Goal: Task Accomplishment & Management: Use online tool/utility

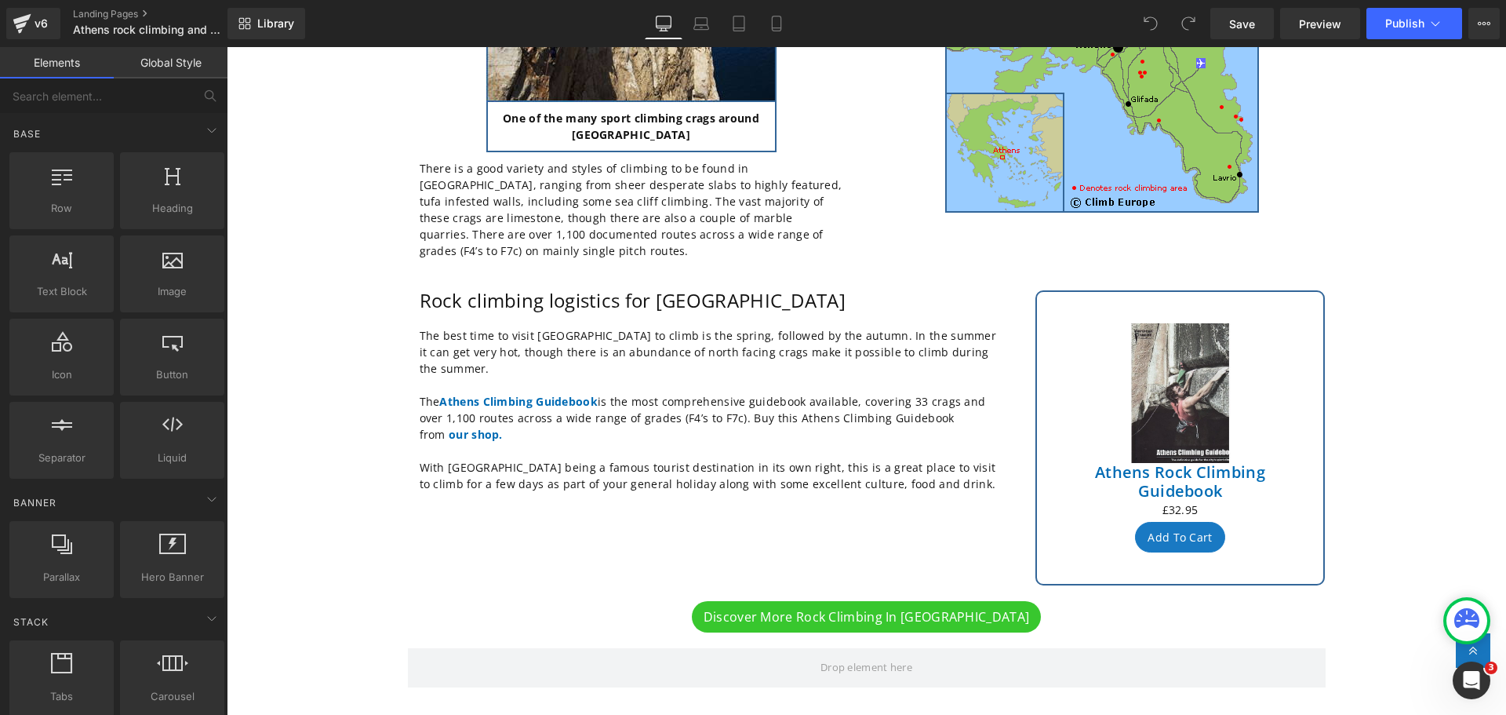
scroll to position [392, 0]
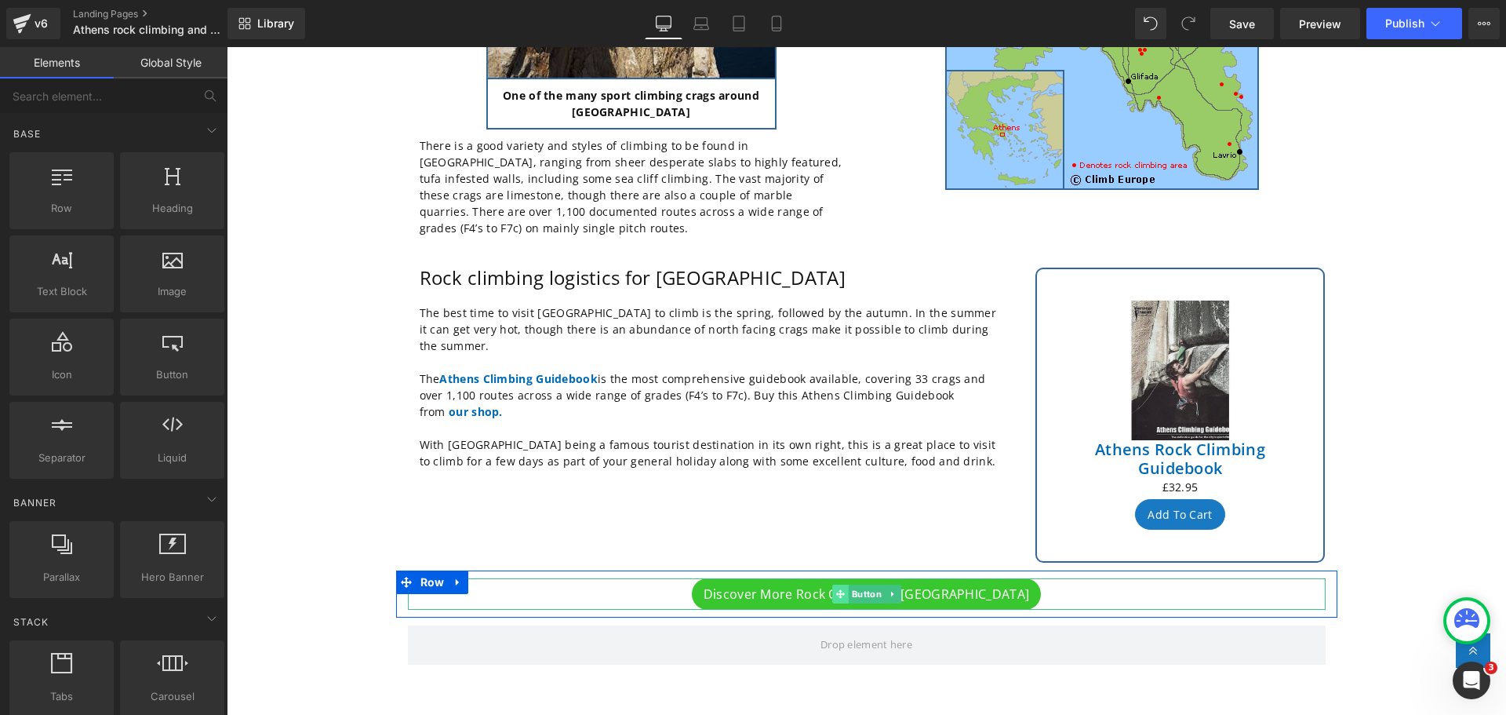
click at [832, 585] on span at bounding box center [840, 594] width 16 height 19
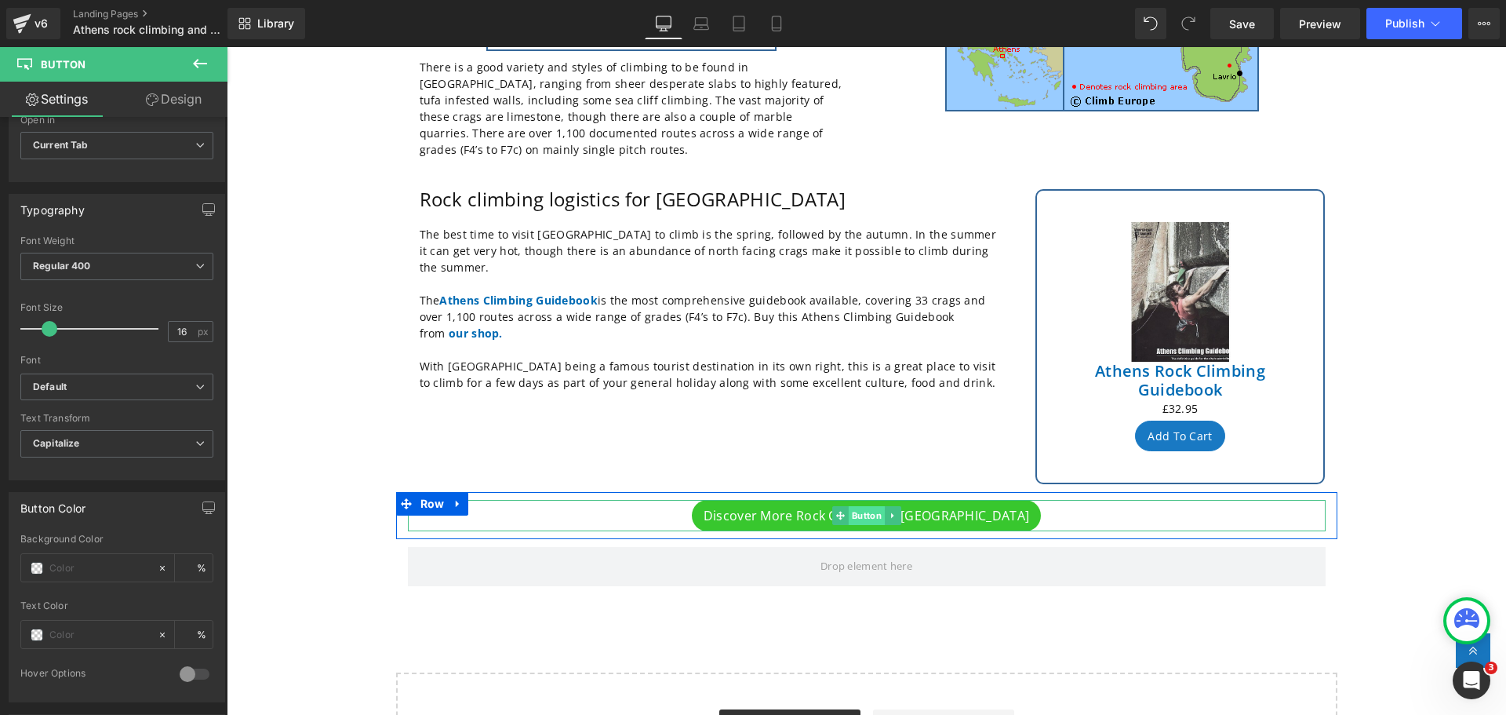
click at [850, 506] on span "Button" at bounding box center [866, 515] width 36 height 19
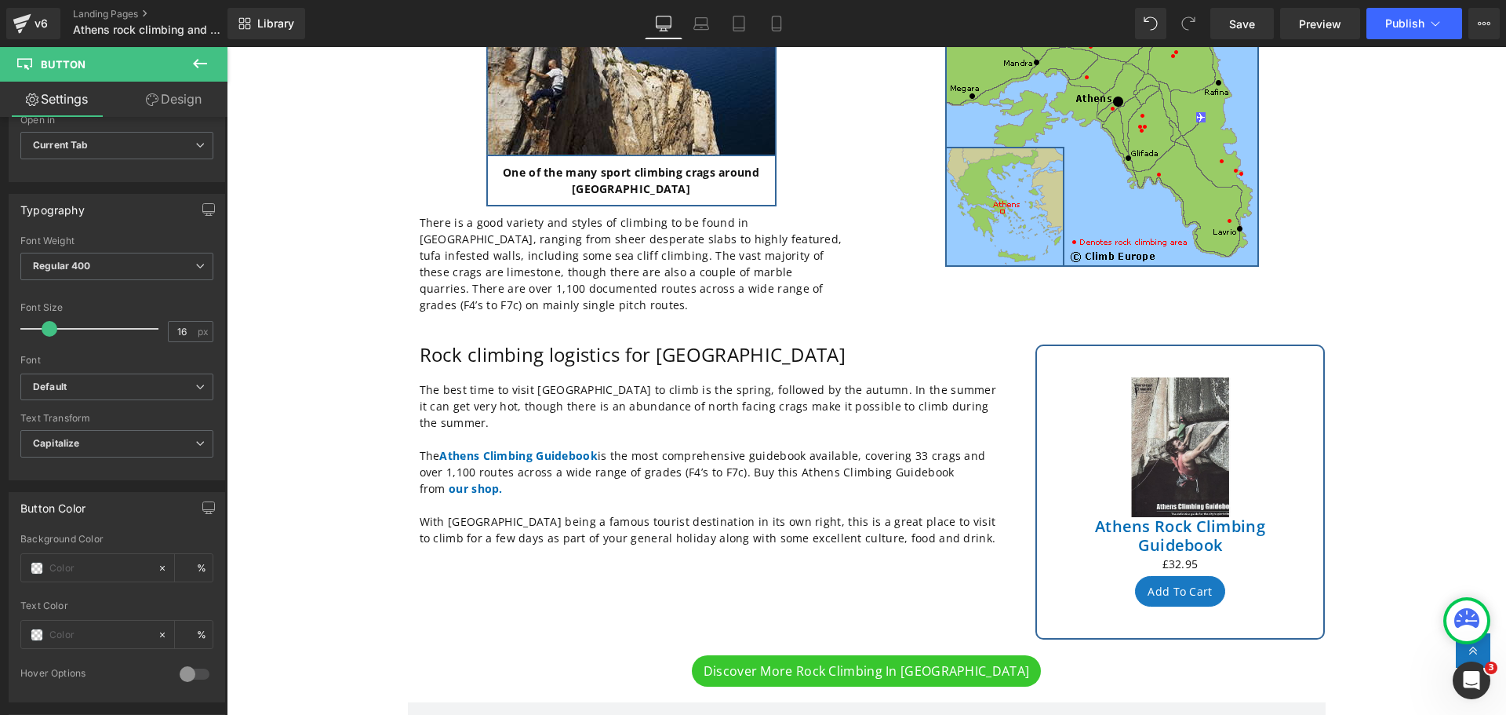
scroll to position [314, 0]
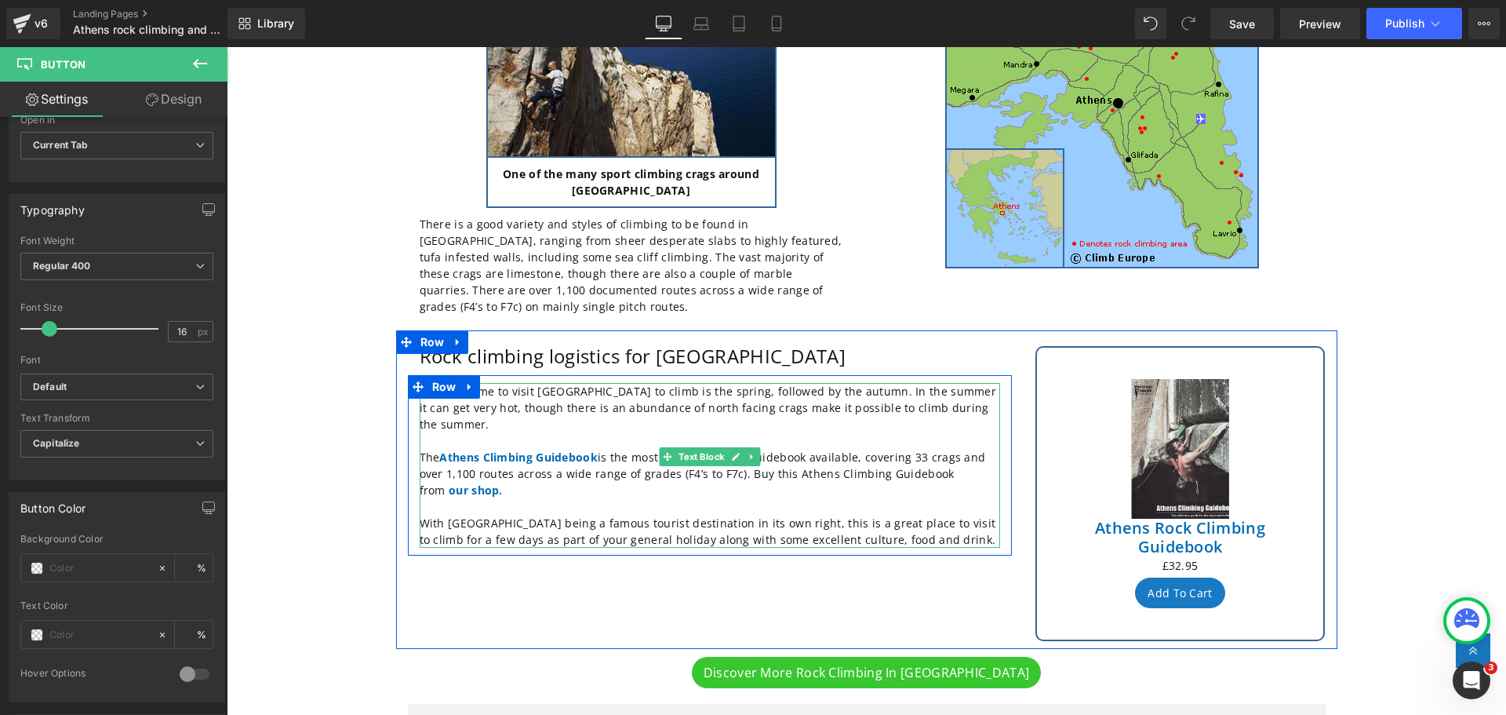
click at [865, 397] on p "The best time to visit Athens to climb is the spring, followed by the autumn. I…" at bounding box center [710, 407] width 581 height 49
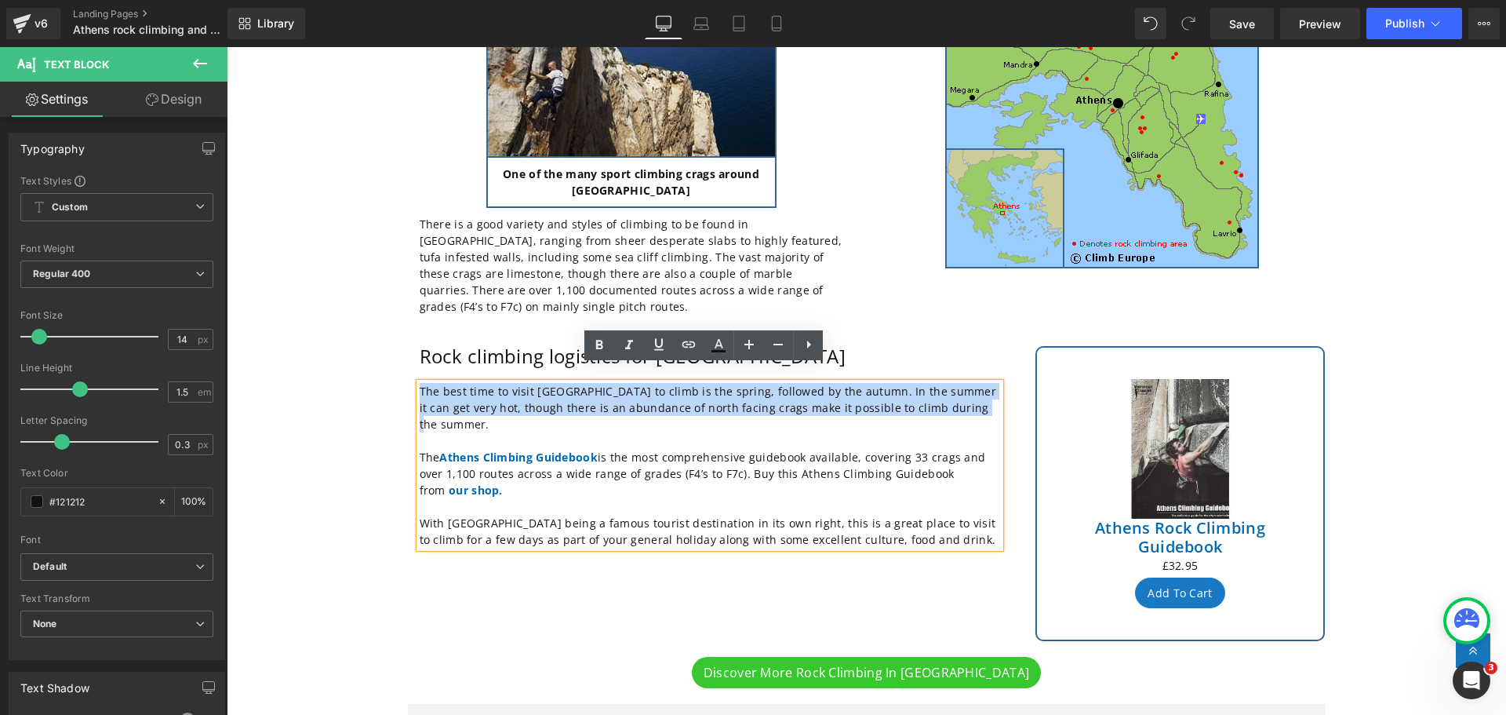
drag, startPoint x: 964, startPoint y: 389, endPoint x: 408, endPoint y: 361, distance: 557.0
click at [408, 375] on div "The best time to visit Athens to climb is the spring, followed by the autumn. I…" at bounding box center [710, 465] width 604 height 180
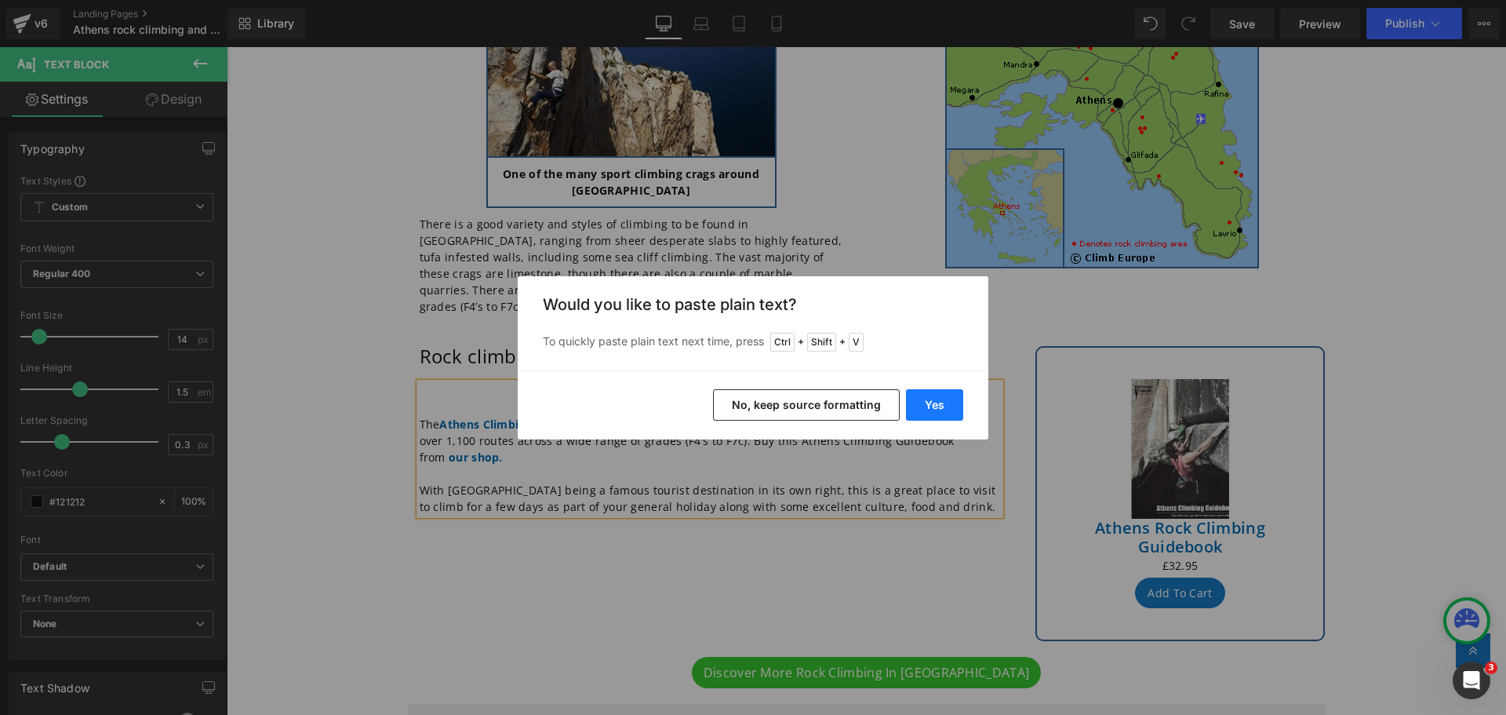
click at [928, 404] on button "Yes" at bounding box center [934, 404] width 57 height 31
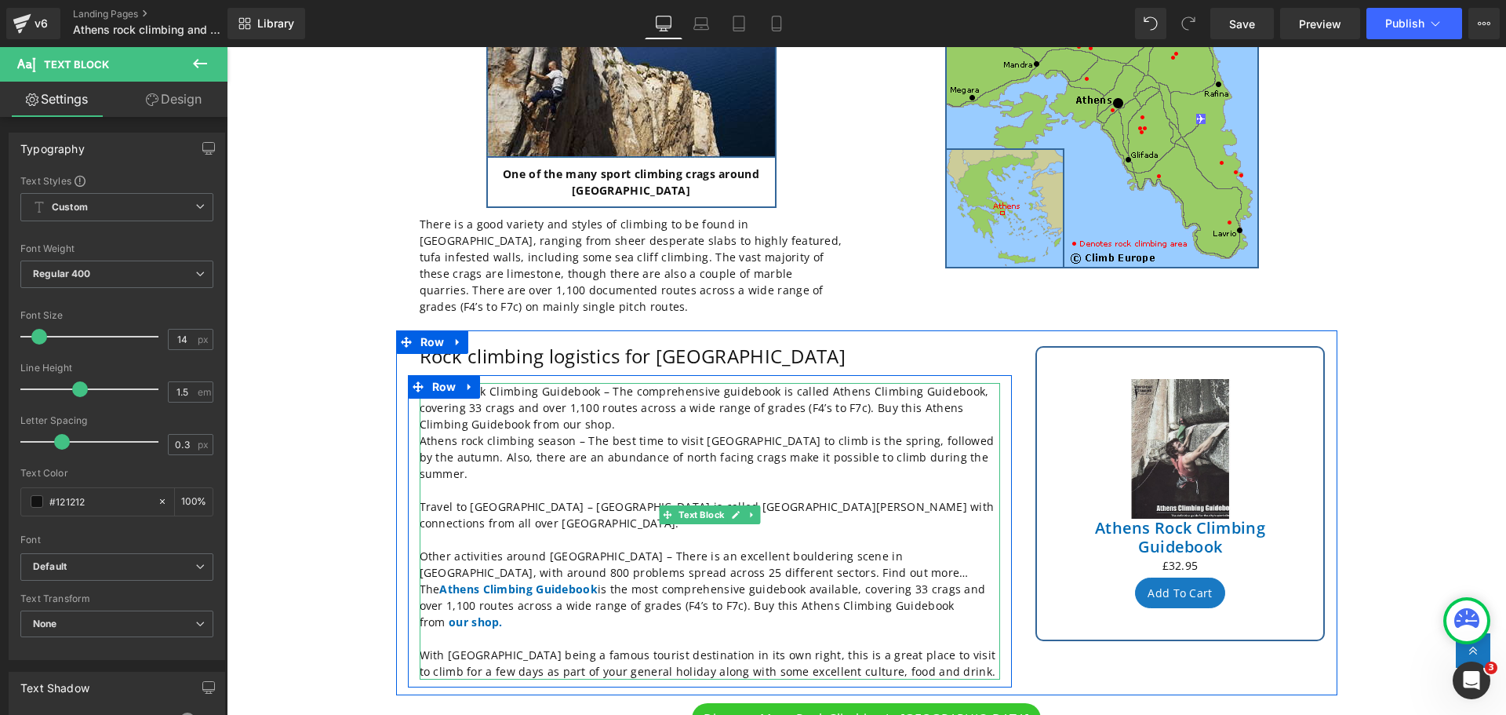
click at [567, 407] on p "Athens Rock Climbing Guidebook – The comprehensive guidebook is called Athens C…" at bounding box center [710, 407] width 581 height 49
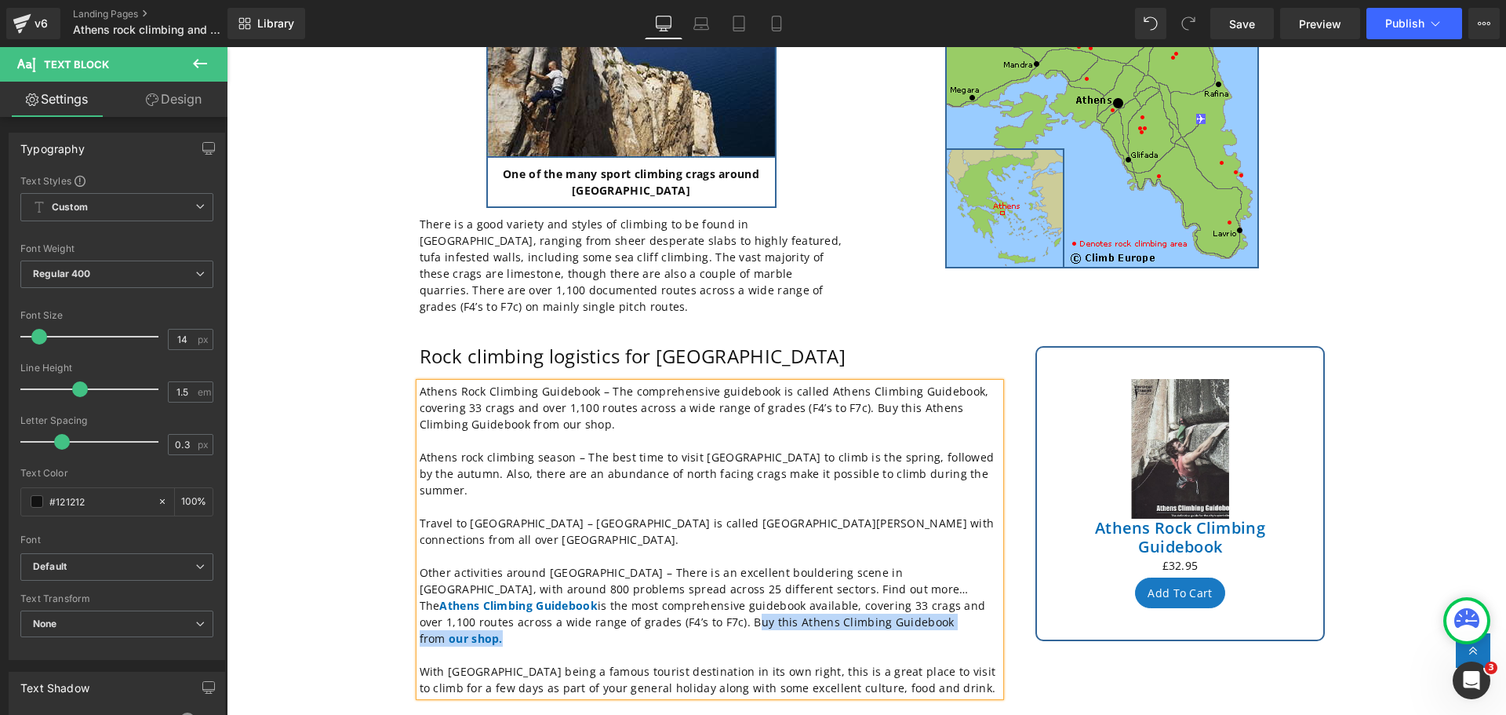
drag, startPoint x: 457, startPoint y: 592, endPoint x: 741, endPoint y: 570, distance: 284.9
click at [741, 597] on p "The Athens Climbing Guidebook is the most comprehensive guidebook available, co…" at bounding box center [710, 621] width 581 height 49
copy p "Buy this Athens Climbing Guidebook from our shop."
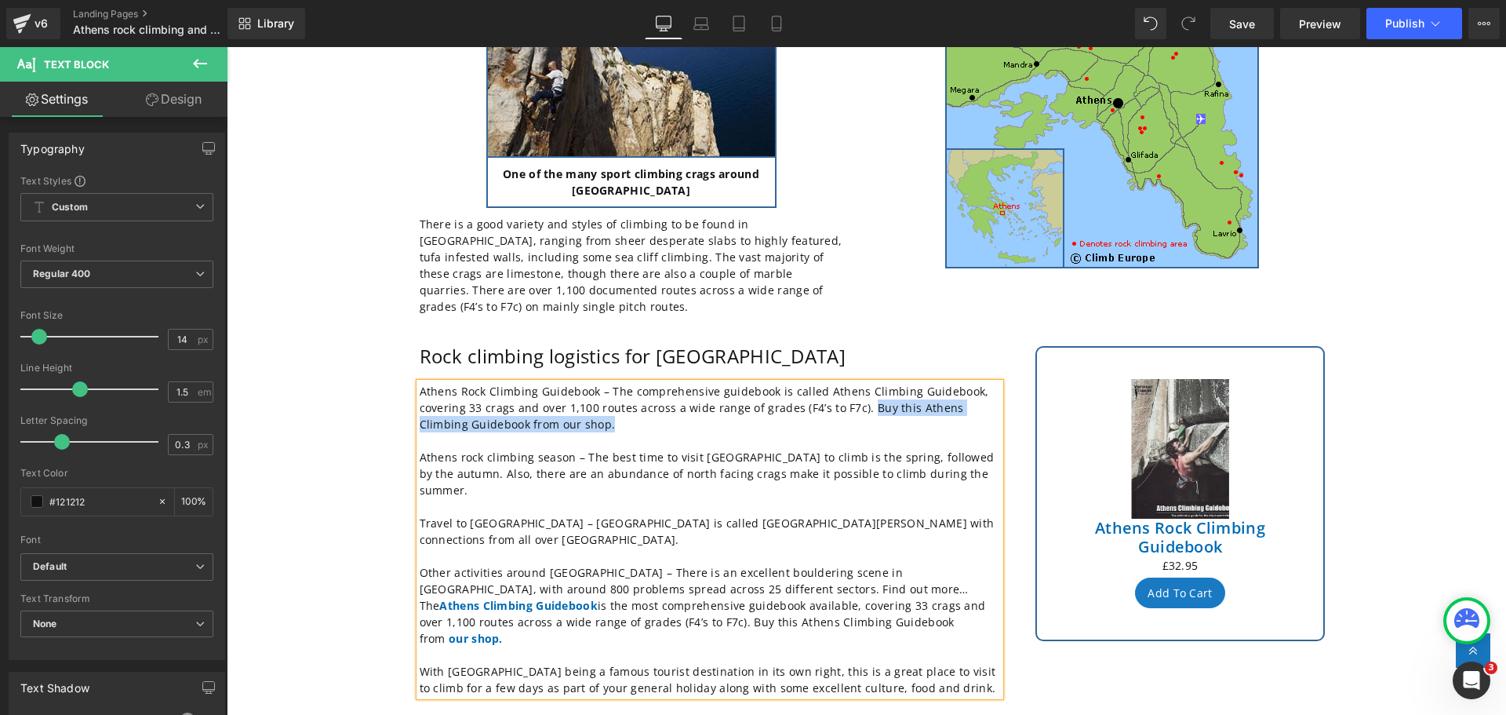
drag, startPoint x: 564, startPoint y: 406, endPoint x: 861, endPoint y: 391, distance: 297.0
click at [861, 391] on p "Athens Rock Climbing Guidebook – The comprehensive guidebook is called Athens C…" at bounding box center [710, 407] width 581 height 49
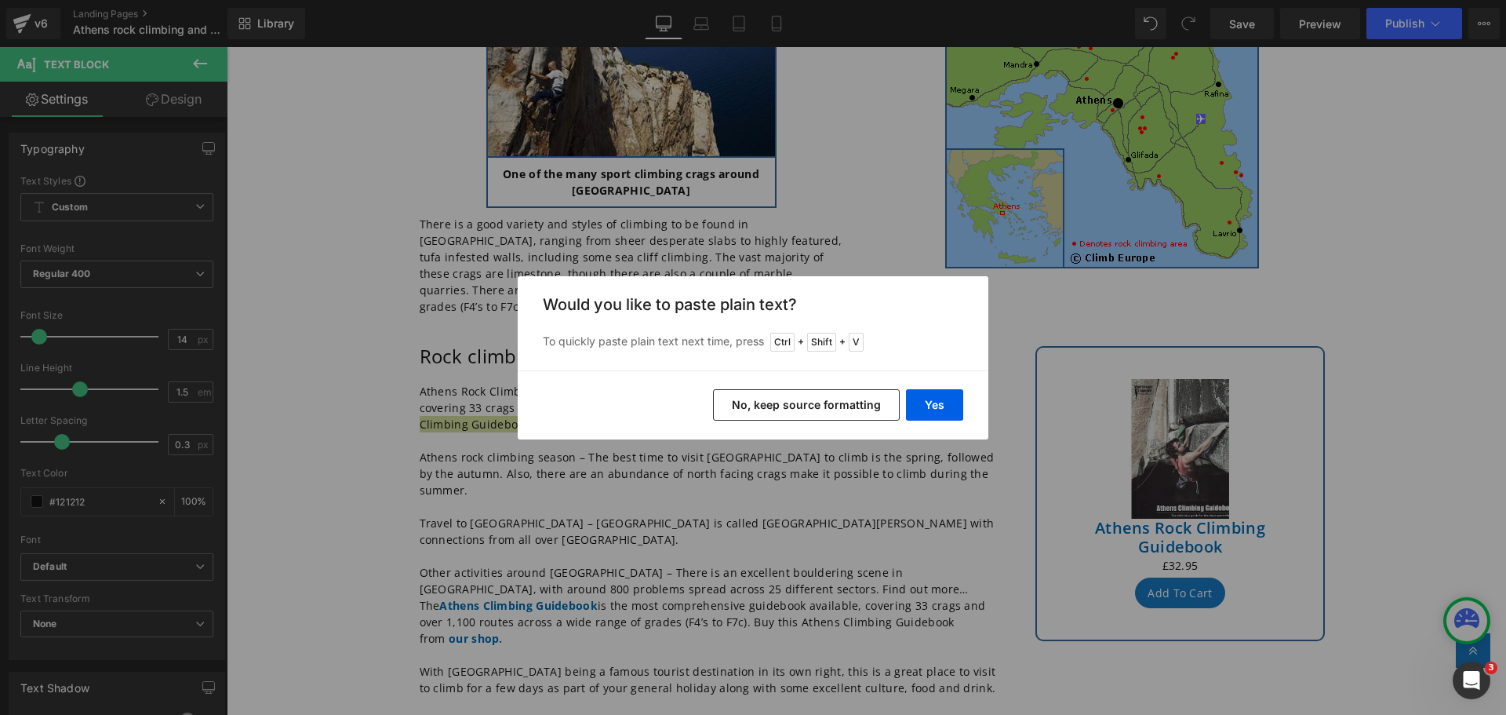
click at [781, 402] on button "No, keep source formatting" at bounding box center [806, 404] width 187 height 31
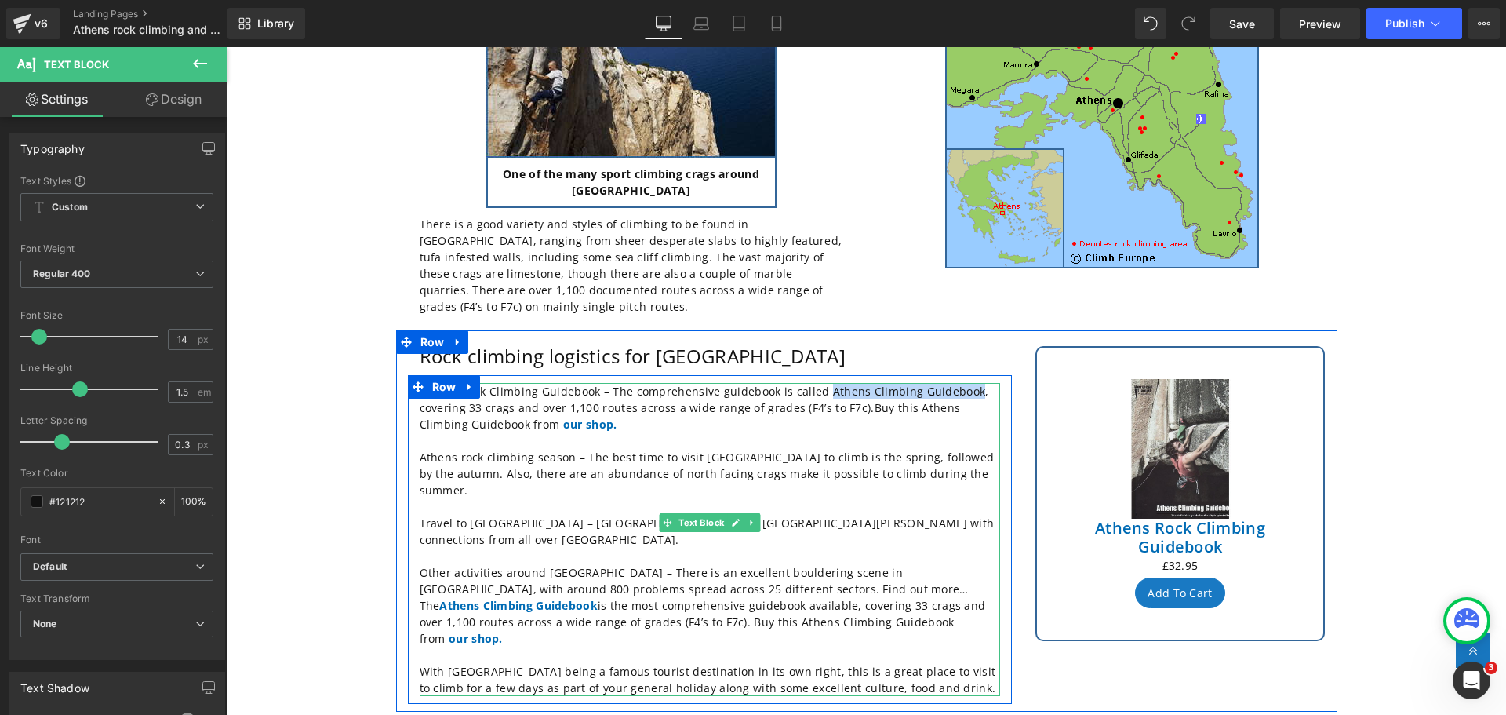
drag, startPoint x: 964, startPoint y: 376, endPoint x: 814, endPoint y: 377, distance: 149.1
click at [814, 383] on p "Athens Rock Climbing Guidebook – The comprehensive guidebook is called Athens C…" at bounding box center [710, 407] width 581 height 49
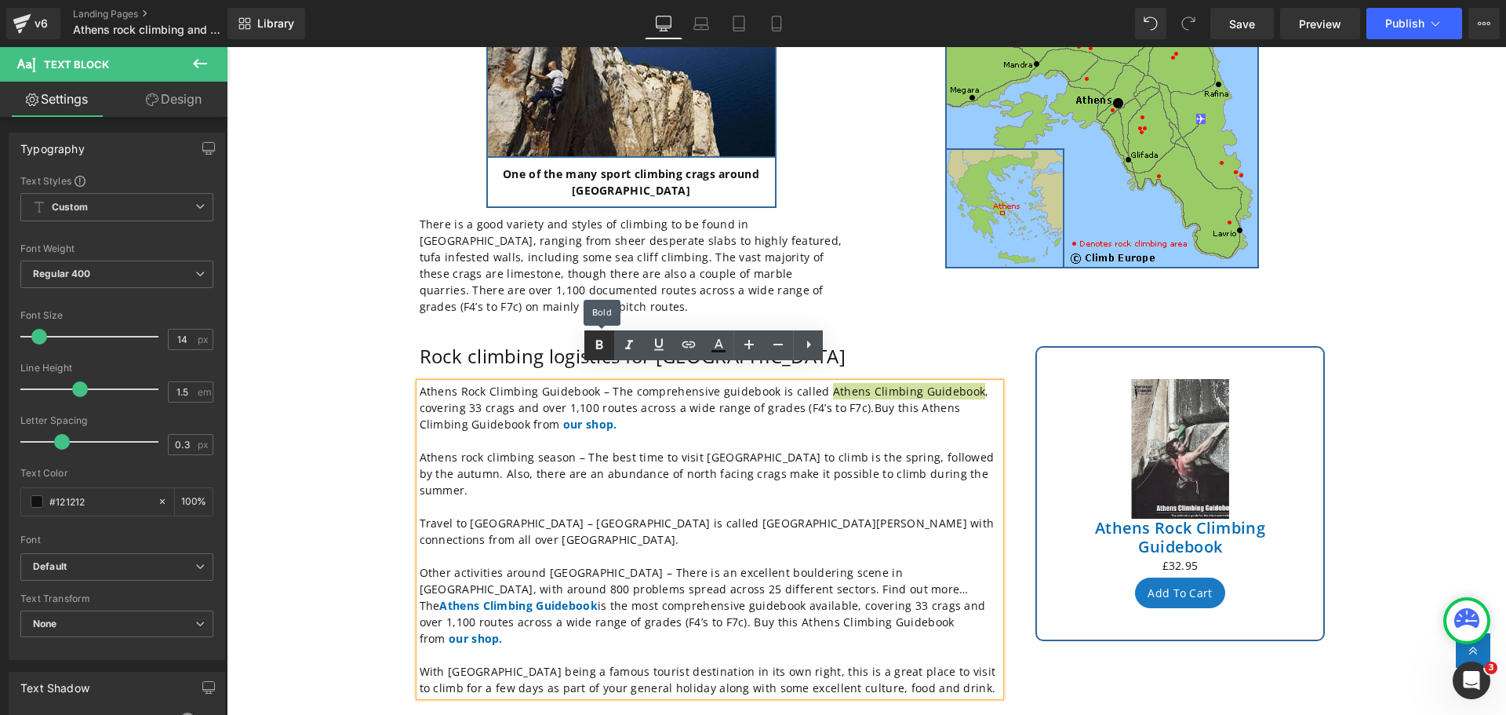
click at [603, 343] on icon at bounding box center [599, 345] width 19 height 19
click at [684, 343] on icon at bounding box center [688, 344] width 19 height 19
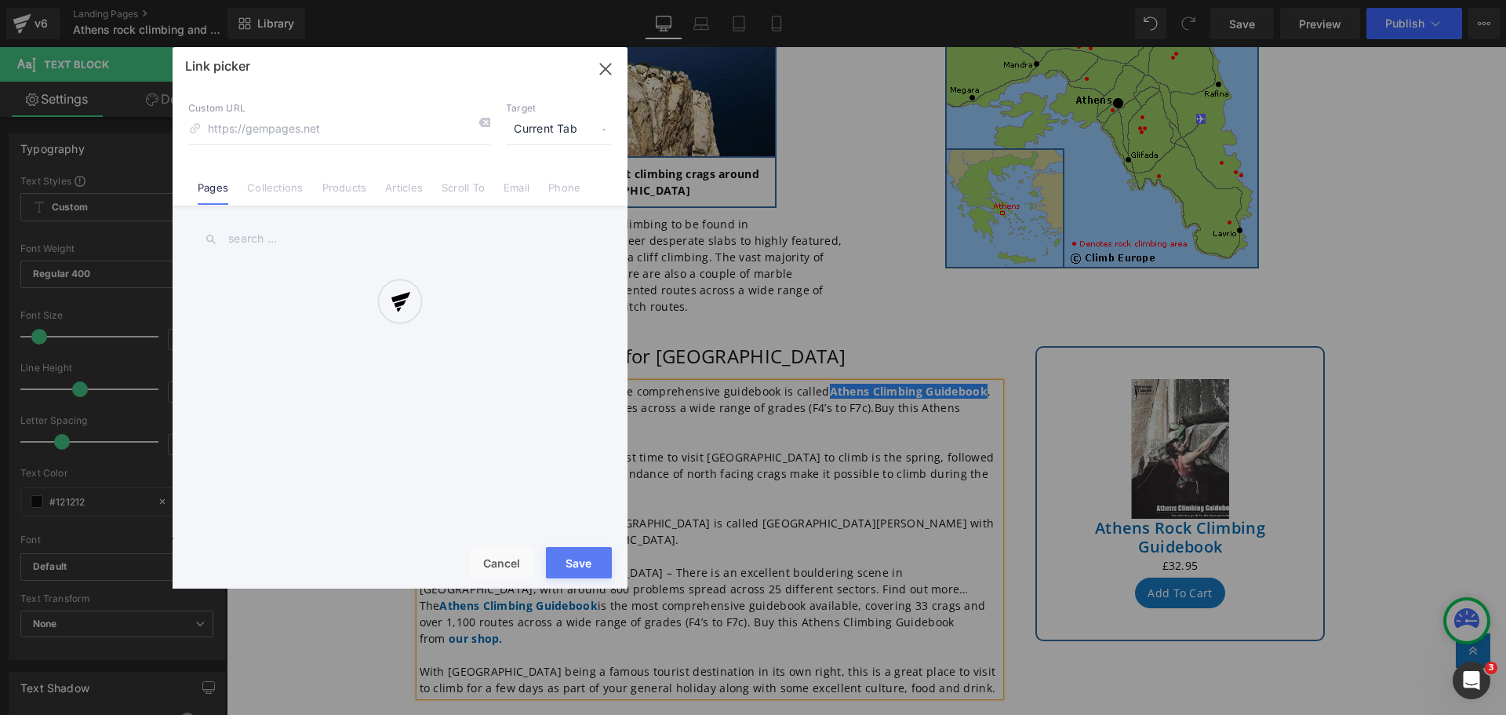
click at [975, 0] on div "Text Color Highlight Color #333333 Edit or remove link: Edit - Unlink - Cancel …" at bounding box center [753, 0] width 1506 height 0
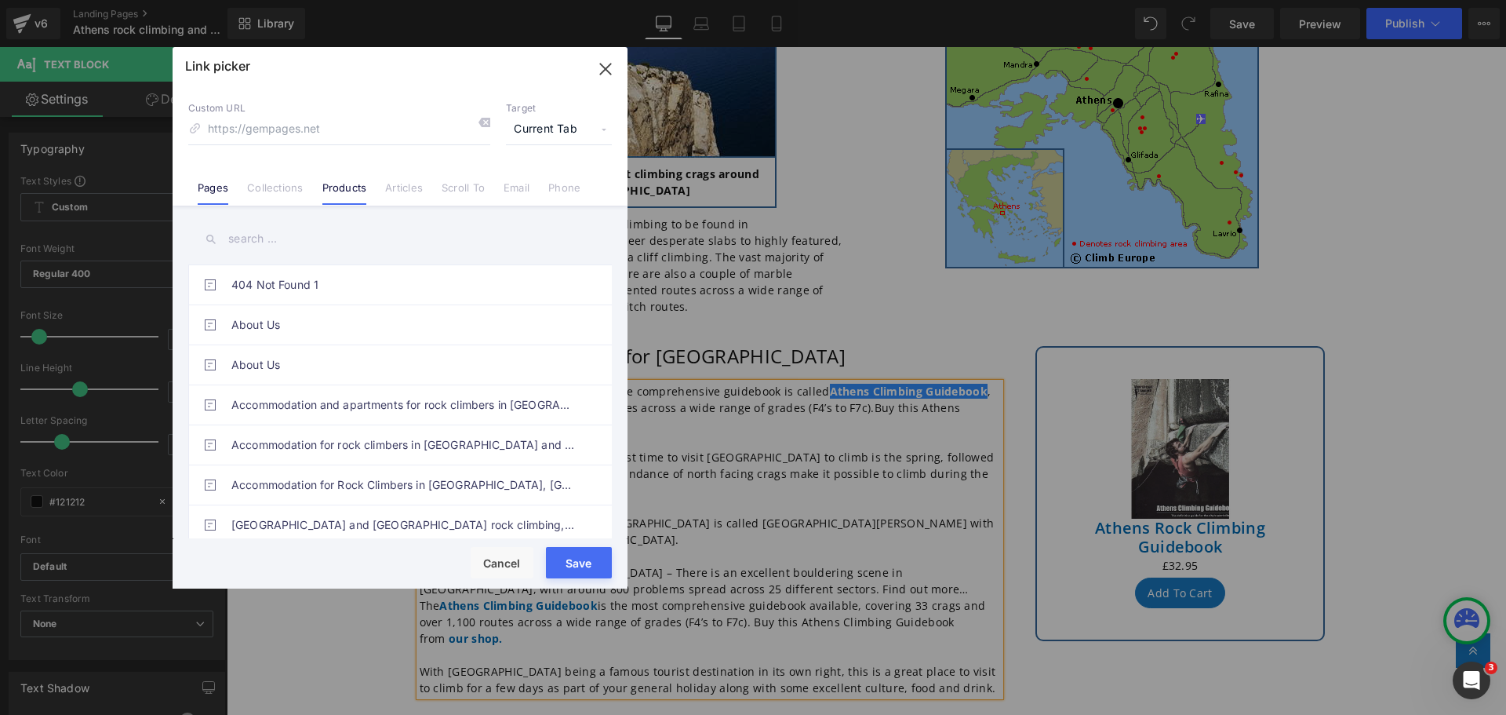
click at [346, 188] on link "Products" at bounding box center [344, 193] width 45 height 24
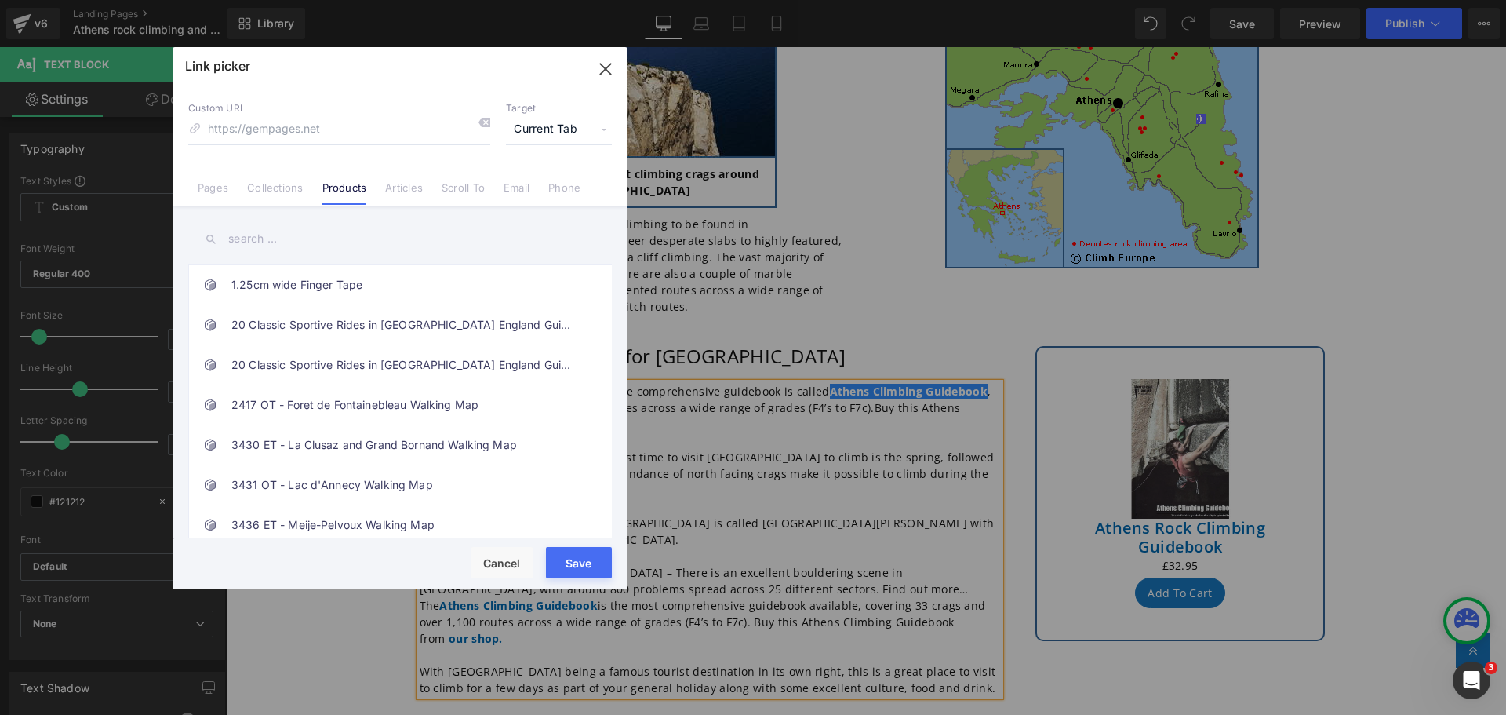
click at [266, 237] on input "text" at bounding box center [400, 238] width 424 height 35
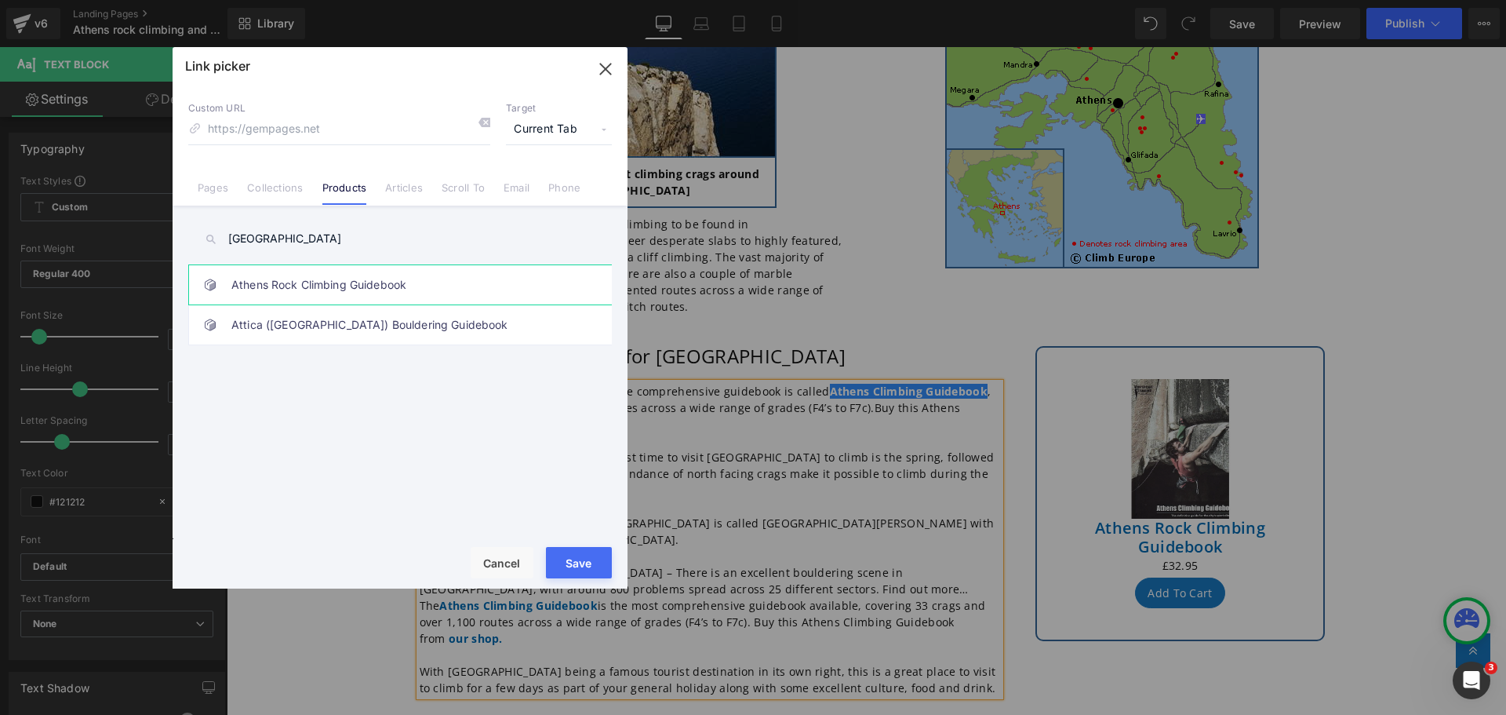
type input "athens"
click at [307, 285] on link "Athens Rock Climbing Guidebook" at bounding box center [403, 284] width 345 height 39
type input "/products/athens-rock-climbing-guidebook"
click at [574, 559] on button "Save" at bounding box center [579, 562] width 66 height 31
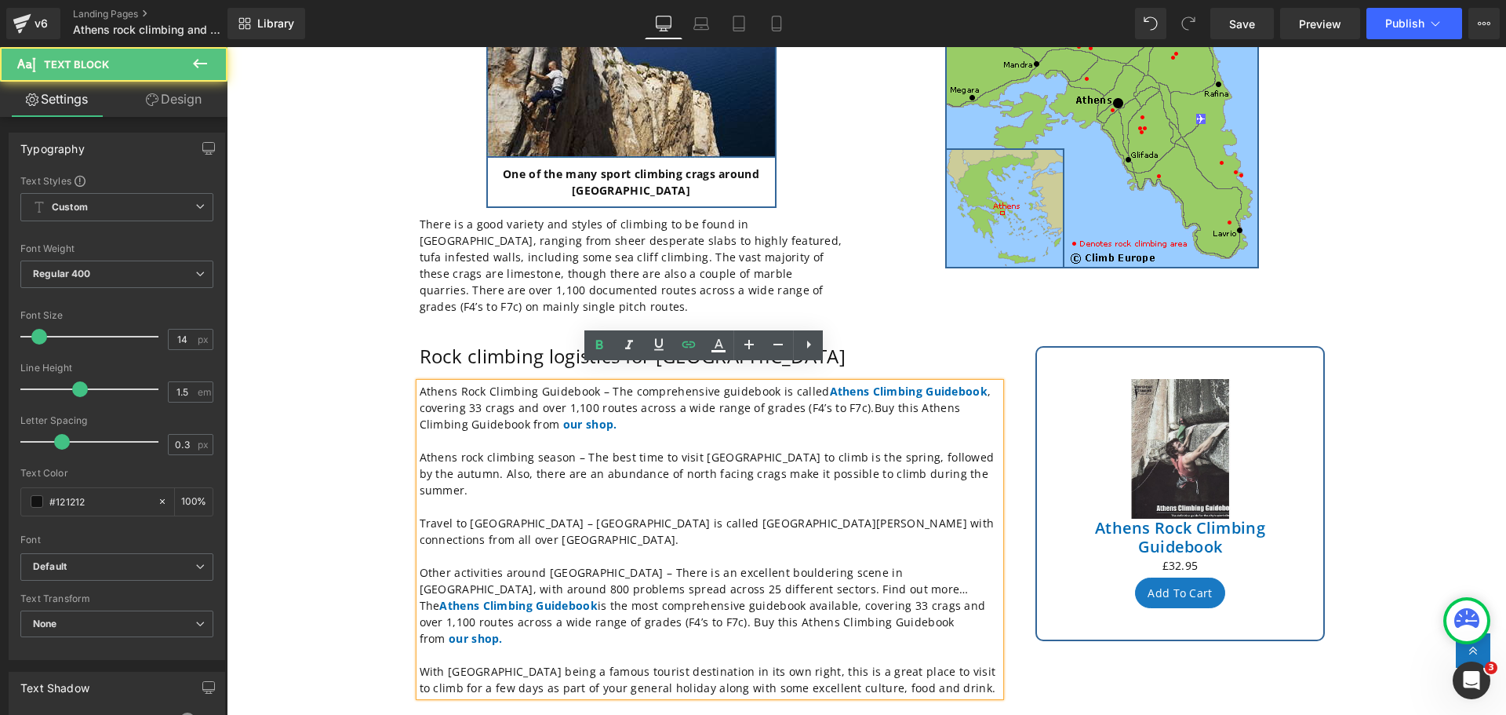
click at [698, 432] on p at bounding box center [710, 440] width 581 height 16
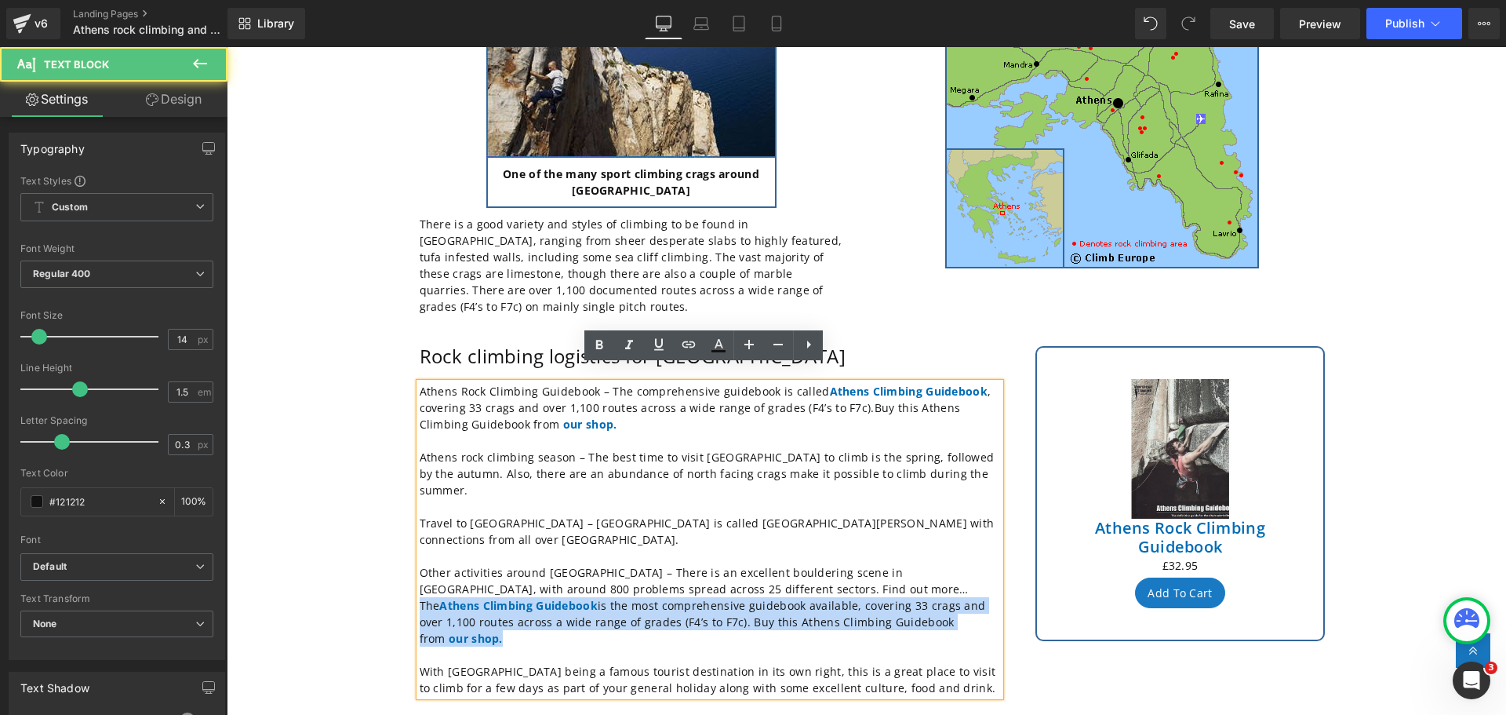
drag, startPoint x: 458, startPoint y: 595, endPoint x: 405, endPoint y: 560, distance: 63.5
click at [408, 560] on div "Athens Rock Climbing Guidebook – The comprehensive guidebook is called Athens C…" at bounding box center [710, 539] width 604 height 313
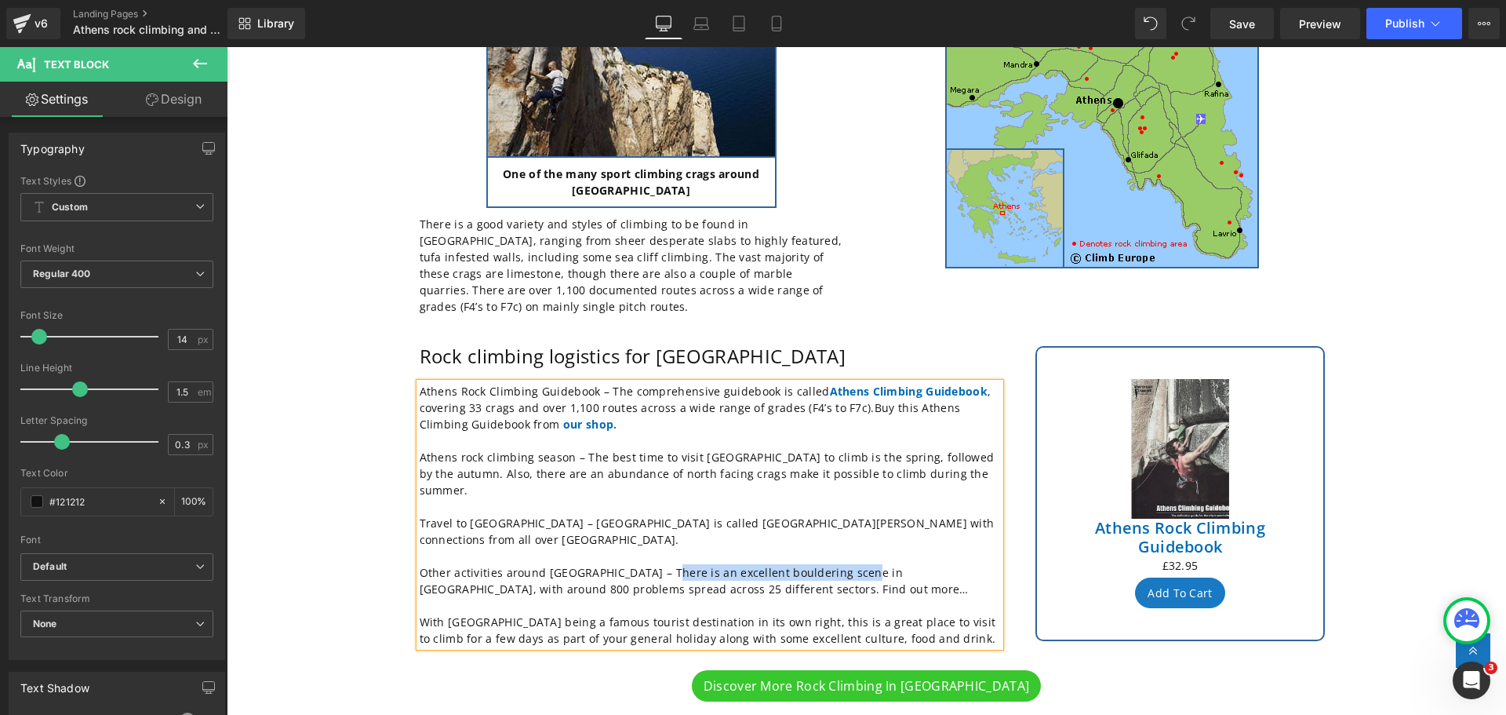
drag, startPoint x: 846, startPoint y: 524, endPoint x: 650, endPoint y: 526, distance: 195.4
click at [650, 564] on p "Other activities around Athens – There is an excellent bouldering scene in Athe…" at bounding box center [710, 580] width 581 height 33
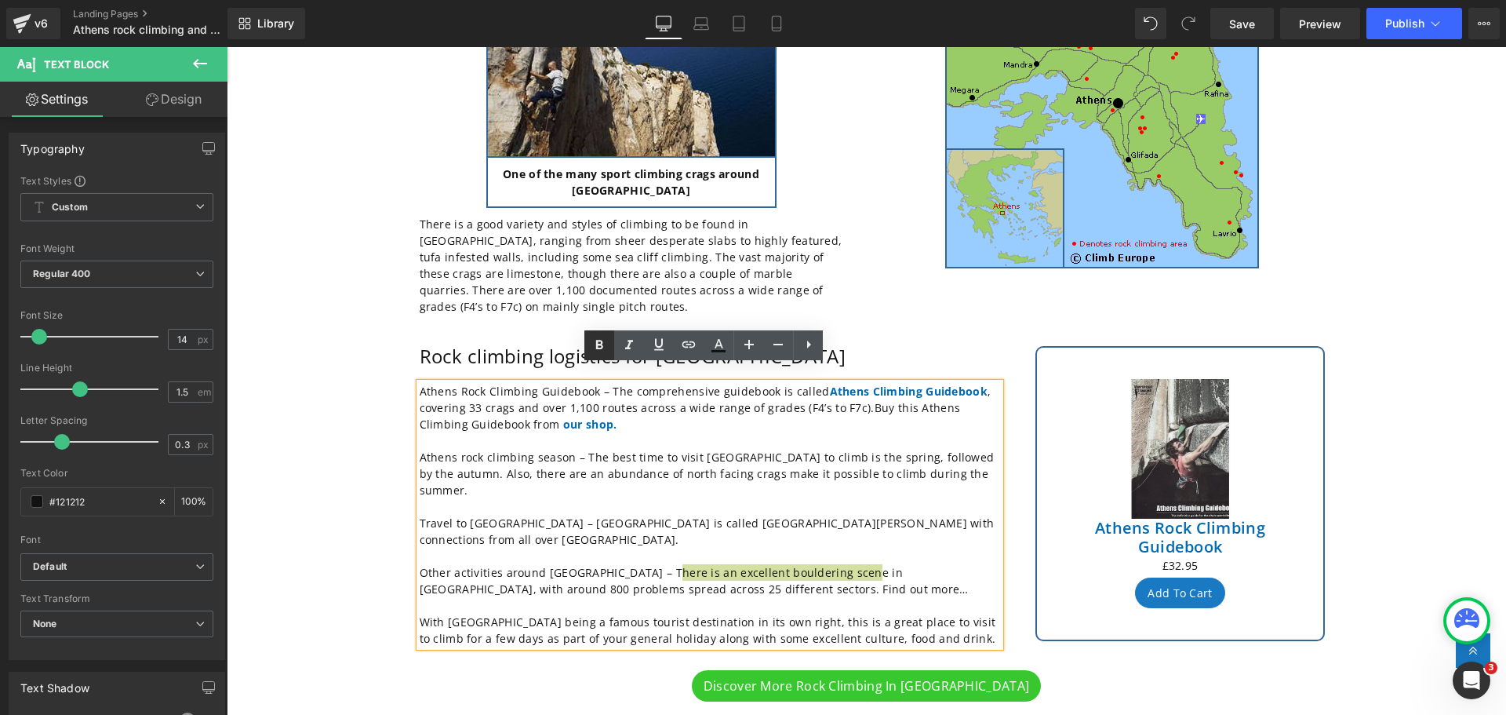
click at [601, 345] on icon at bounding box center [599, 344] width 7 height 9
click at [687, 345] on icon at bounding box center [688, 344] width 19 height 19
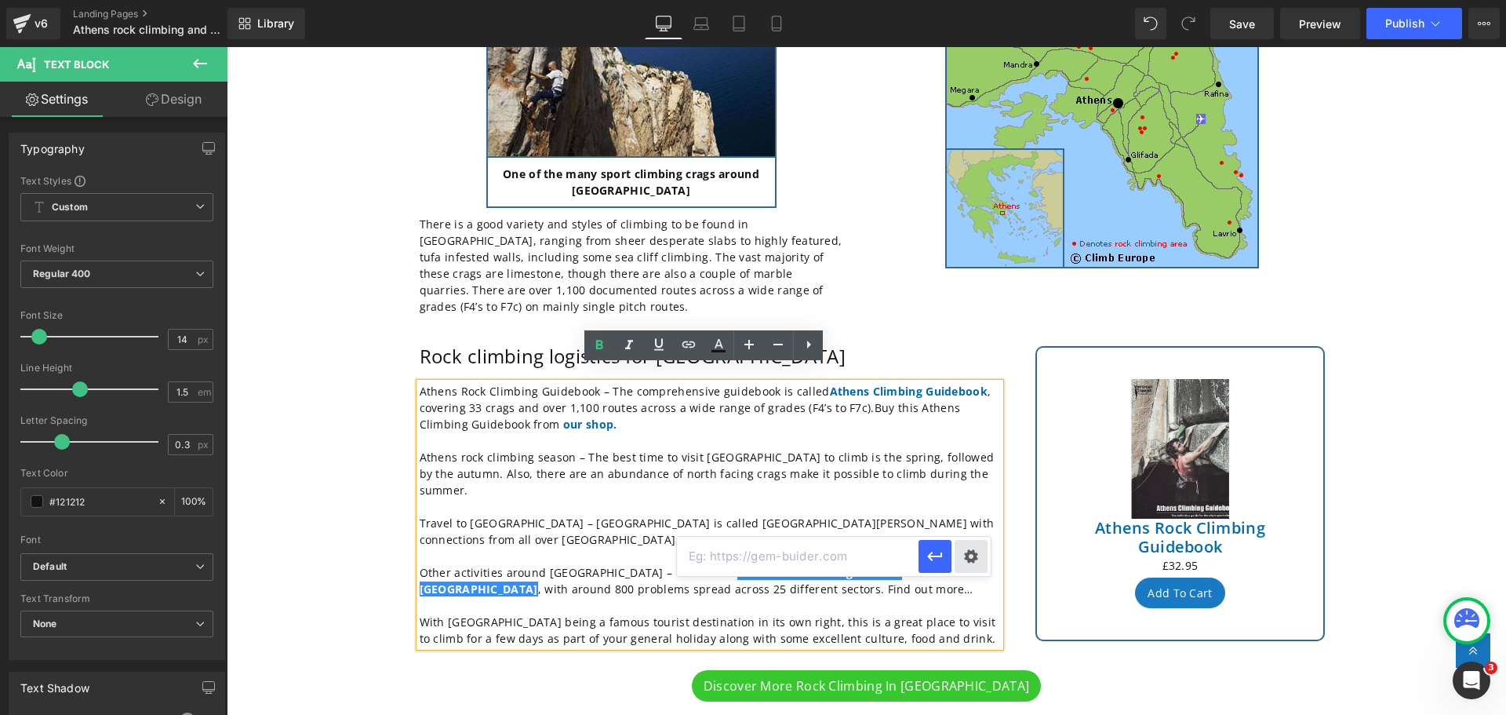
click at [968, 0] on div "Text Color Highlight Color #333333 Edit or remove link: Edit - Unlink - Cancel" at bounding box center [753, 0] width 1506 height 0
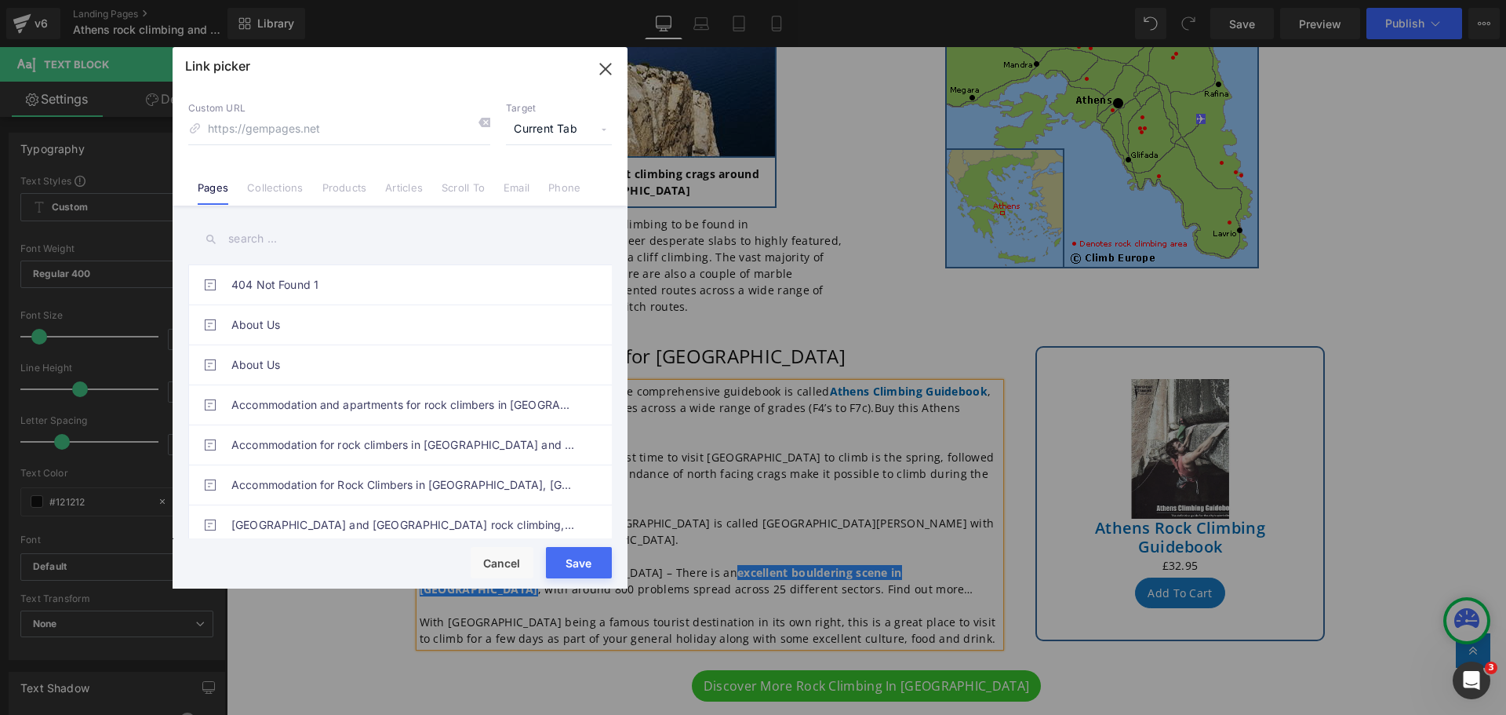
click at [270, 234] on input "text" at bounding box center [400, 238] width 424 height 35
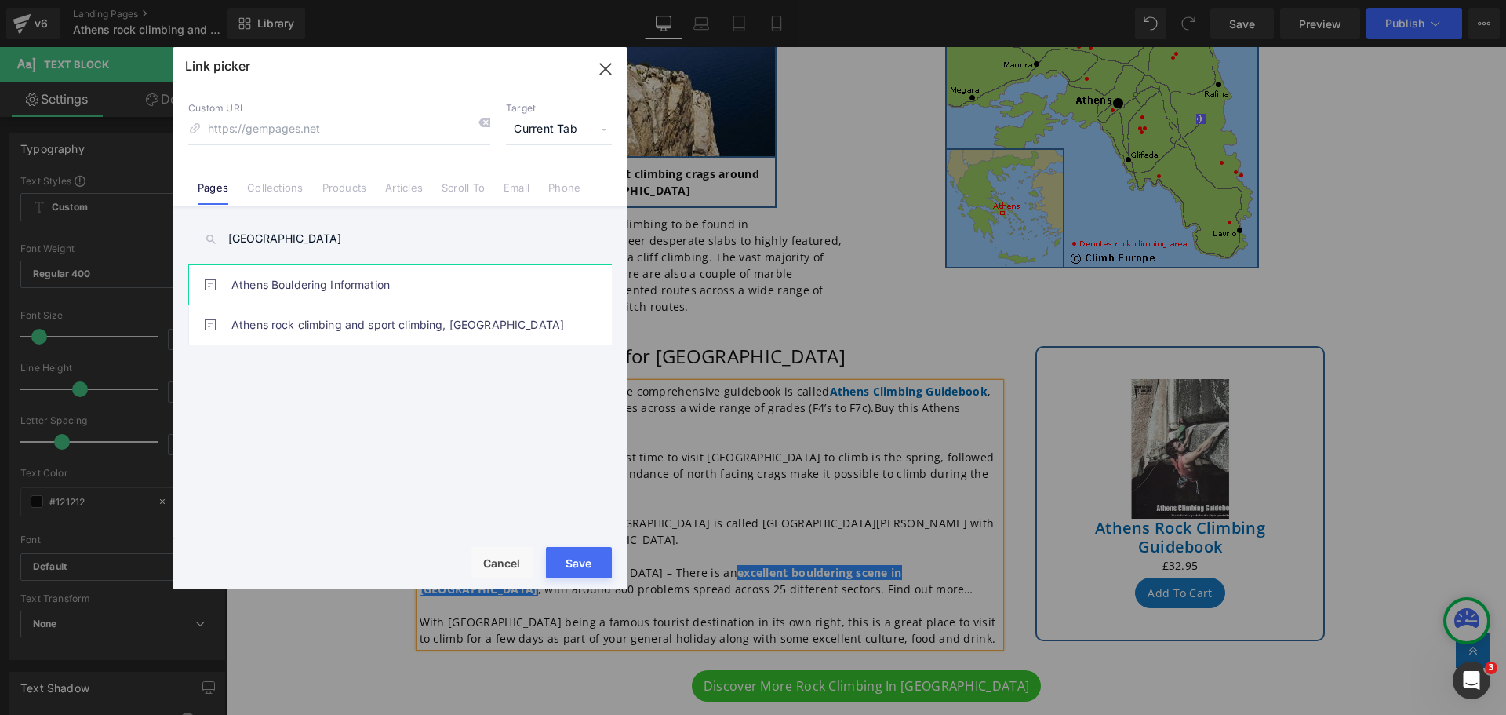
type input "athens"
click at [302, 281] on link "Athens Bouldering Information" at bounding box center [403, 284] width 345 height 39
type input "/pages/athens-bouldering"
click at [574, 563] on button "Save" at bounding box center [579, 562] width 66 height 31
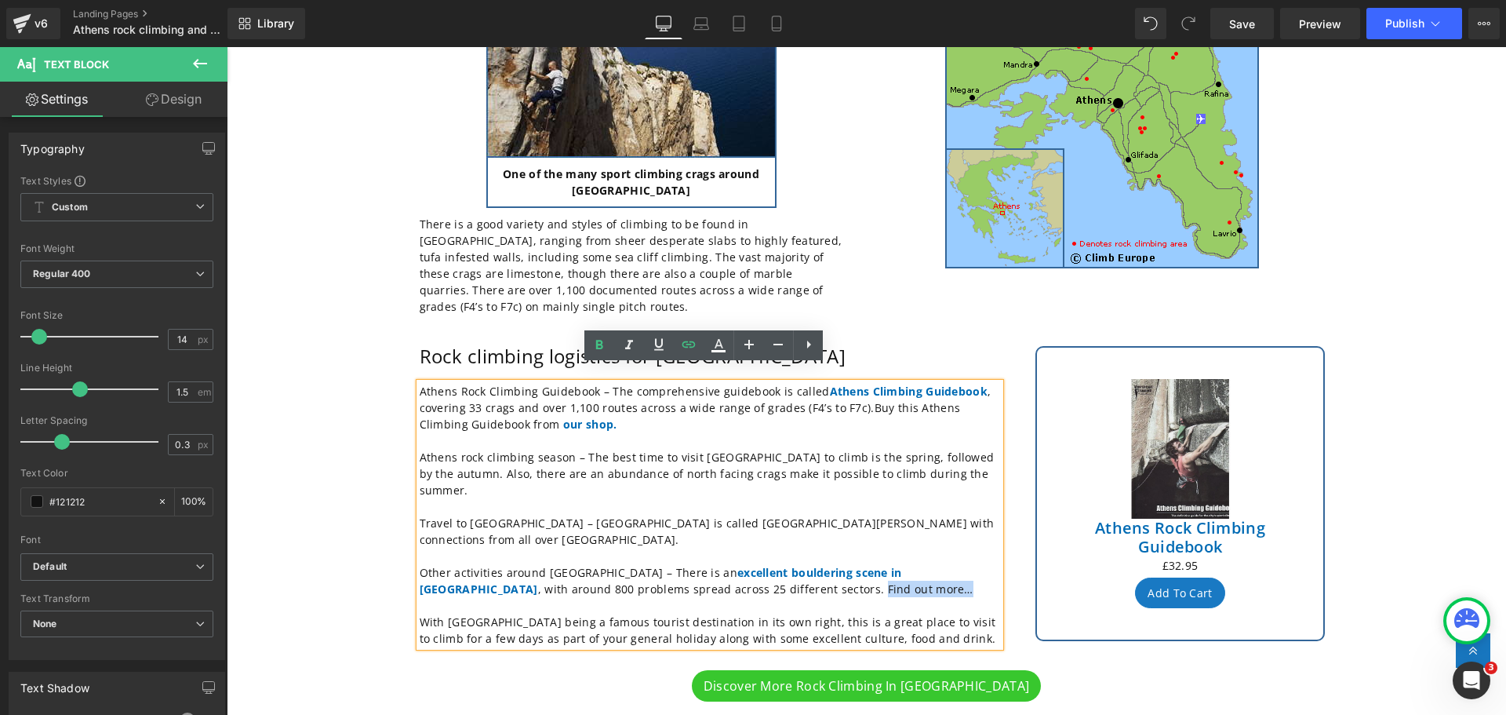
drag, startPoint x: 759, startPoint y: 538, endPoint x: 658, endPoint y: 537, distance: 101.2
click at [658, 564] on p "Other activities around Athens – There is an excellent bouldering scene in Athe…" at bounding box center [710, 580] width 581 height 33
click at [600, 344] on icon at bounding box center [599, 344] width 7 height 9
click at [685, 341] on icon at bounding box center [689, 344] width 13 height 6
click at [910, 0] on div "Text Color Highlight Color #333333 Edit or remove link: Edit - Unlink - Cancel" at bounding box center [753, 0] width 1506 height 0
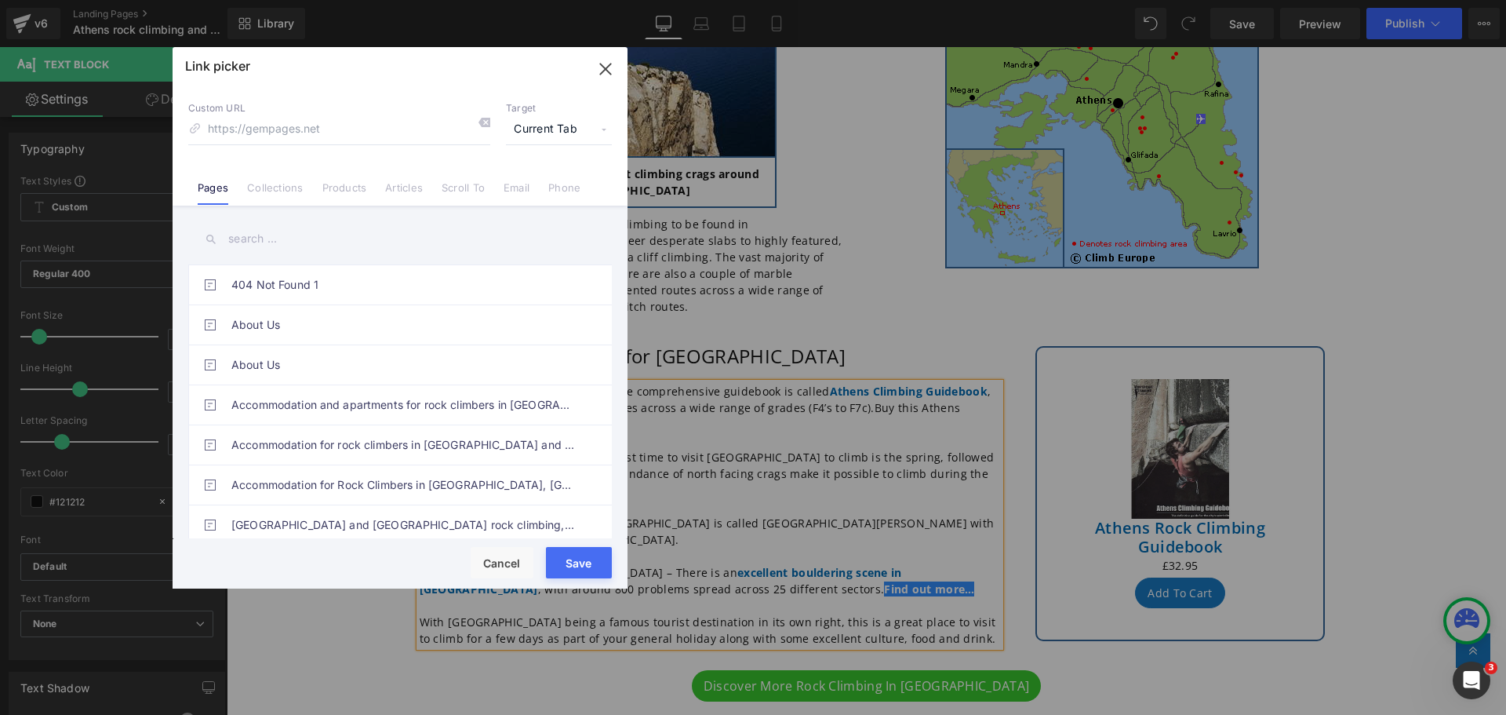
click at [265, 243] on input "text" at bounding box center [400, 238] width 424 height 35
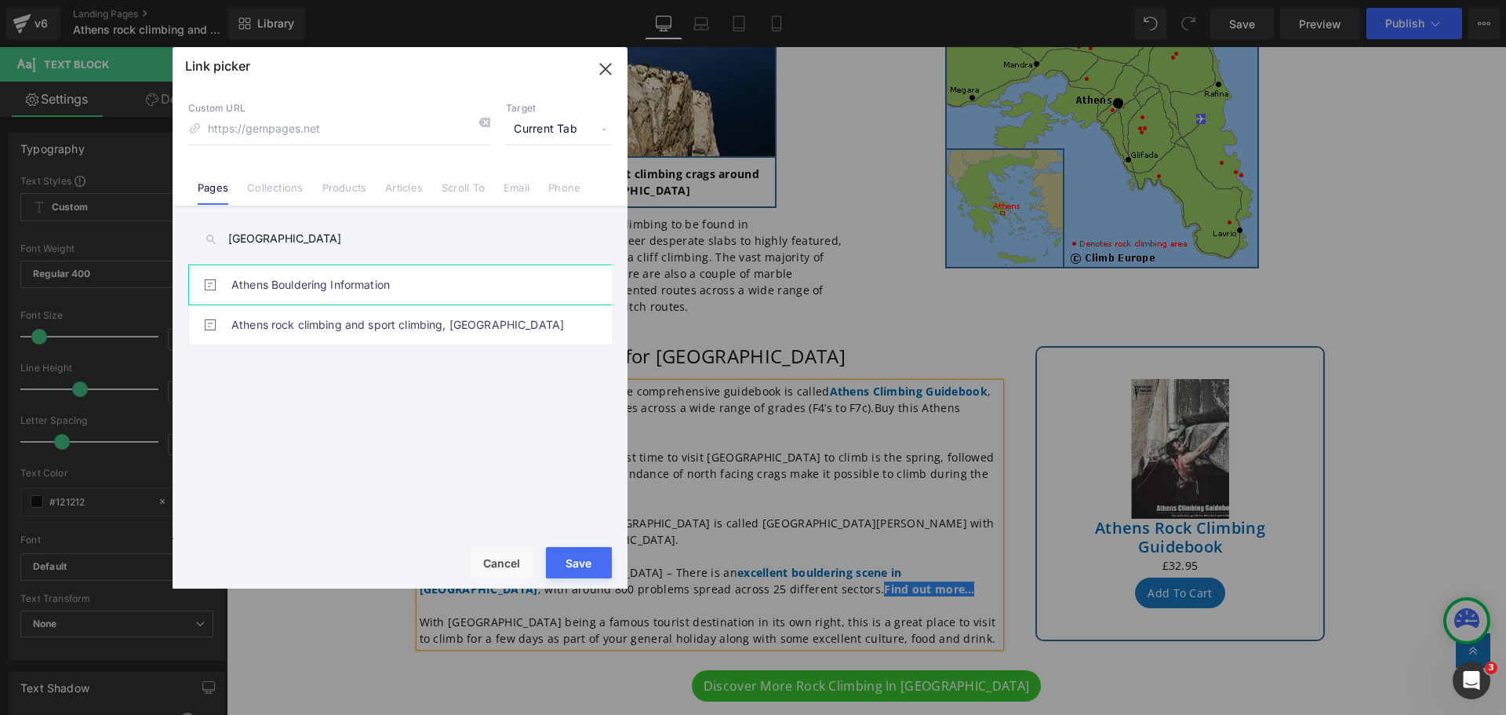
type input "athens"
click at [285, 280] on link "Athens Bouldering Information" at bounding box center [403, 284] width 345 height 39
type input "/pages/athens-bouldering"
click at [575, 566] on button "Save" at bounding box center [579, 562] width 66 height 31
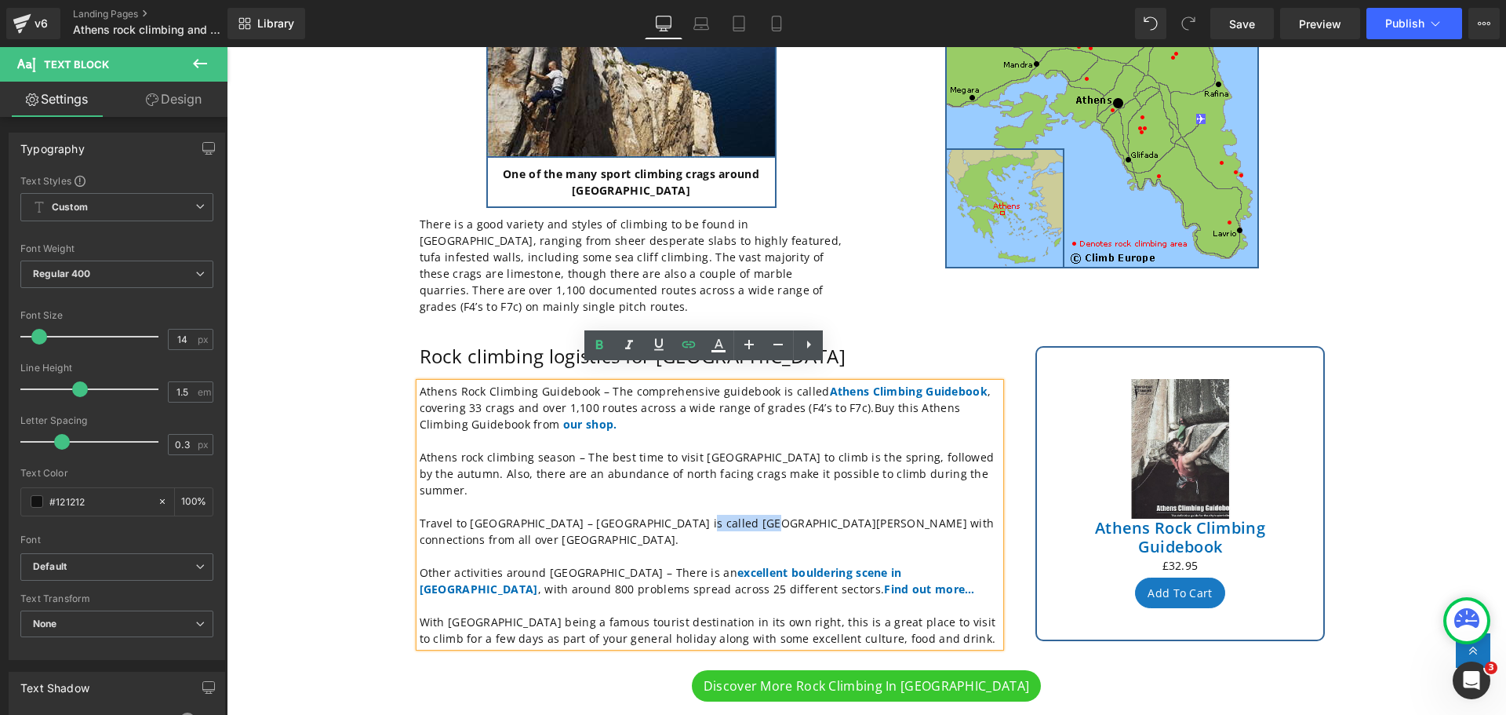
drag, startPoint x: 730, startPoint y: 490, endPoint x: 667, endPoint y: 490, distance: 62.8
click at [667, 515] on p "Travel to Athens – Athens main airport is called El Venizelos with connections …" at bounding box center [710, 531] width 581 height 33
click at [599, 344] on icon at bounding box center [599, 344] width 7 height 9
click at [683, 344] on icon at bounding box center [689, 344] width 13 height 6
click at [916, 0] on div "Text Color Highlight Color #333333 Edit or remove link: Edit - Unlink - Cancel" at bounding box center [753, 0] width 1506 height 0
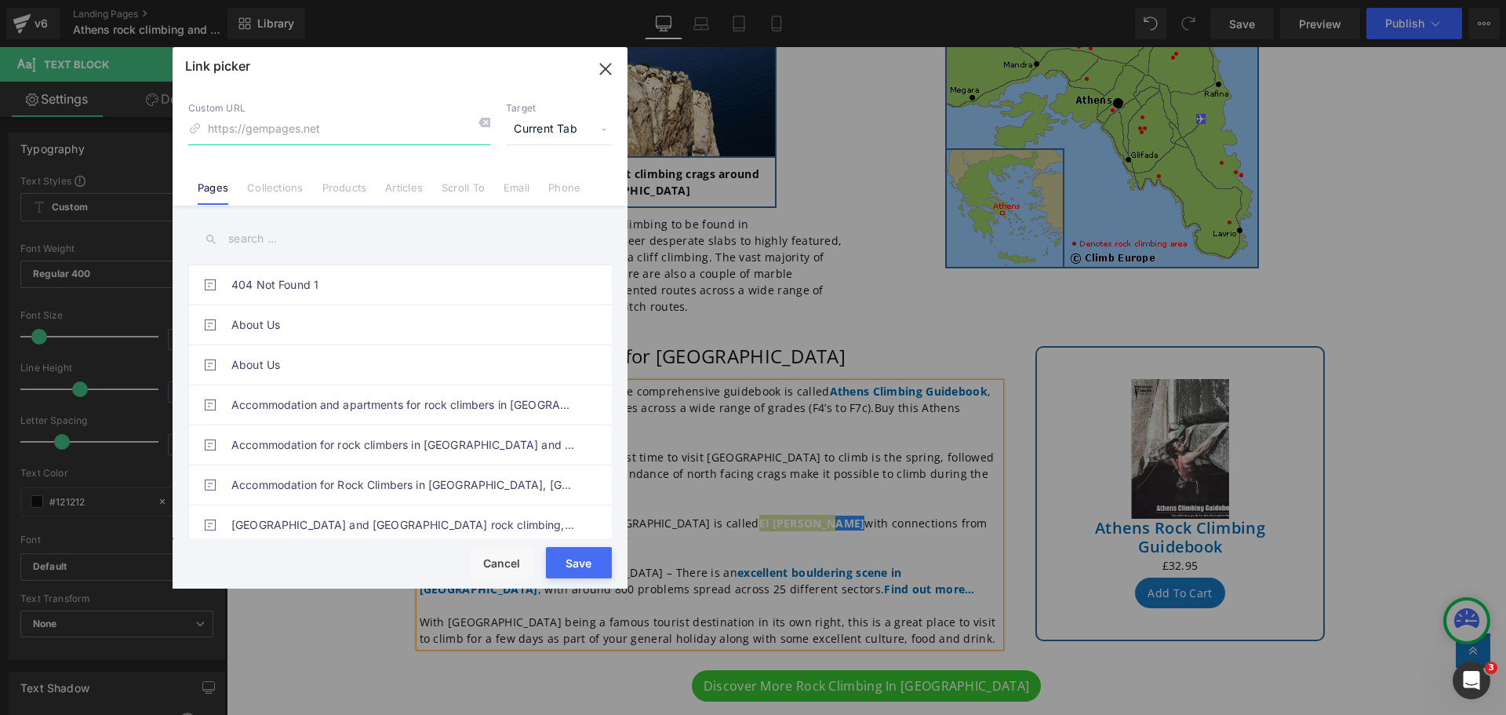
paste input "https://en.wikipedia.org/wiki/Athens_International_Airport"
type input "https://en.wikipedia.org/wiki/Athens_International_Airport"
click at [599, 135] on span "Current Tab" at bounding box center [559, 130] width 106 height 30
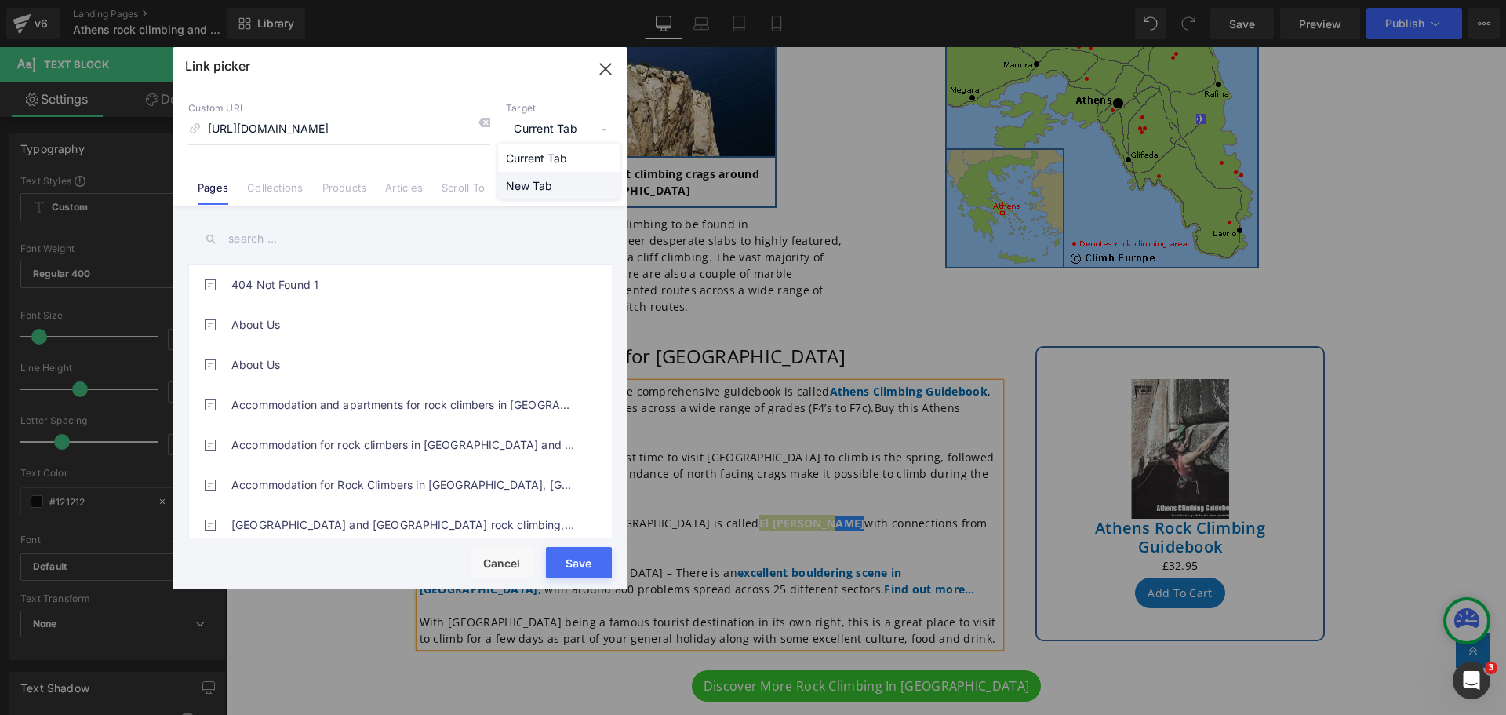
click at [556, 180] on li "New Tab" at bounding box center [559, 185] width 122 height 27
click at [576, 562] on button "Save" at bounding box center [579, 562] width 66 height 31
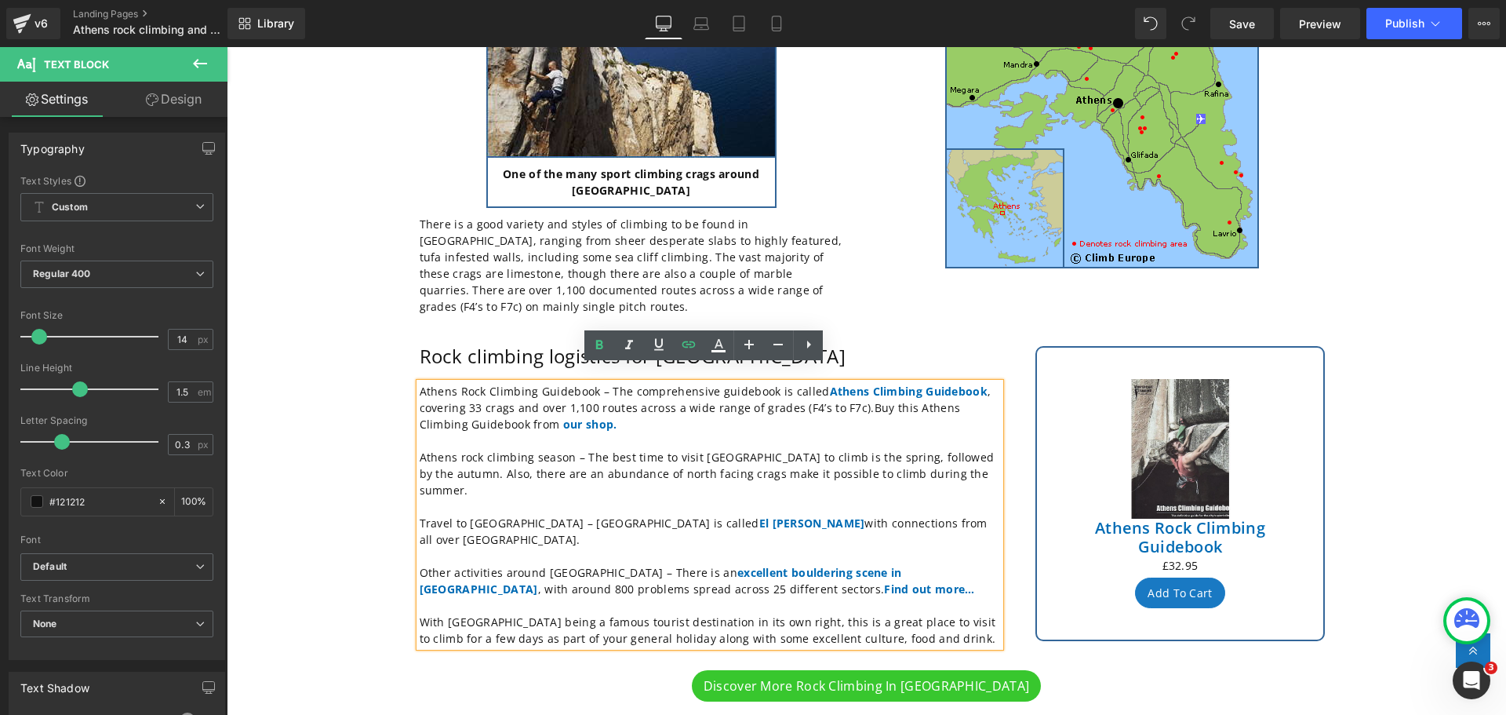
click at [326, 401] on div "Rock climbing in Athens Heading Row Athens may not be the obvious destination f…" at bounding box center [867, 430] width 1280 height 1084
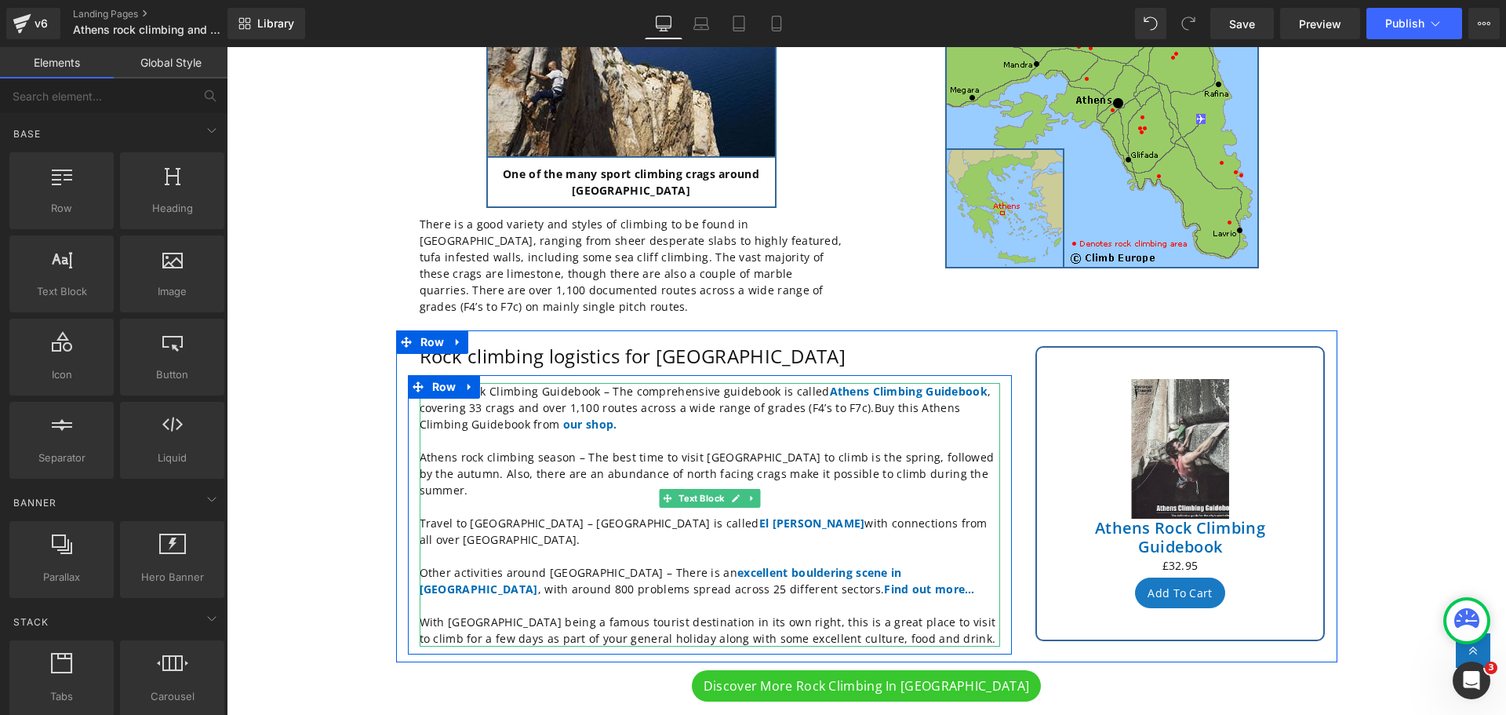
click at [591, 395] on p "Athens Rock Climbing Guidebook – The comprehensive guidebook is called Athens C…" at bounding box center [710, 407] width 581 height 49
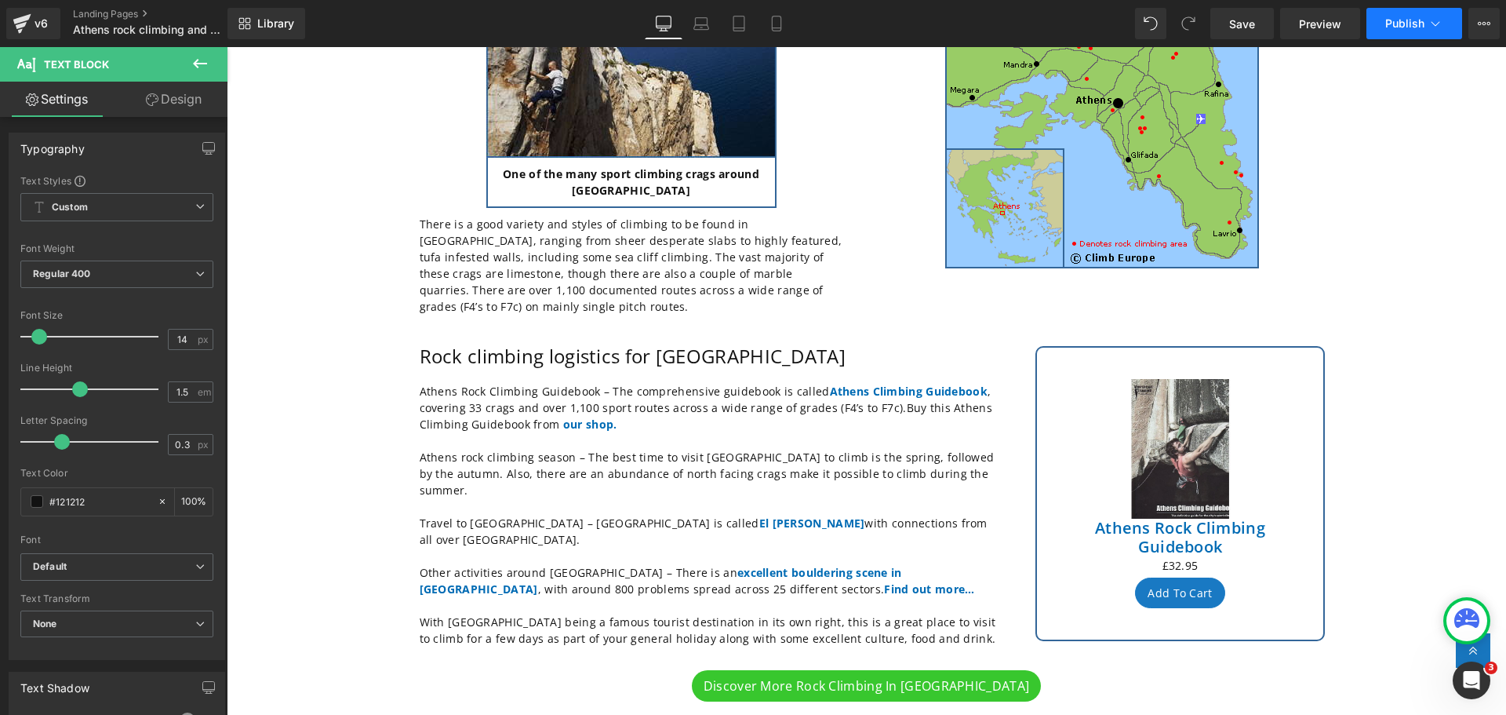
click at [1433, 21] on icon at bounding box center [1436, 24] width 16 height 16
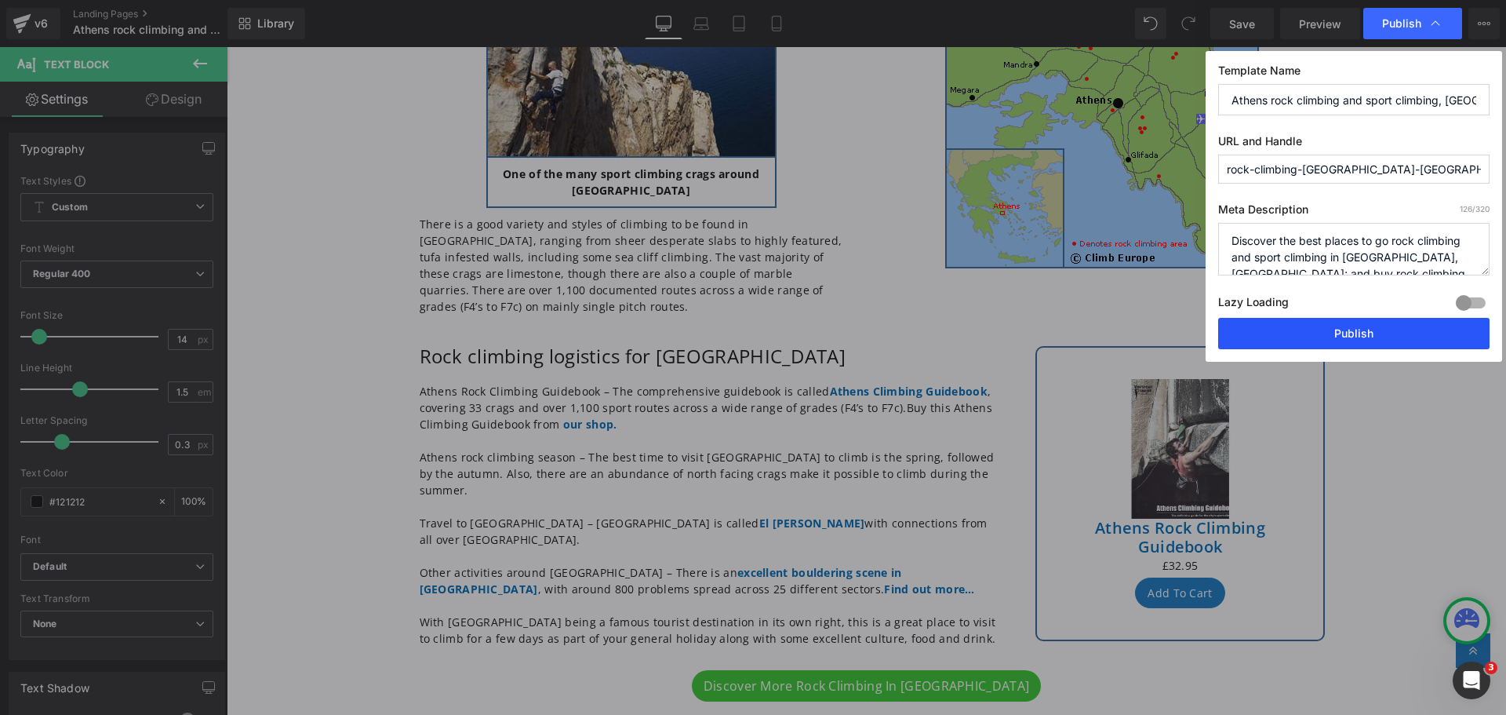
click at [1350, 322] on button "Publish" at bounding box center [1354, 333] width 271 height 31
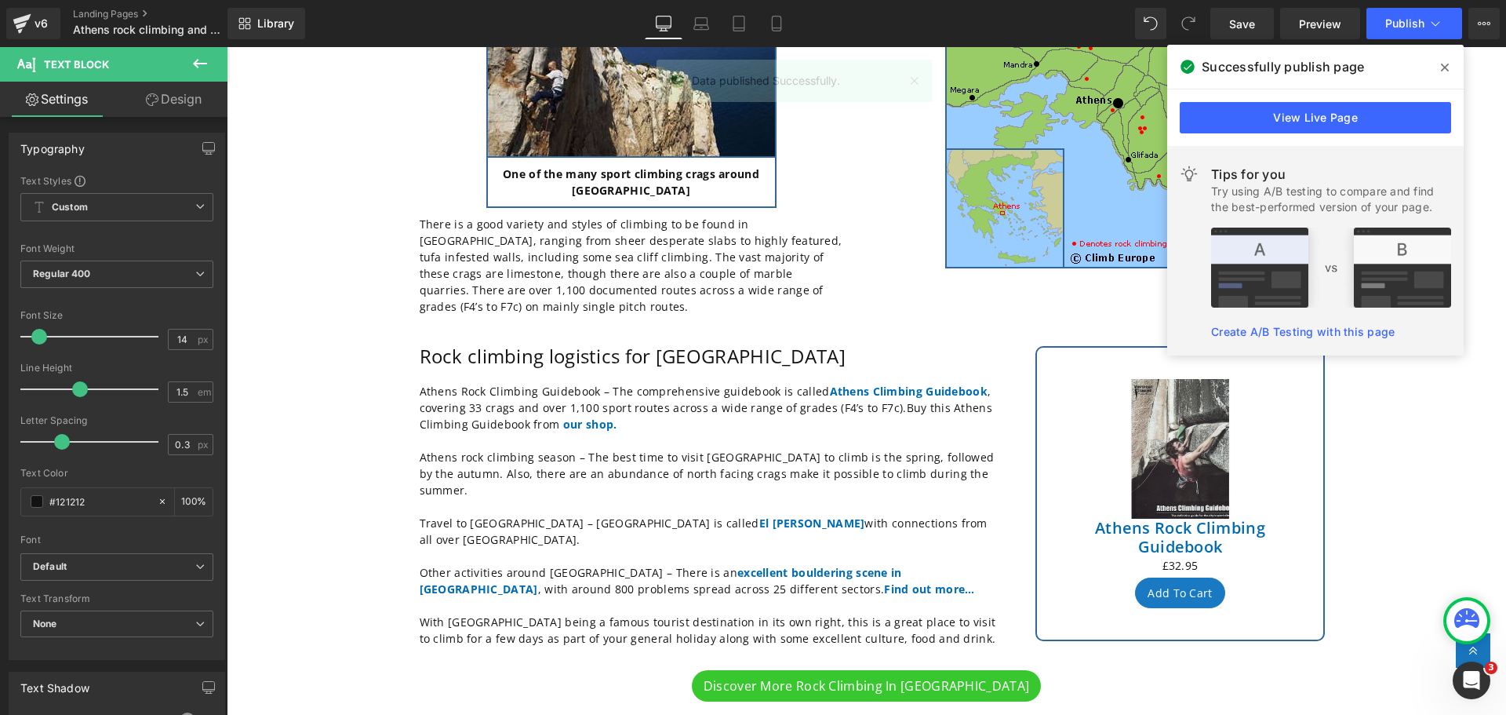
click at [1444, 64] on icon at bounding box center [1445, 67] width 8 height 13
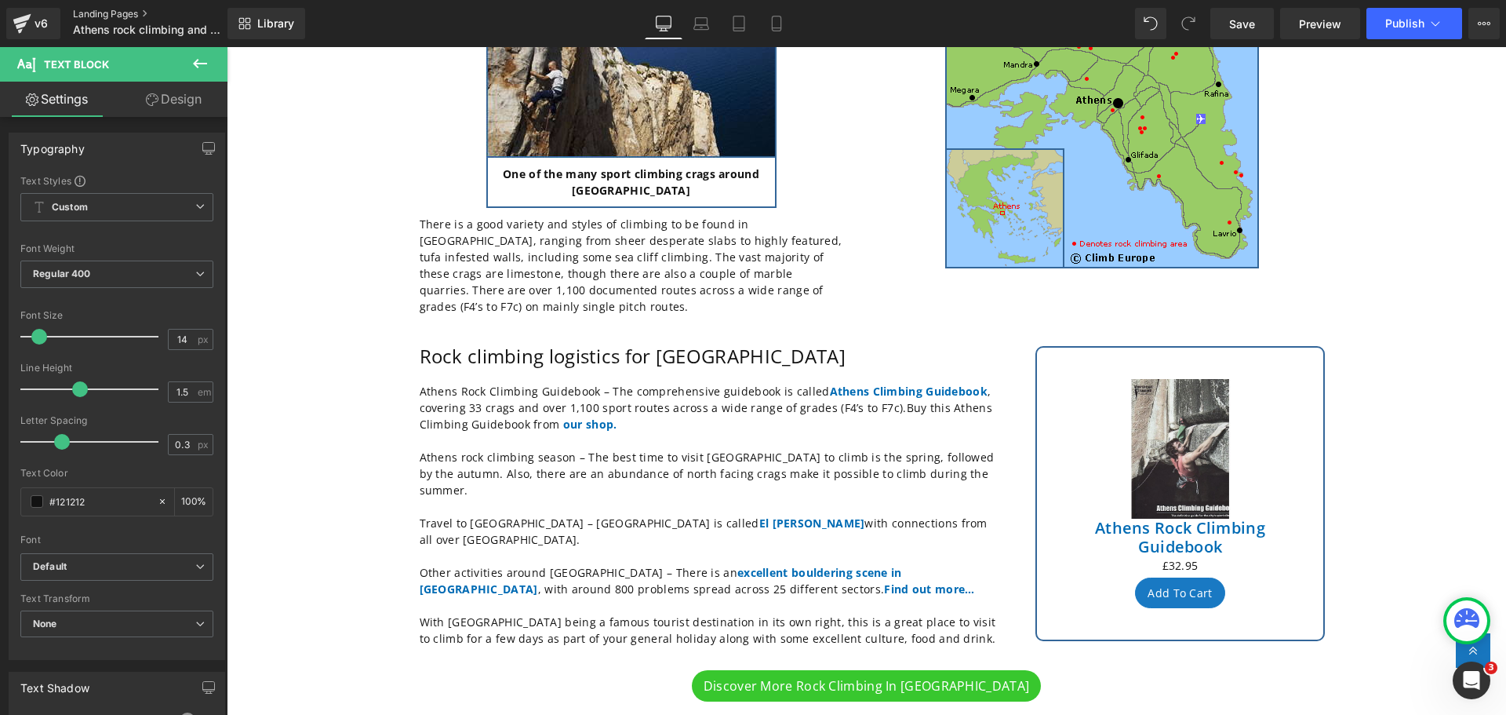
click at [104, 8] on link "Landing Pages" at bounding box center [163, 14] width 180 height 13
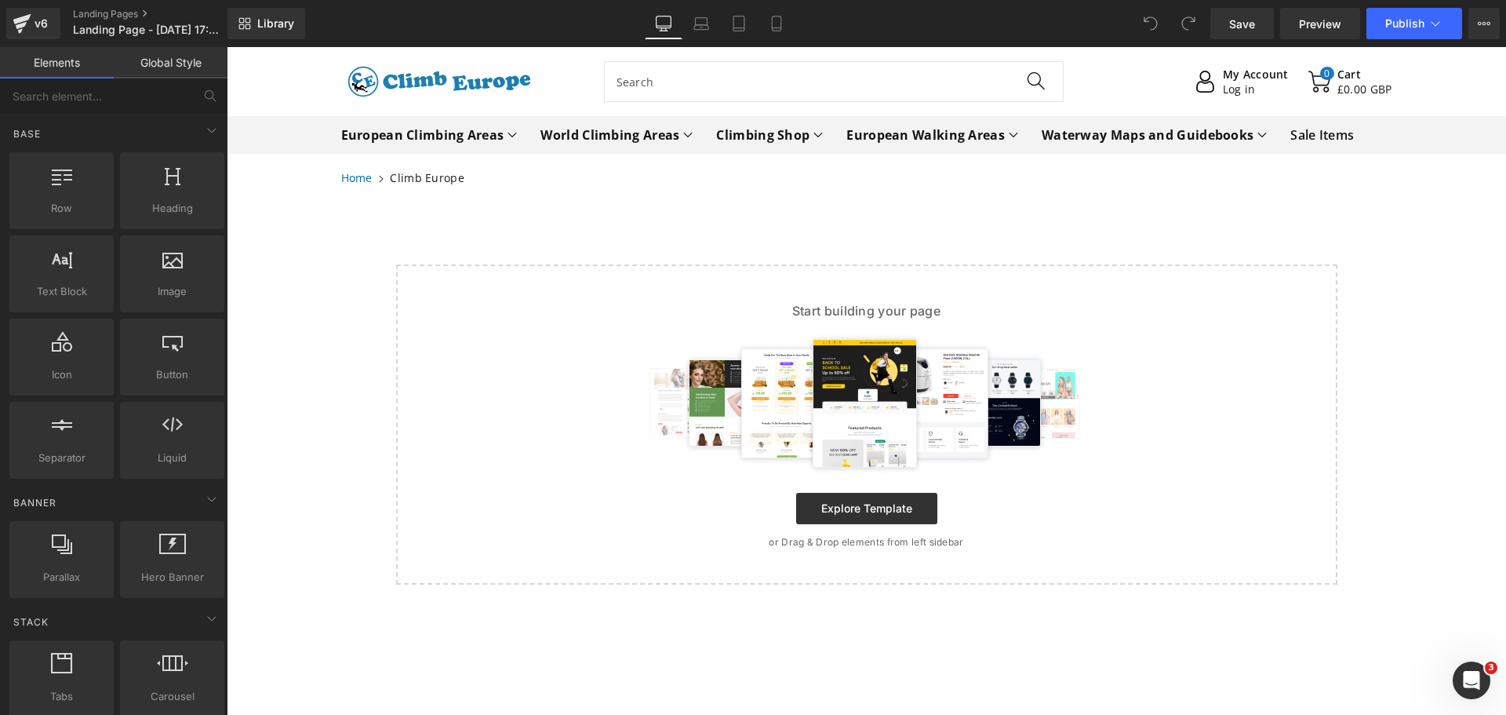
click at [1009, 133] on icon at bounding box center [1013, 134] width 9 height 9
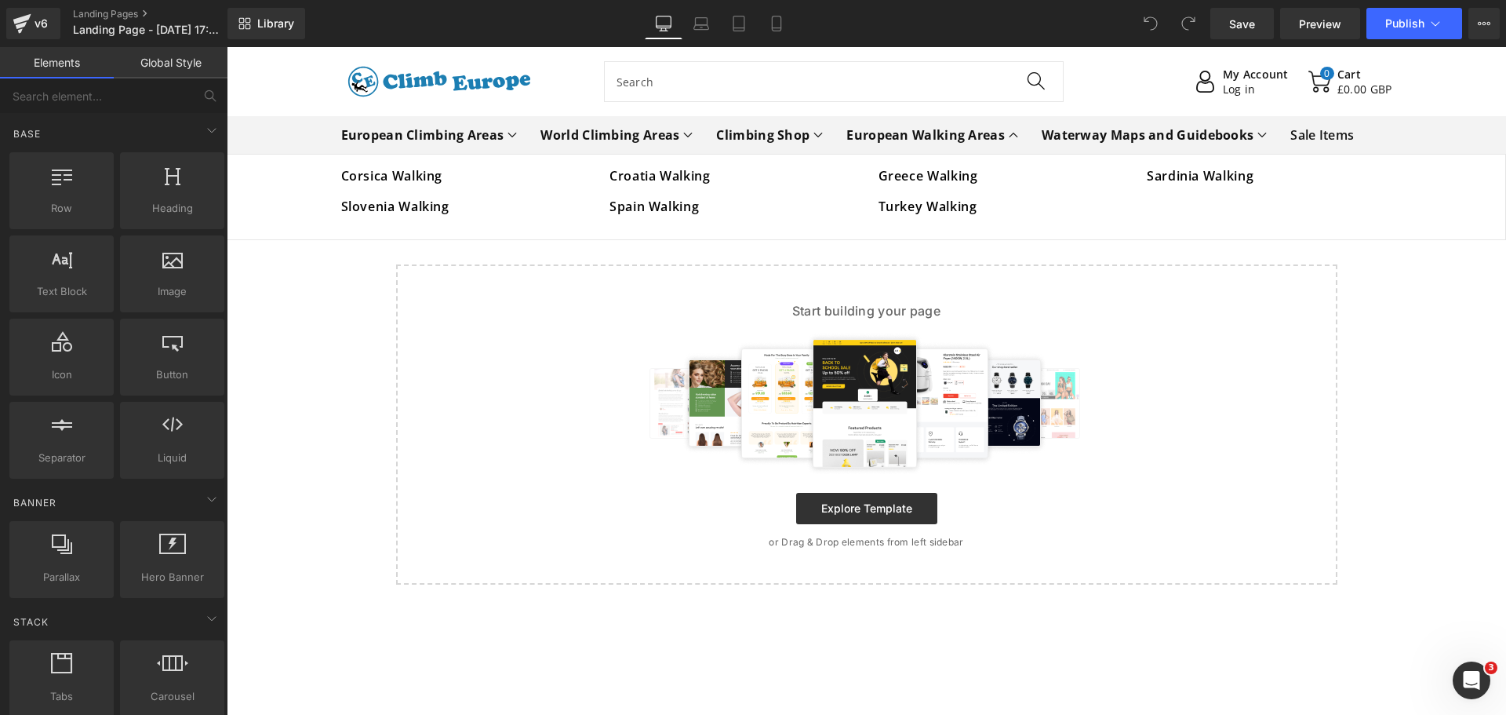
click at [1009, 133] on icon at bounding box center [1013, 134] width 9 height 9
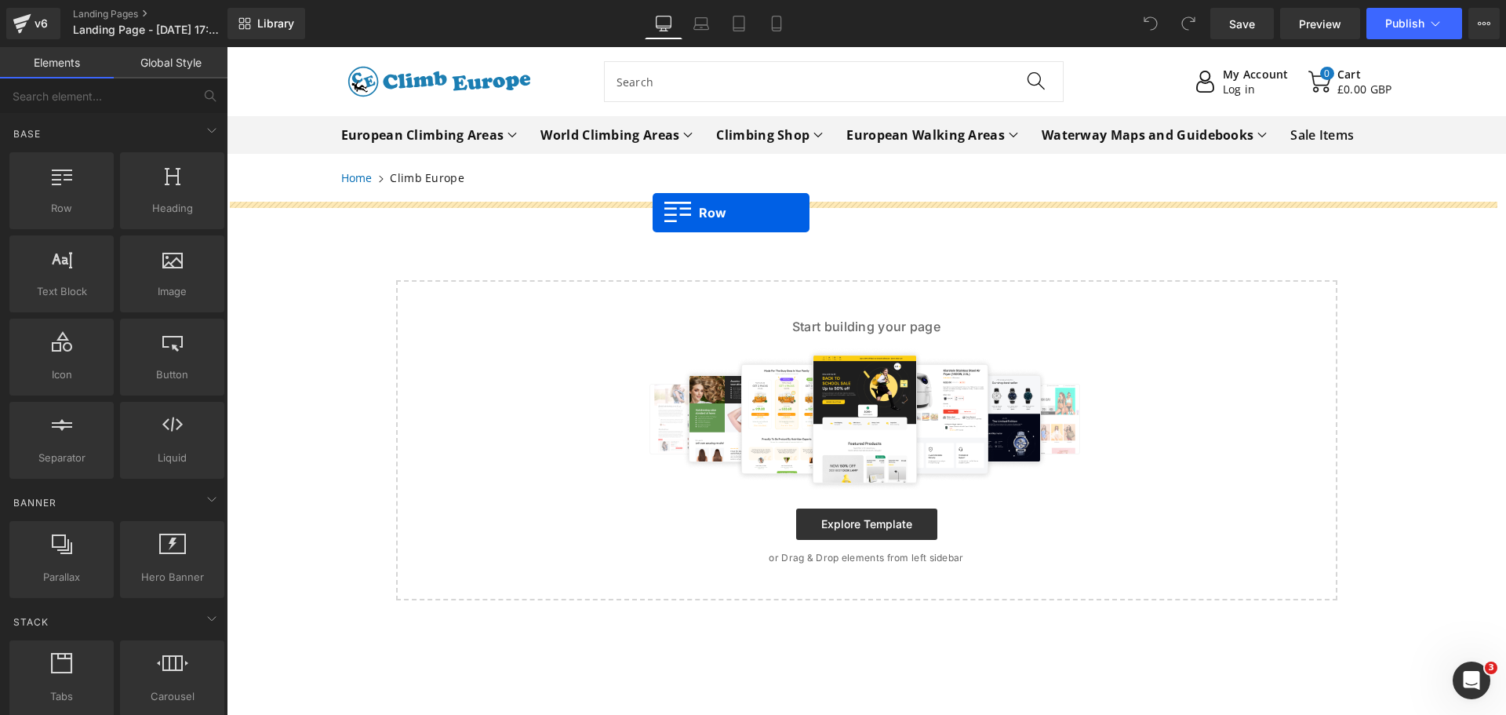
drag, startPoint x: 287, startPoint y: 241, endPoint x: 653, endPoint y: 213, distance: 366.7
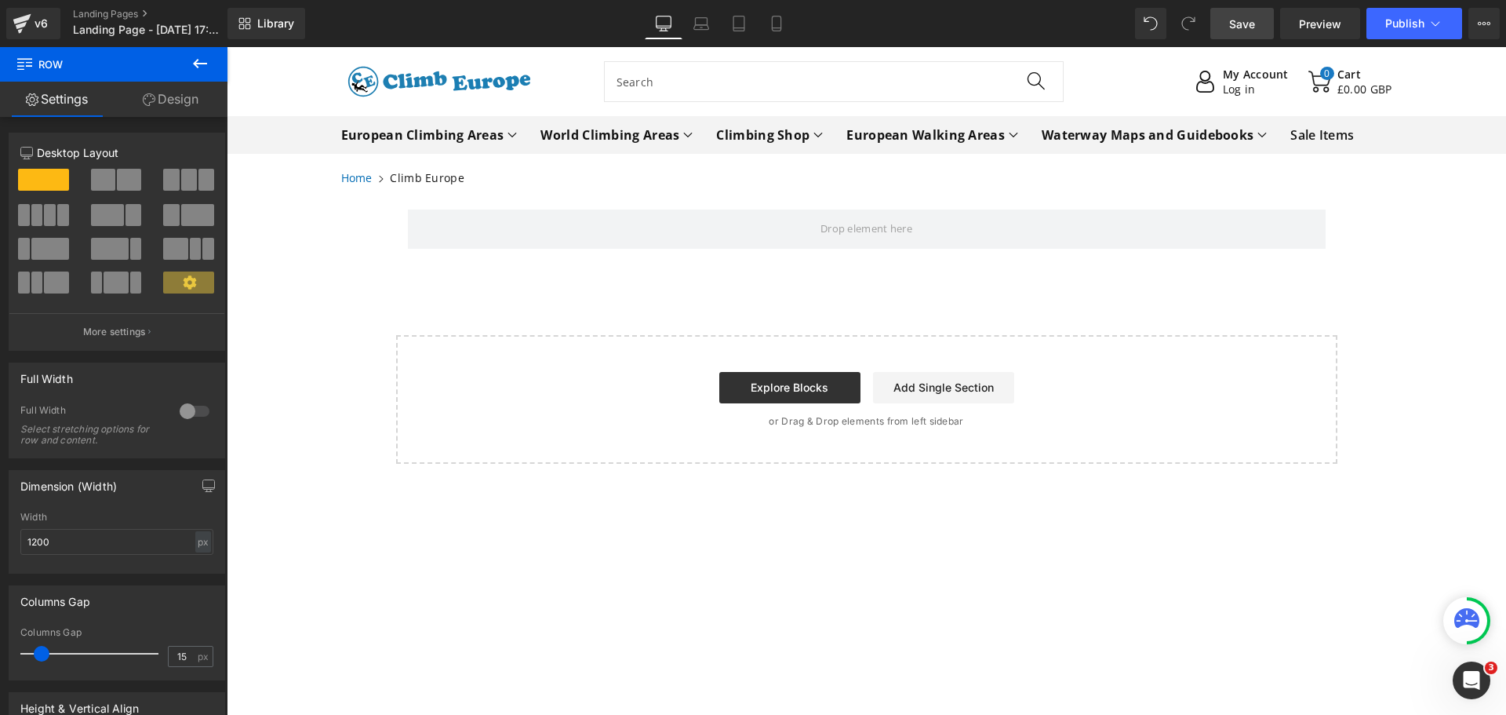
click at [1247, 22] on span "Save" at bounding box center [1242, 24] width 26 height 16
click at [1430, 20] on icon at bounding box center [1436, 24] width 16 height 16
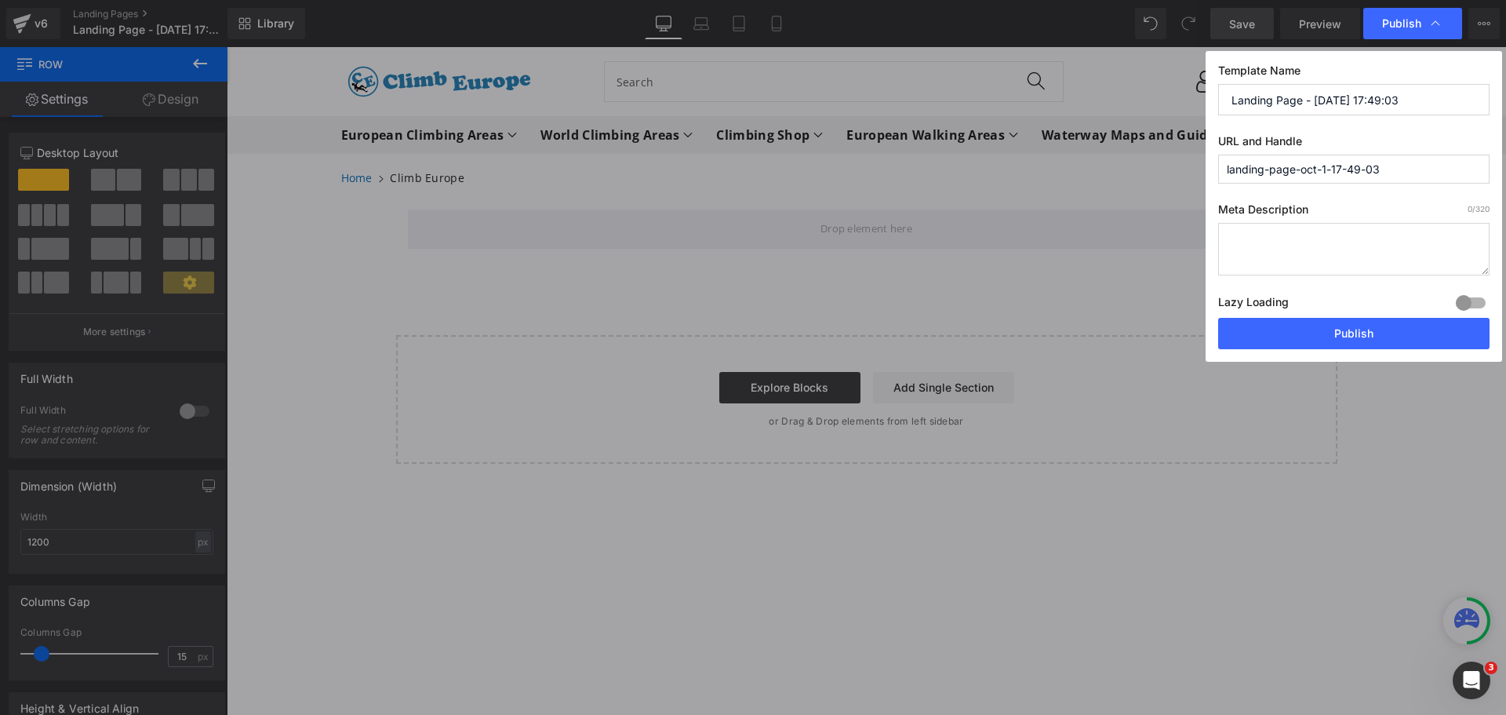
drag, startPoint x: 1403, startPoint y: 101, endPoint x: 1308, endPoint y: 103, distance: 95.0
click at [1308, 103] on input "Landing Page - [DATE] 17:49:03" at bounding box center [1354, 99] width 271 height 31
type input "Landing Page country experiment"
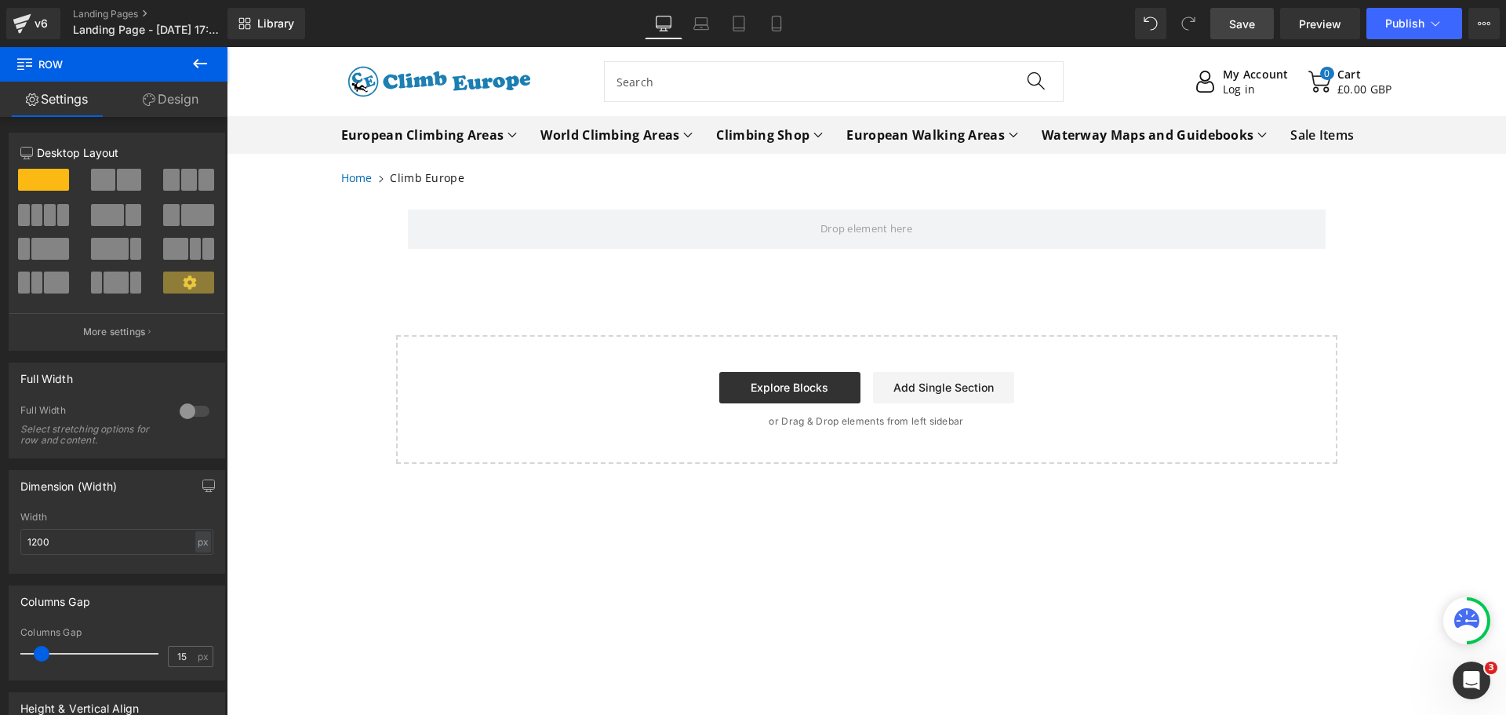
click at [1248, 24] on span "Save" at bounding box center [1242, 24] width 26 height 16
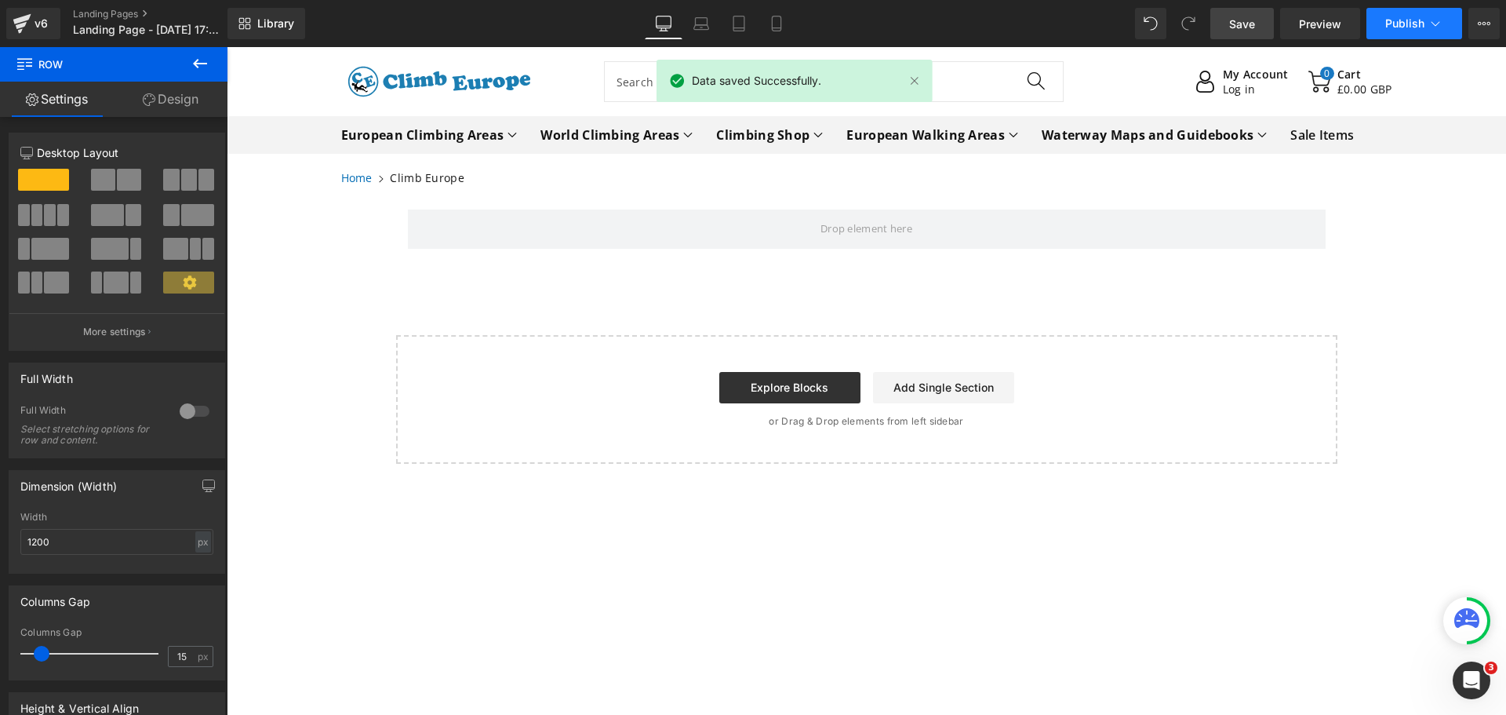
click at [1433, 18] on icon at bounding box center [1436, 24] width 16 height 16
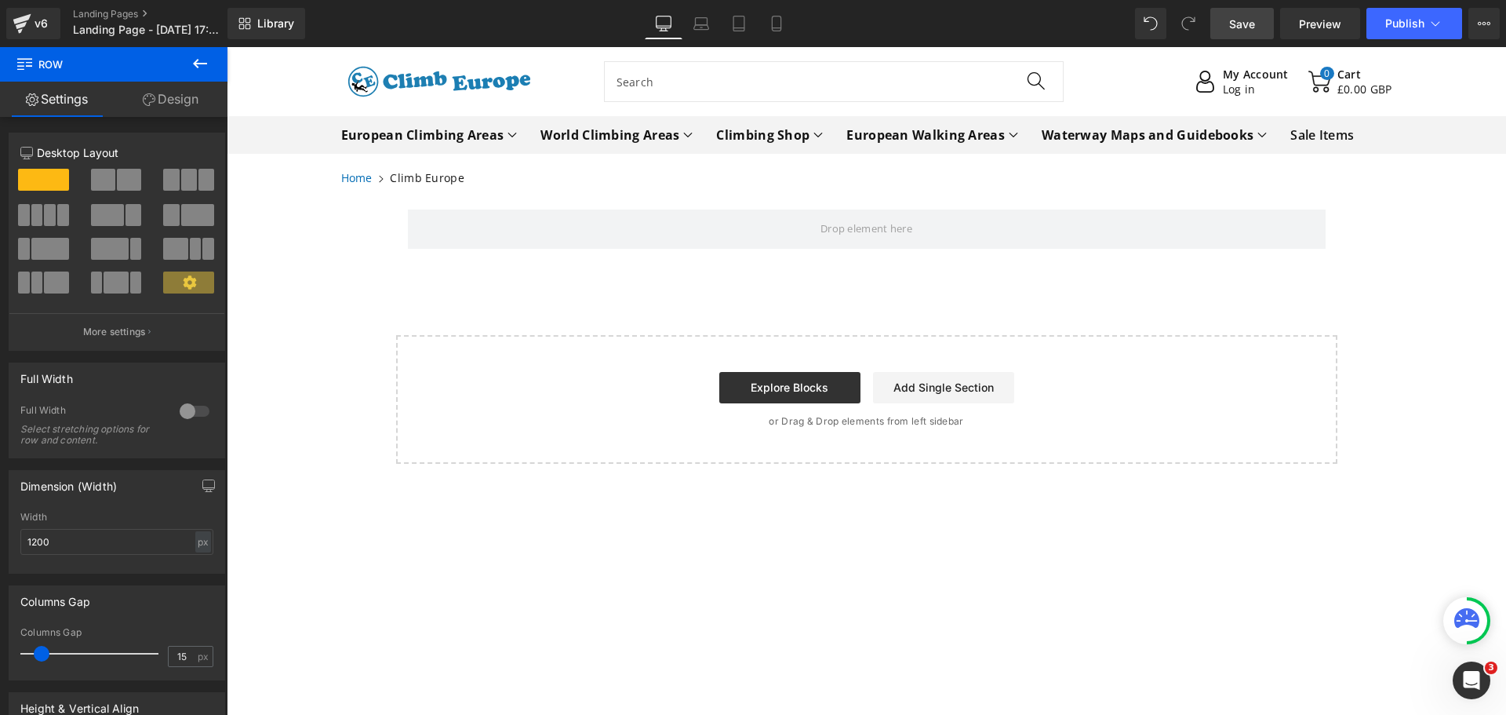
click at [1238, 26] on span "Save" at bounding box center [1242, 24] width 26 height 16
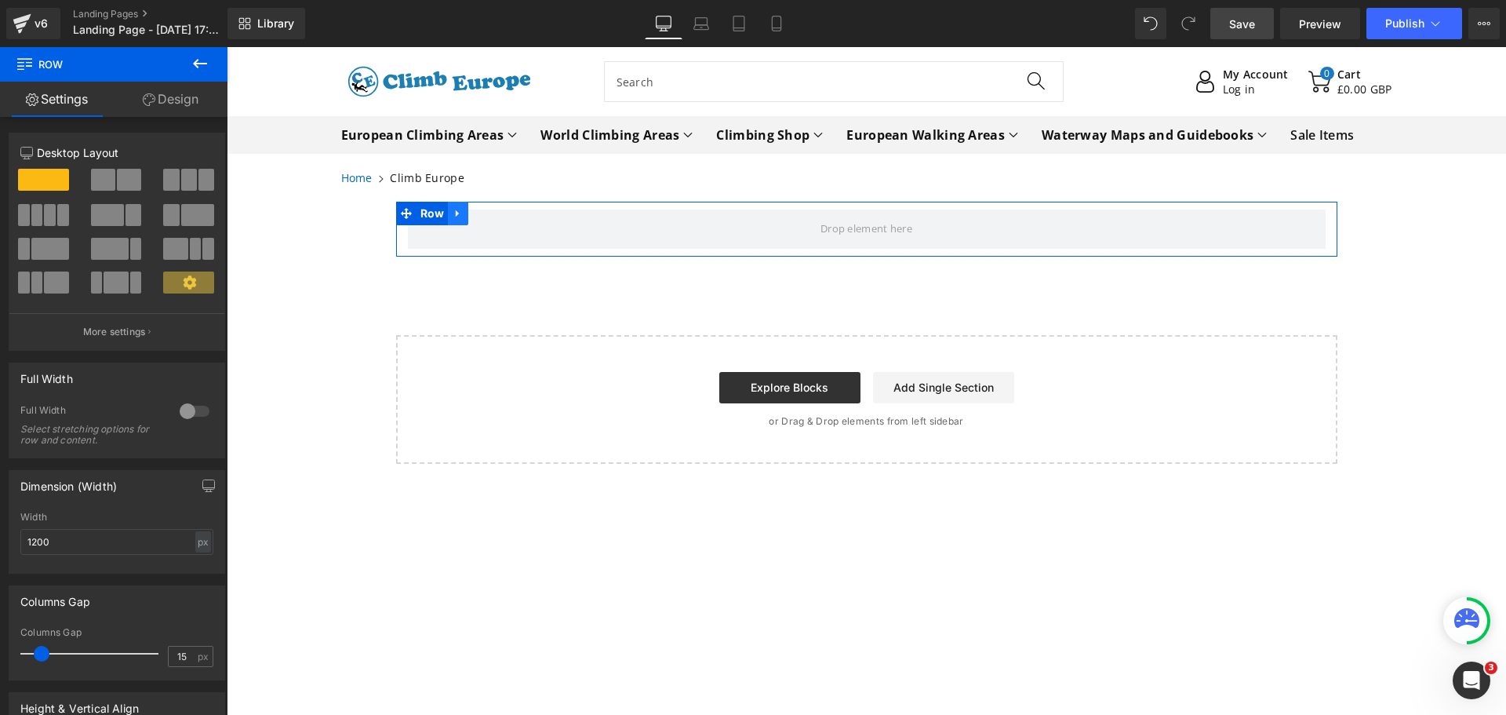
click at [455, 209] on icon at bounding box center [458, 214] width 11 height 12
click at [473, 208] on icon at bounding box center [478, 214] width 11 height 12
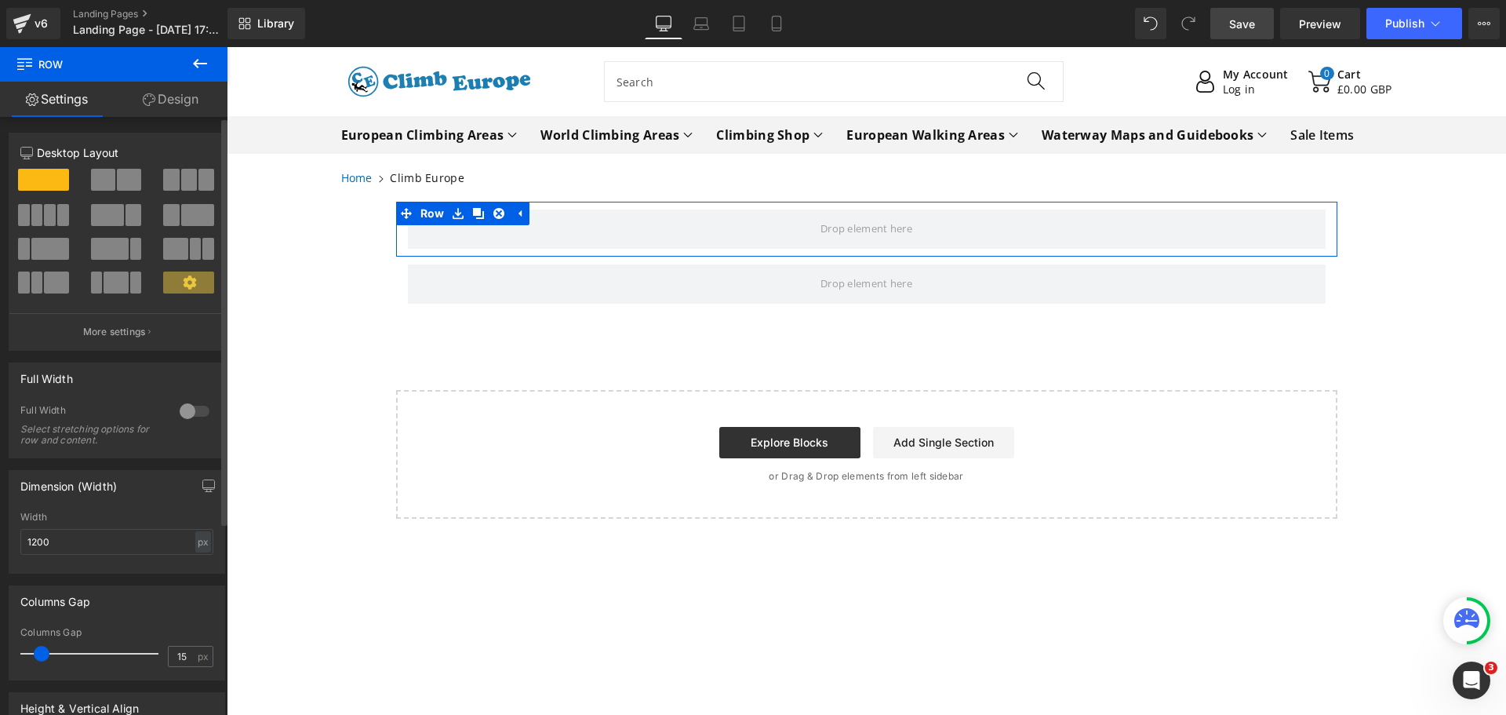
click at [112, 212] on span at bounding box center [107, 215] width 33 height 22
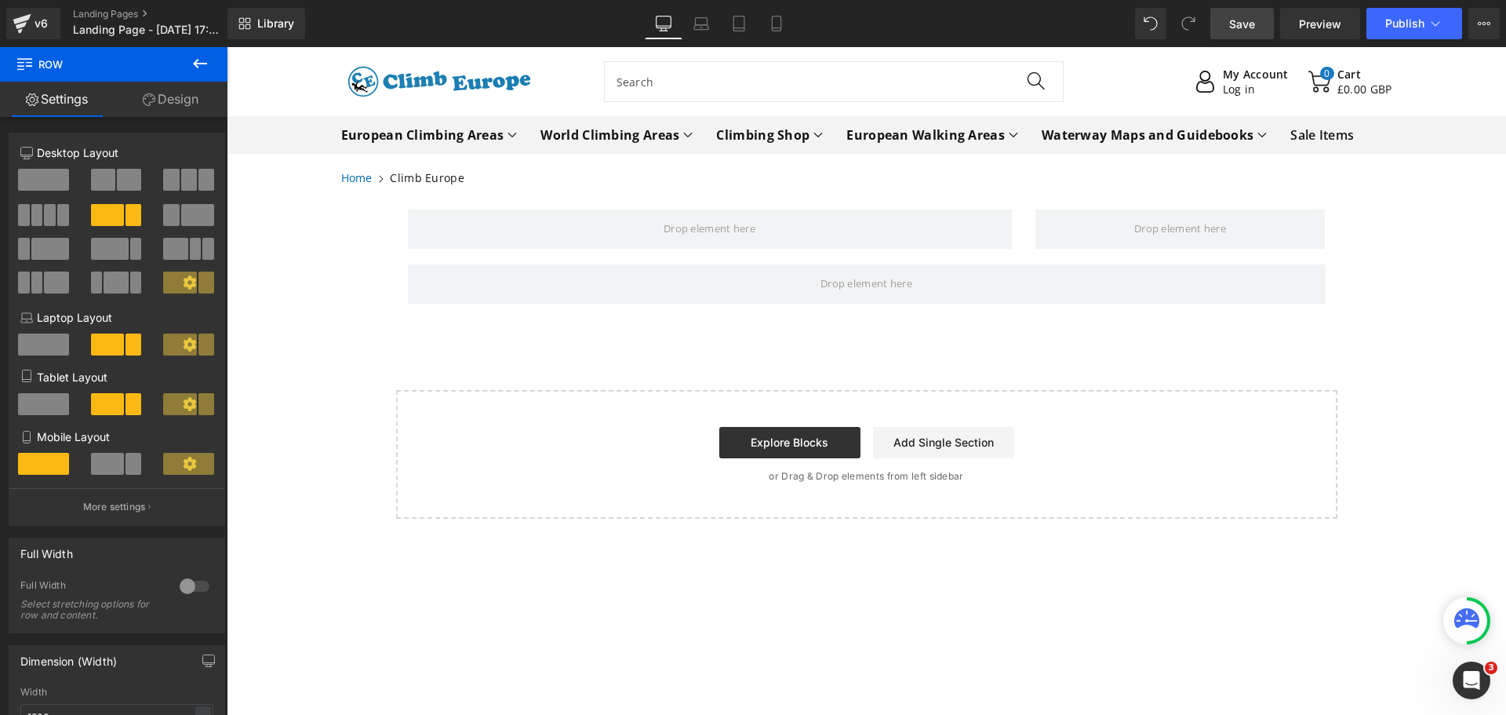
click at [203, 64] on icon at bounding box center [200, 63] width 14 height 9
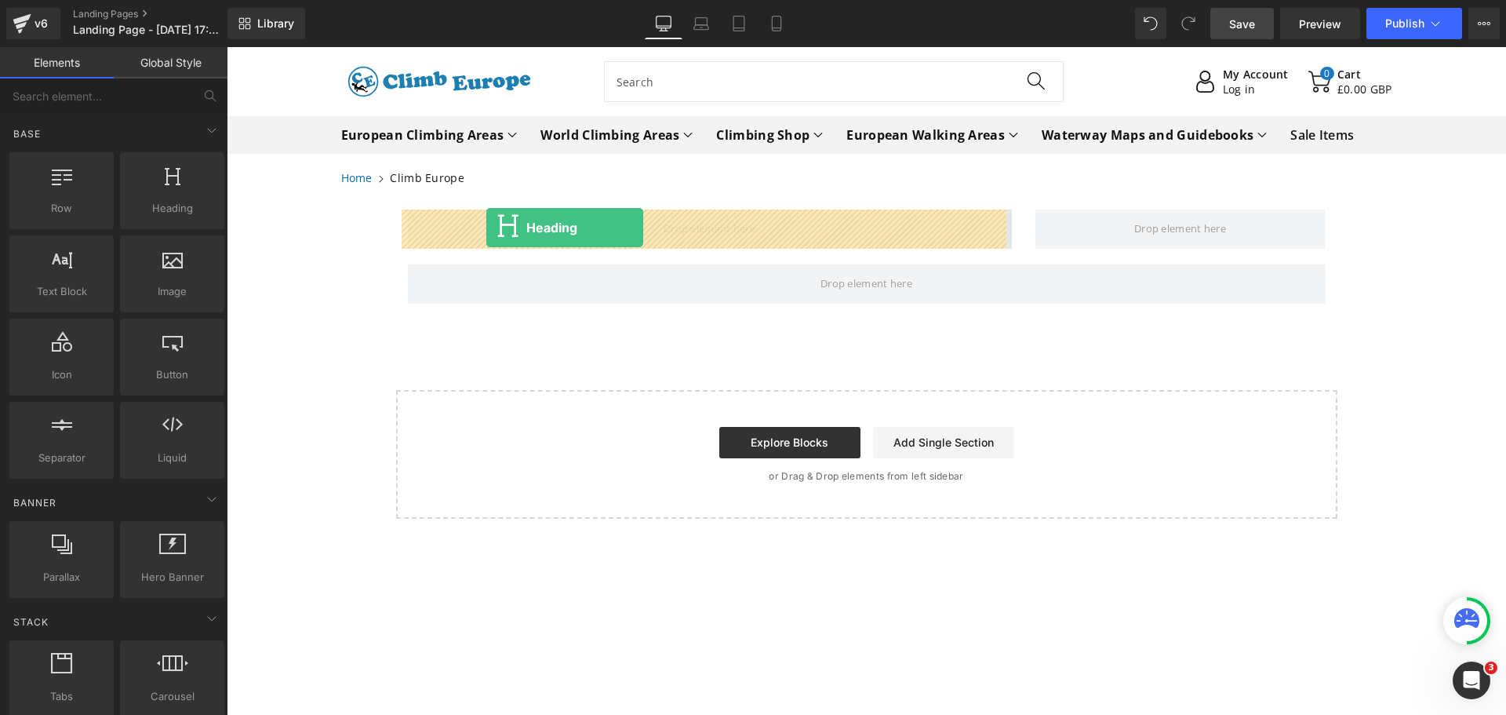
drag, startPoint x: 390, startPoint y: 233, endPoint x: 486, endPoint y: 228, distance: 96.7
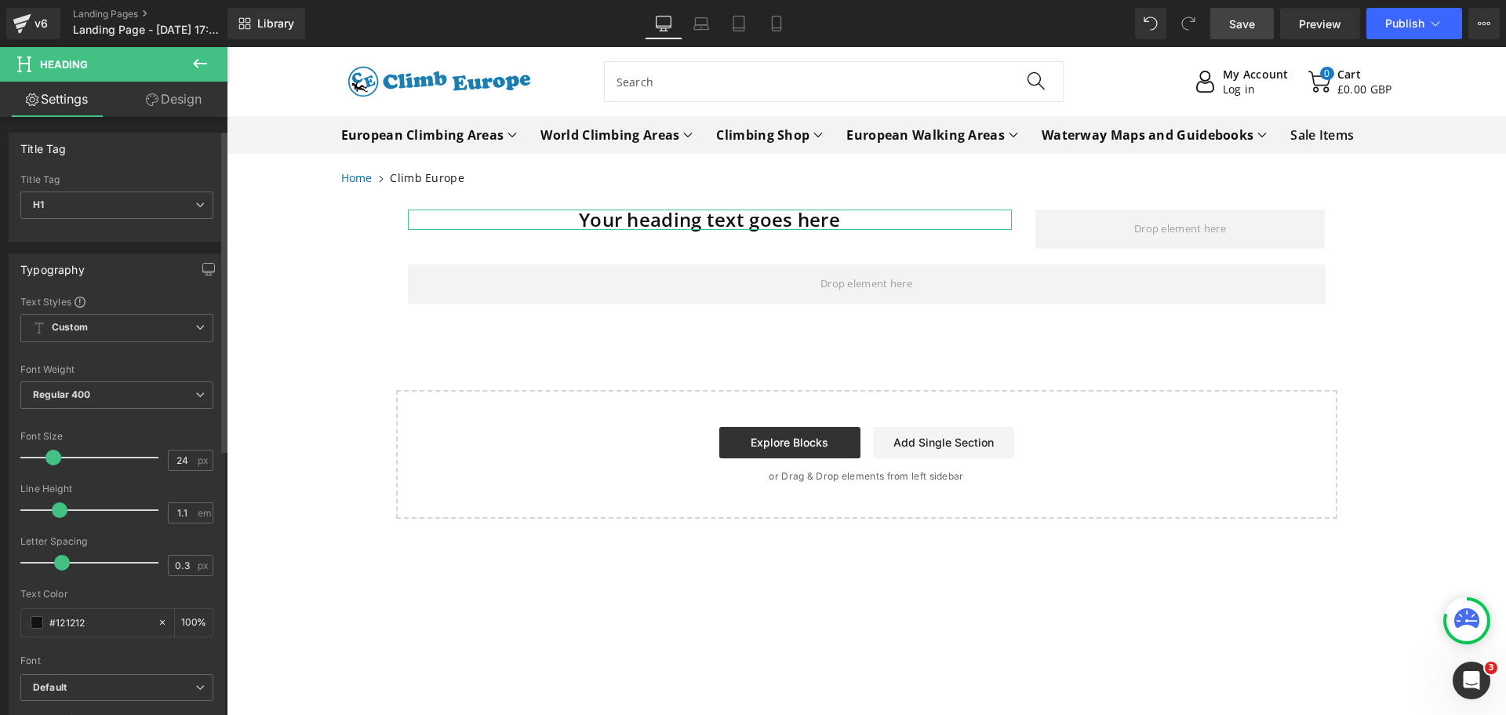
scroll to position [392, 0]
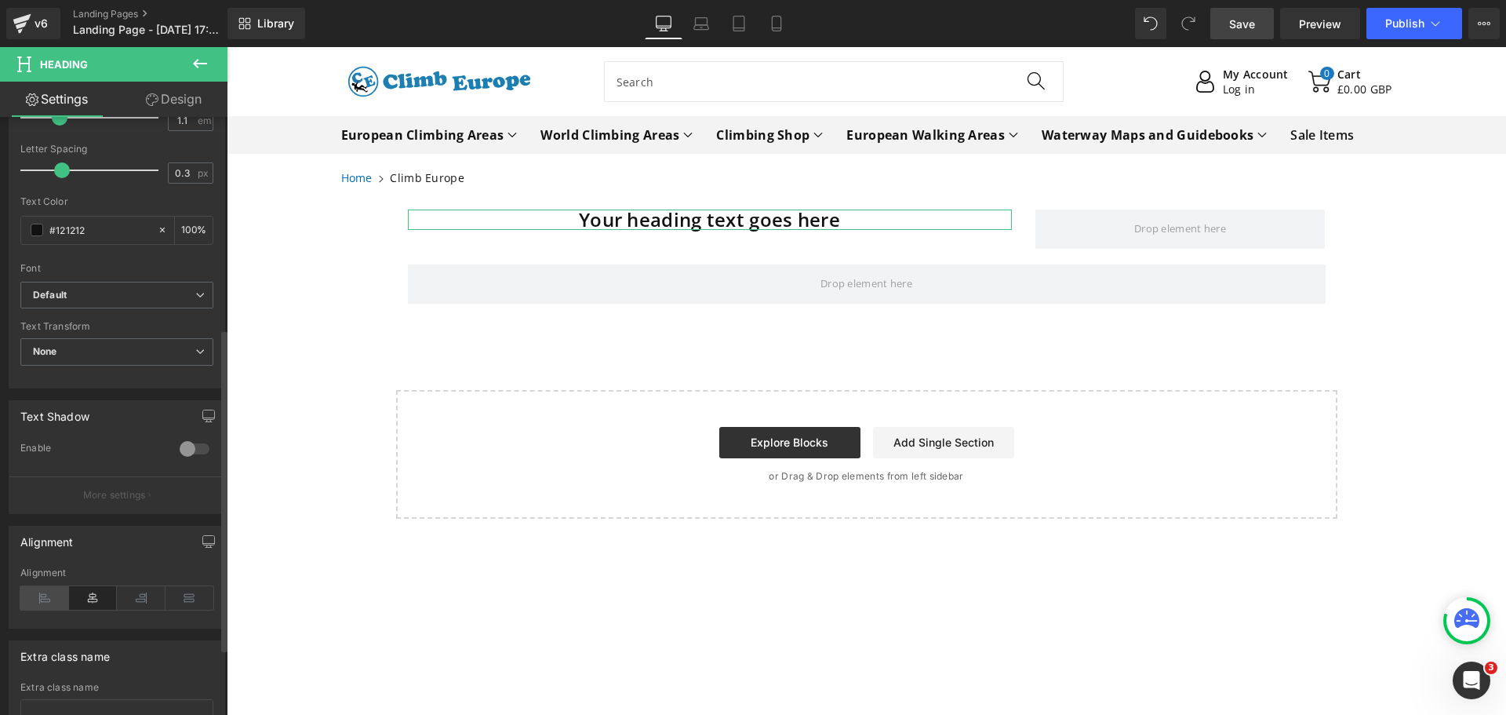
click at [39, 596] on icon at bounding box center [44, 598] width 49 height 24
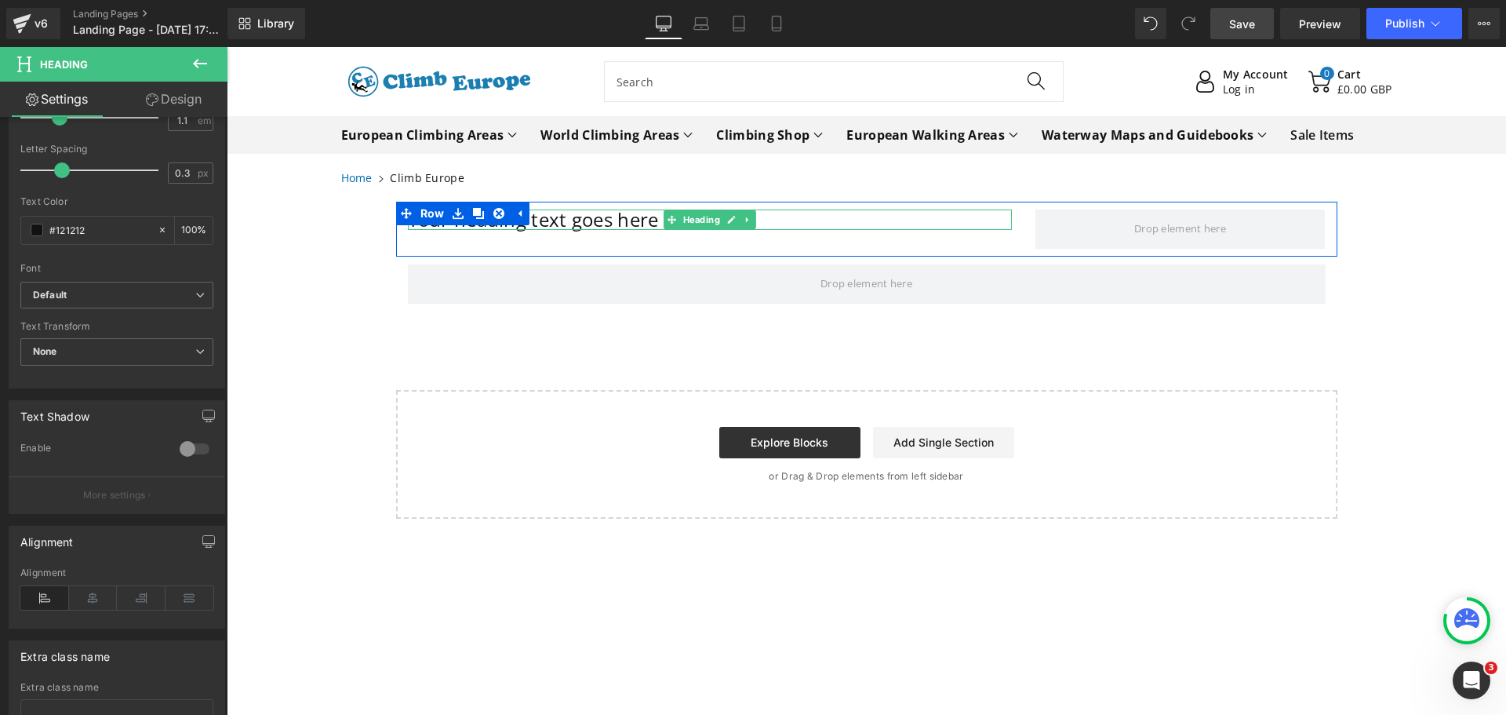
click at [640, 219] on h1 "Your heading text goes here" at bounding box center [710, 219] width 604 height 20
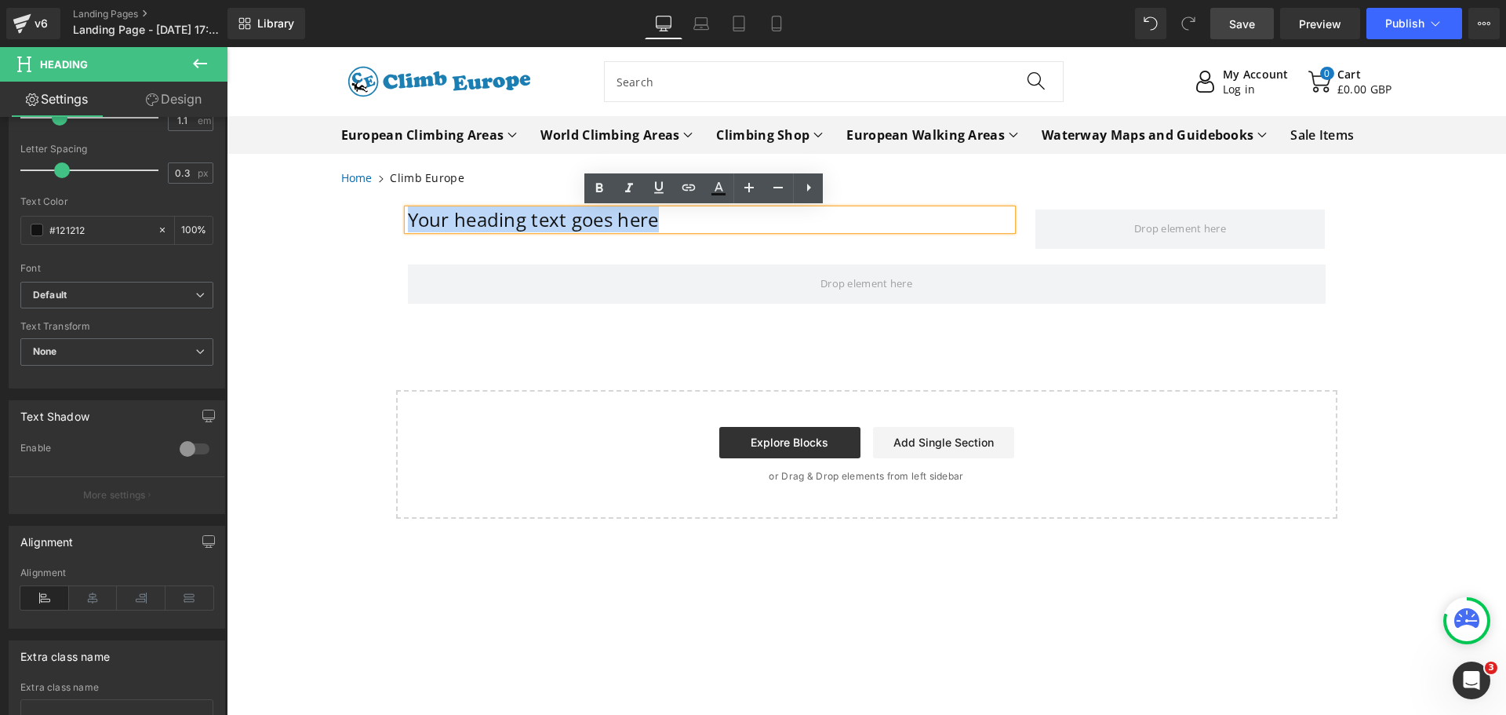
drag, startPoint x: 661, startPoint y: 225, endPoint x: 405, endPoint y: 219, distance: 255.9
click at [408, 219] on h1 "Your heading text goes here" at bounding box center [710, 219] width 604 height 20
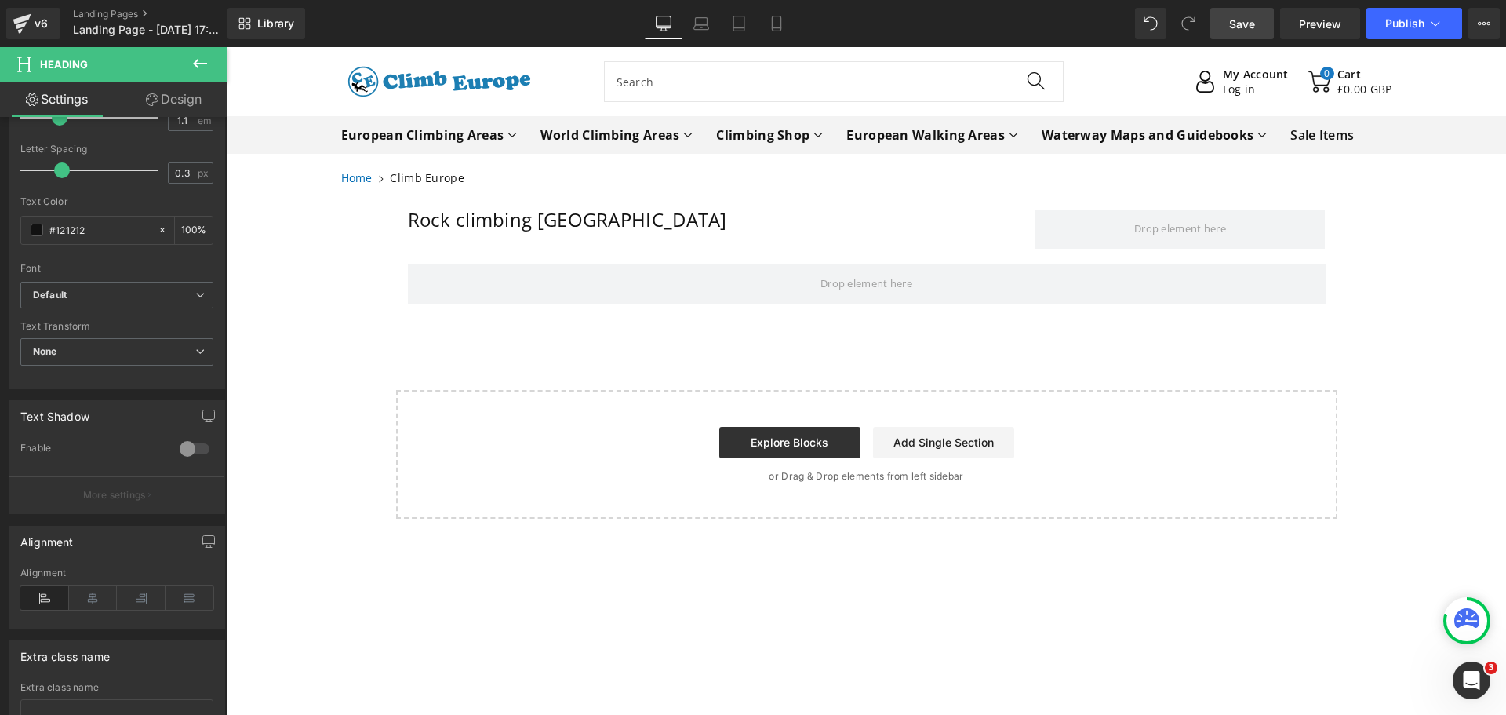
click at [205, 60] on icon at bounding box center [200, 63] width 19 height 19
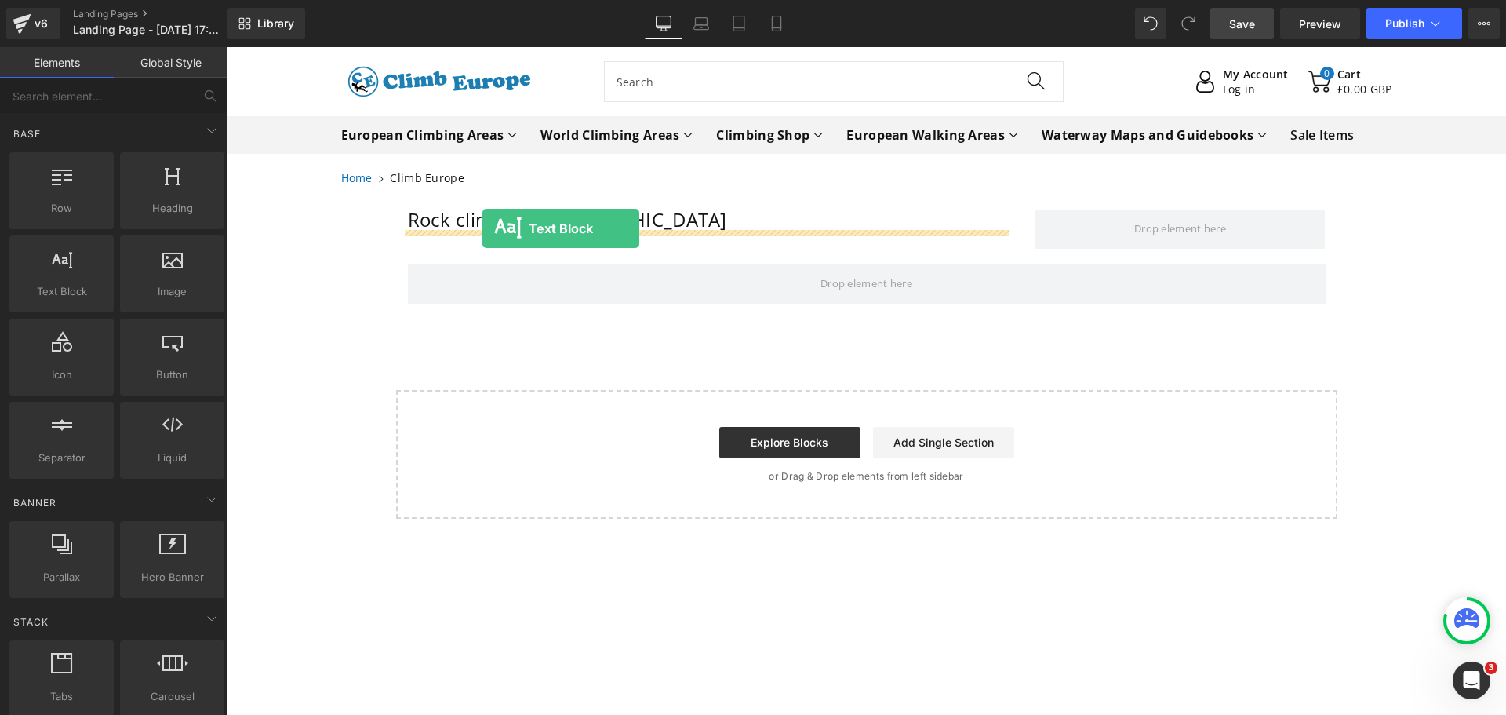
drag, startPoint x: 281, startPoint y: 330, endPoint x: 483, endPoint y: 228, distance: 226.0
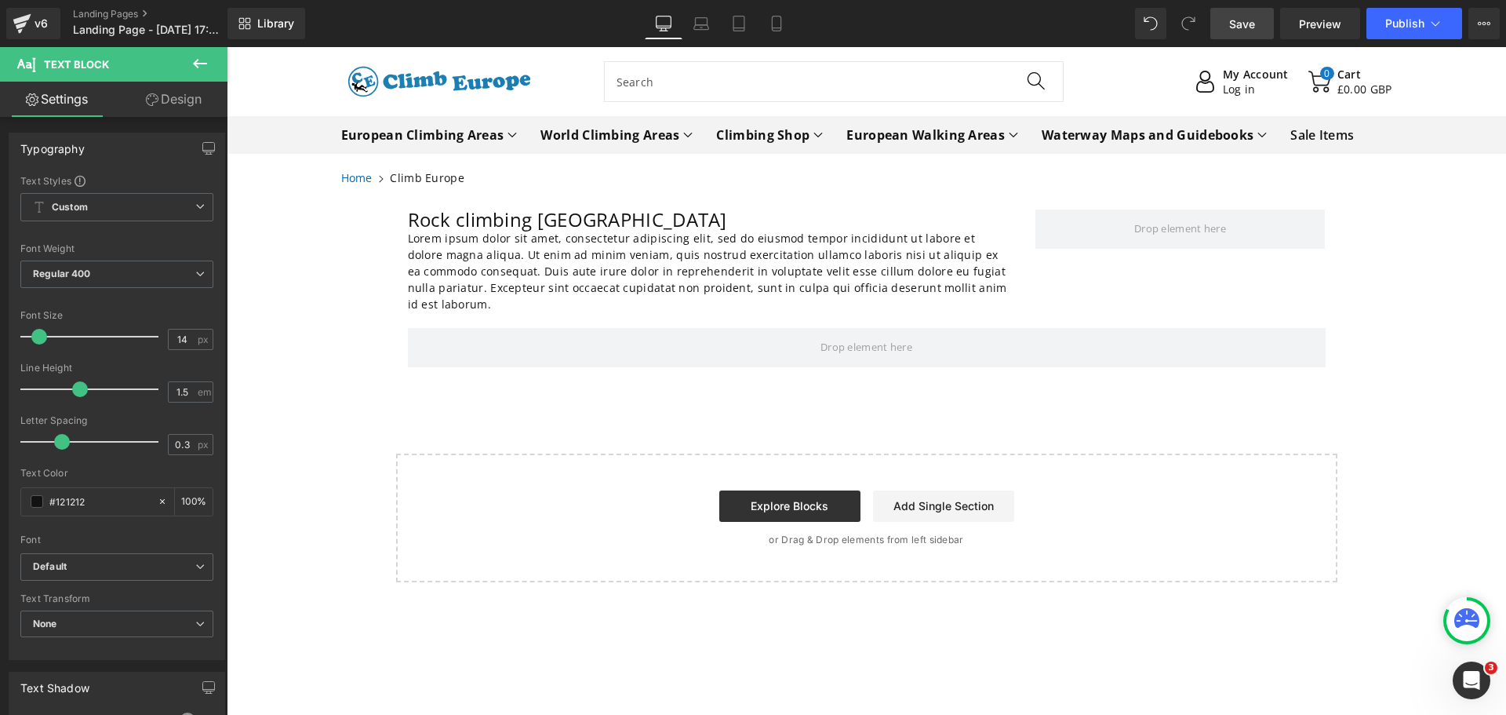
click at [199, 64] on icon at bounding box center [200, 63] width 14 height 9
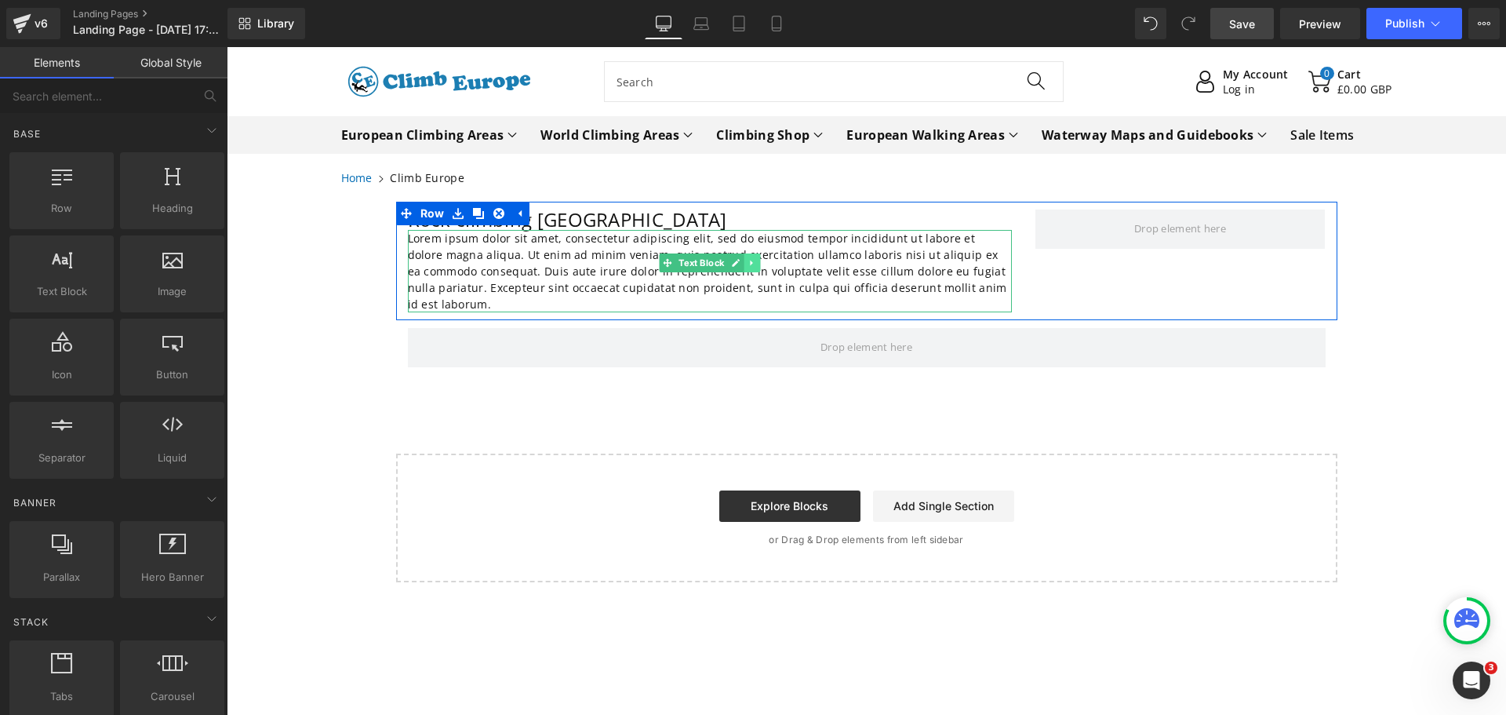
click at [748, 261] on icon at bounding box center [752, 262] width 9 height 9
click at [756, 263] on icon at bounding box center [760, 263] width 9 height 9
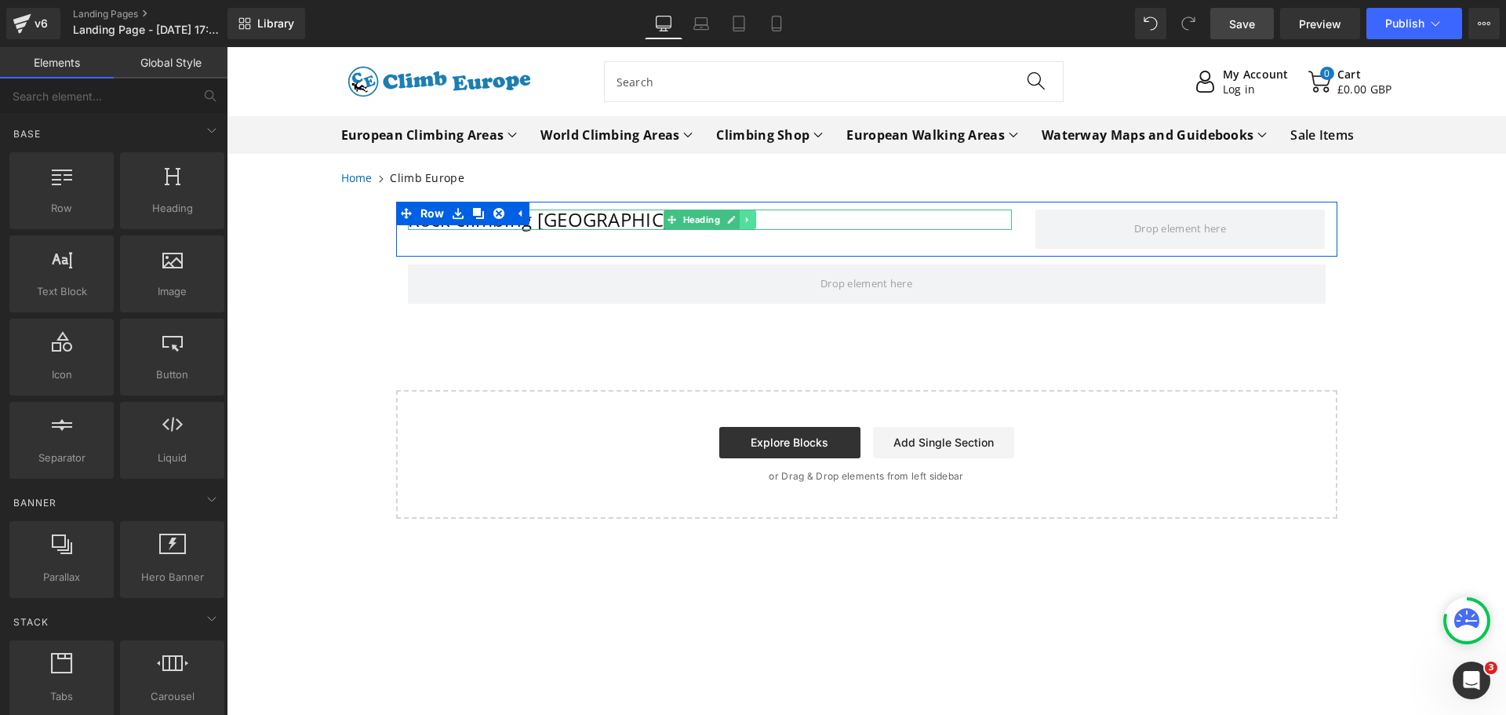
click at [745, 219] on icon at bounding box center [746, 219] width 2 height 5
click at [755, 221] on link at bounding box center [756, 219] width 16 height 19
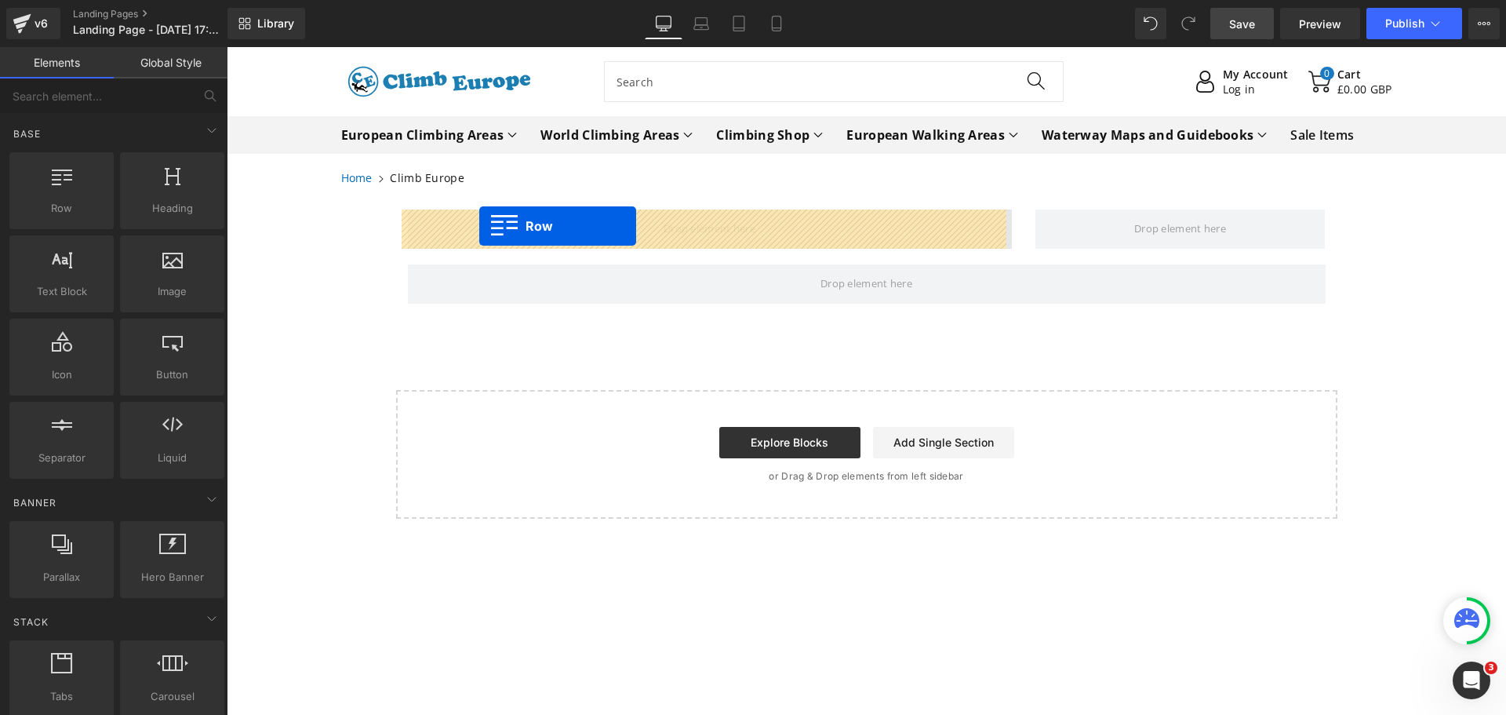
drag, startPoint x: 293, startPoint y: 202, endPoint x: 479, endPoint y: 226, distance: 187.4
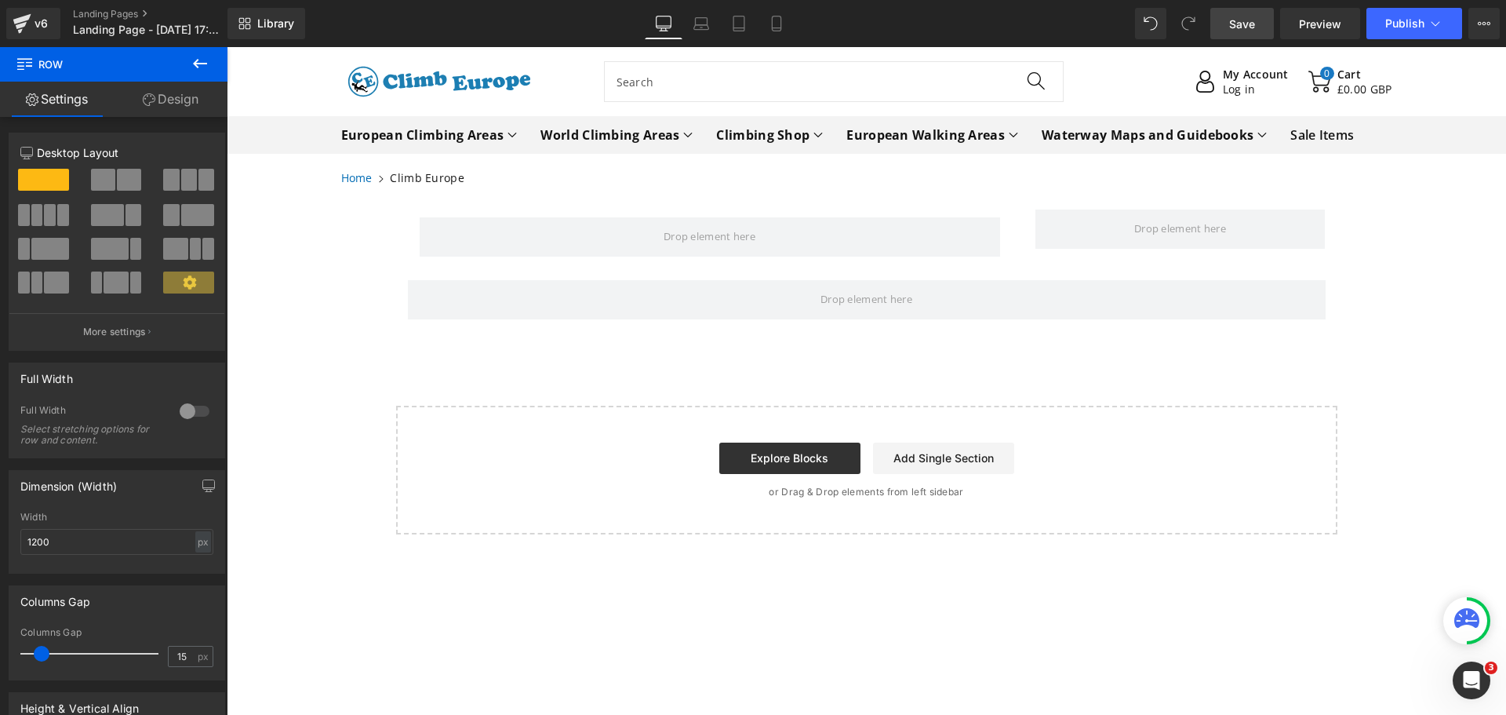
click at [200, 64] on icon at bounding box center [200, 63] width 14 height 9
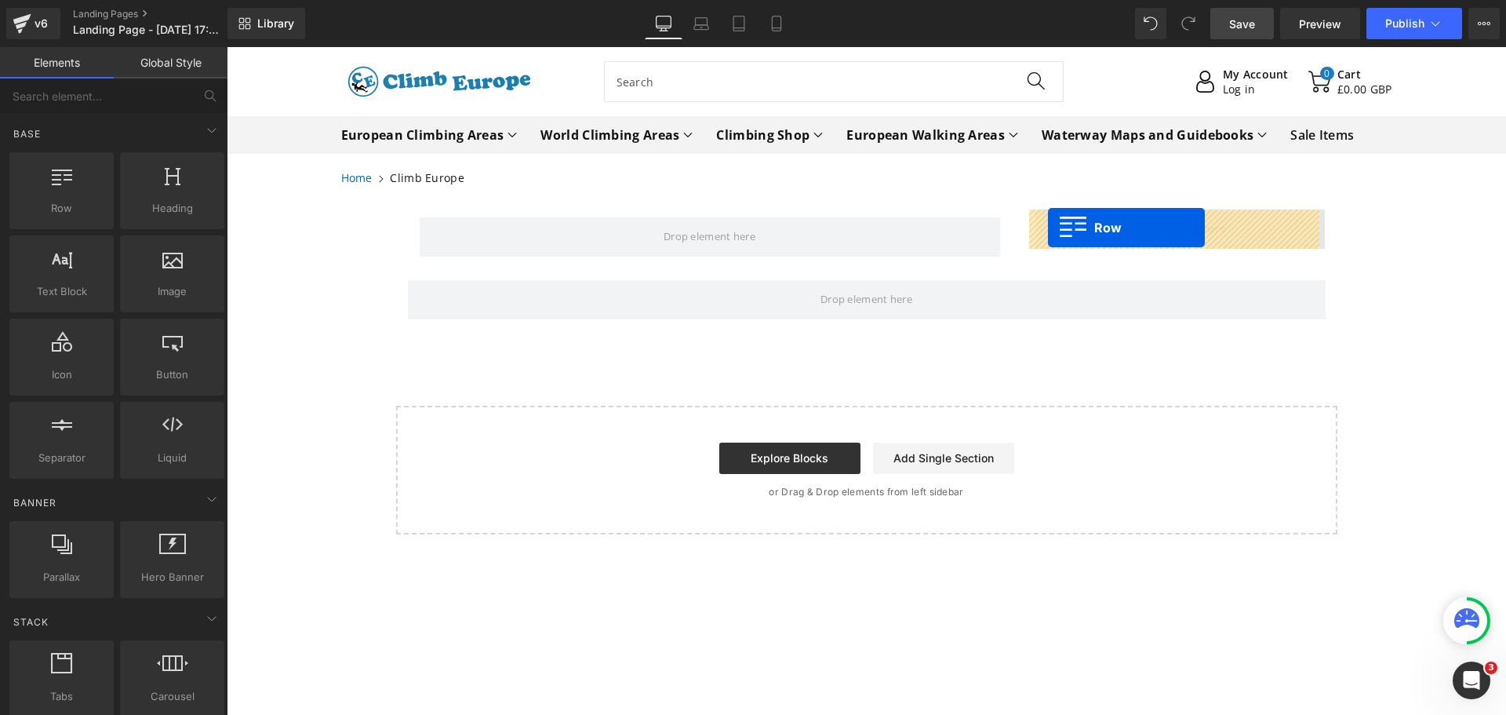
drag, startPoint x: 443, startPoint y: 232, endPoint x: 1050, endPoint y: 227, distance: 607.3
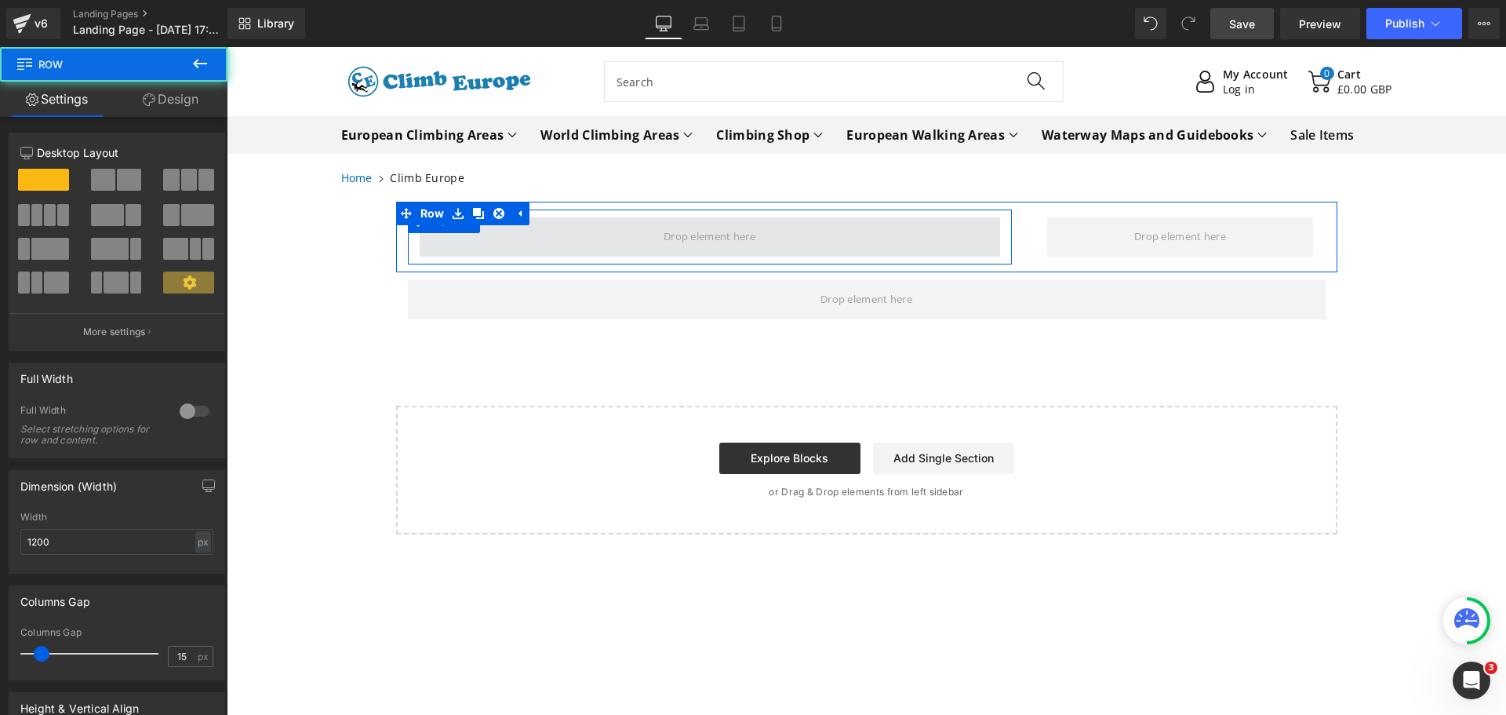
click at [552, 244] on span at bounding box center [710, 236] width 581 height 39
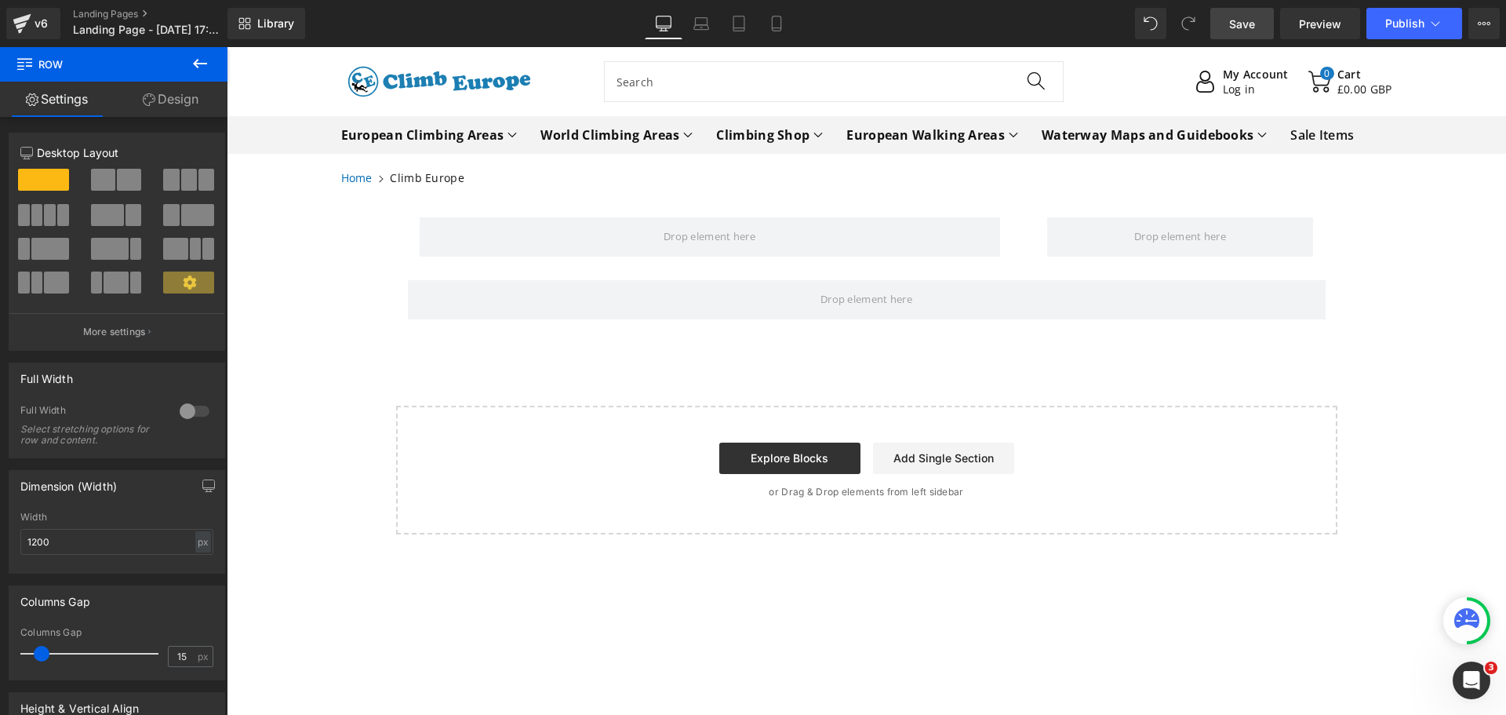
click at [196, 66] on icon at bounding box center [200, 63] width 14 height 9
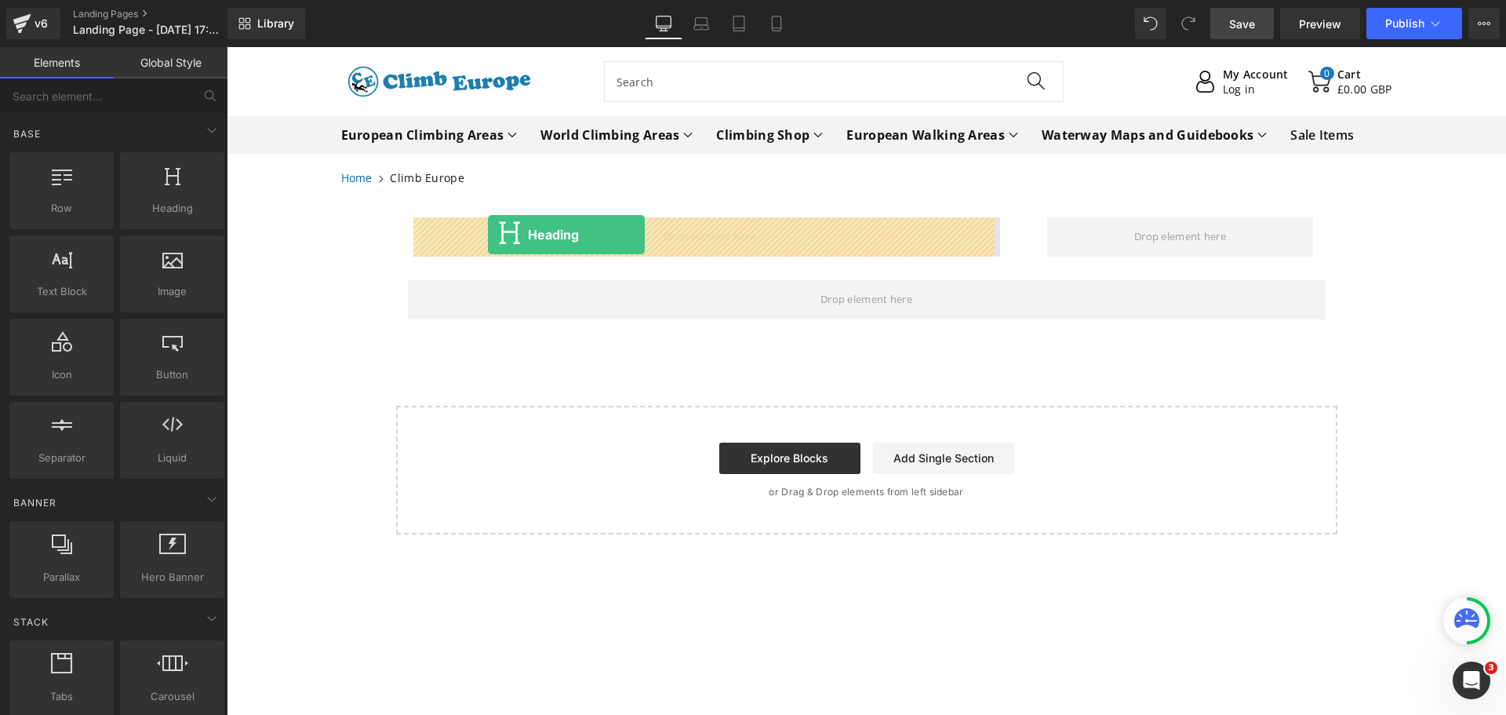
drag, startPoint x: 405, startPoint y: 243, endPoint x: 488, endPoint y: 235, distance: 83.6
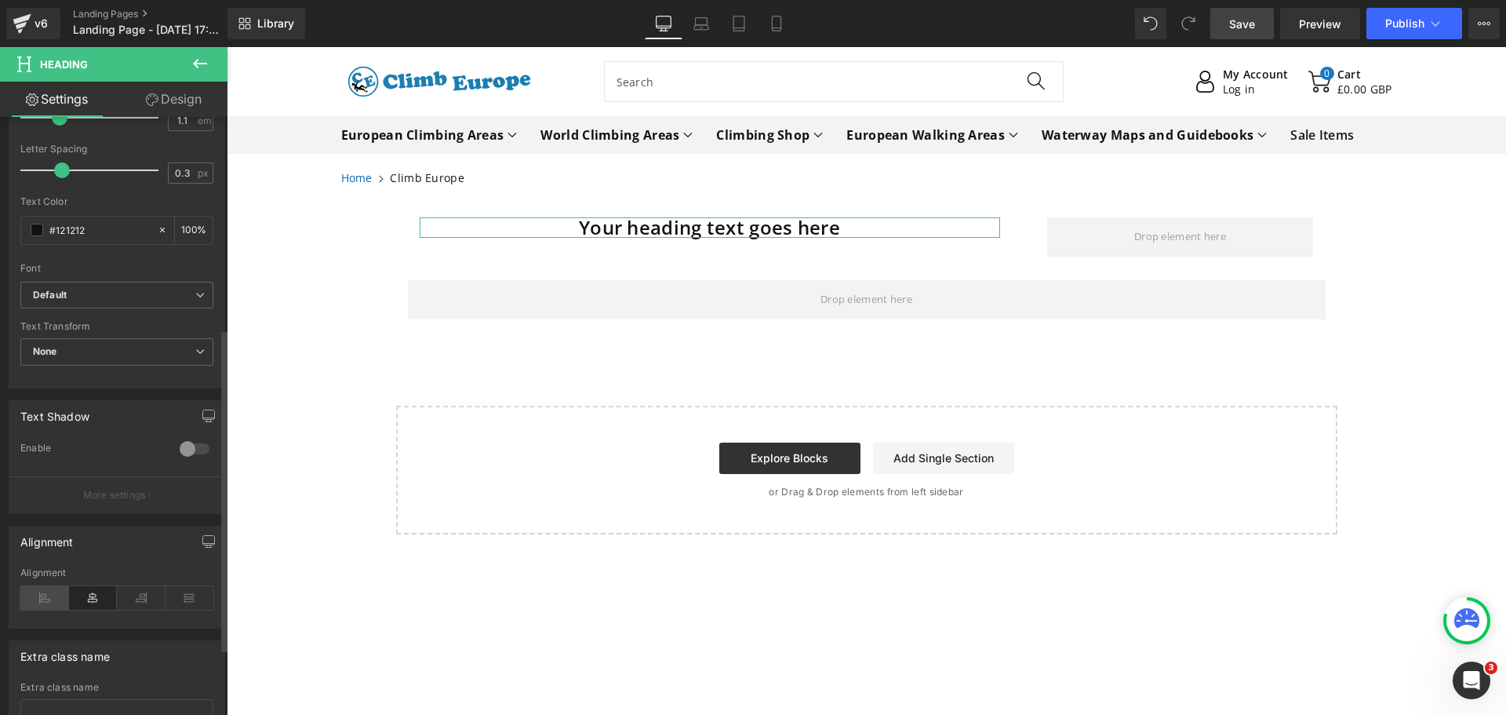
click at [37, 596] on icon at bounding box center [44, 598] width 49 height 24
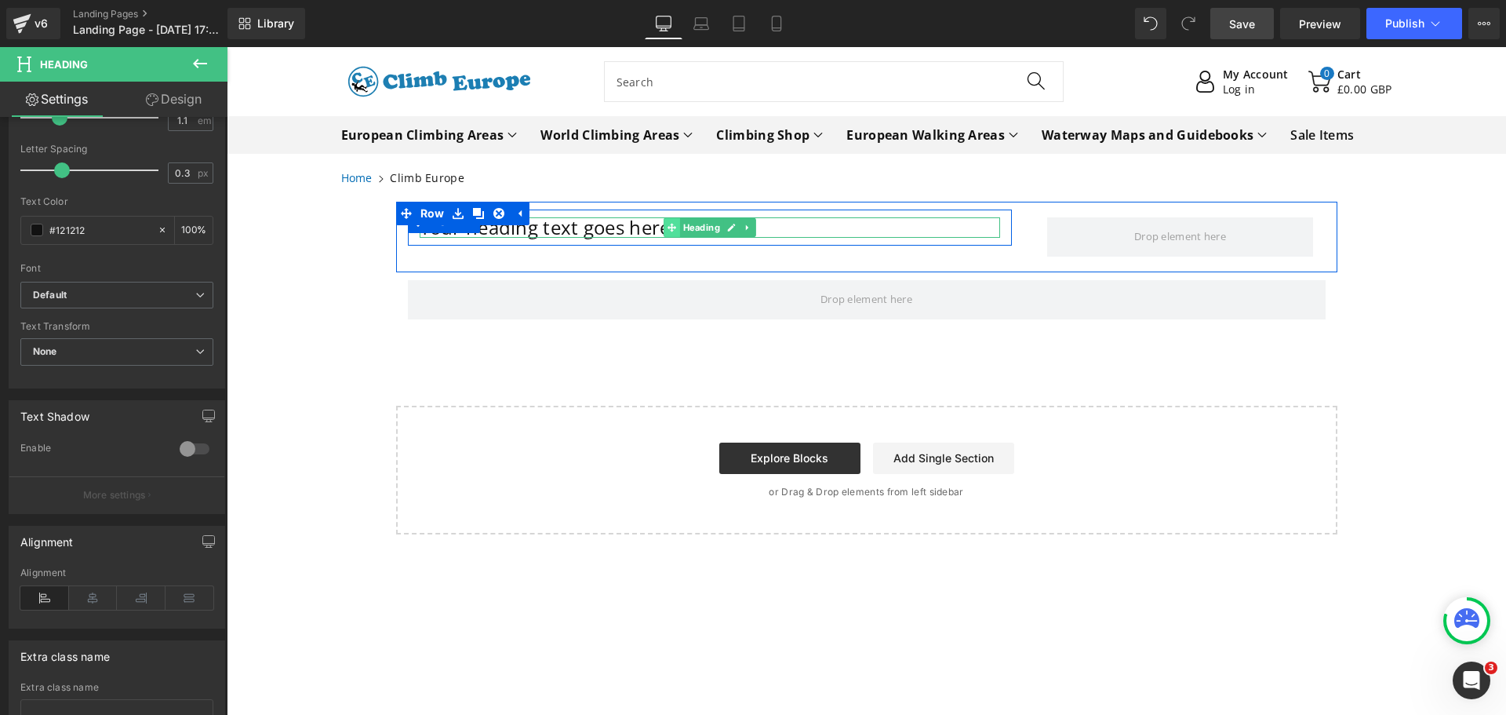
click at [664, 227] on span at bounding box center [672, 227] width 16 height 19
click at [636, 231] on h1 "Your heading text goes here" at bounding box center [710, 227] width 581 height 20
drag, startPoint x: 686, startPoint y: 230, endPoint x: 416, endPoint y: 228, distance: 269.9
click at [420, 228] on h1 "Your heading text goes here" at bounding box center [710, 227] width 581 height 20
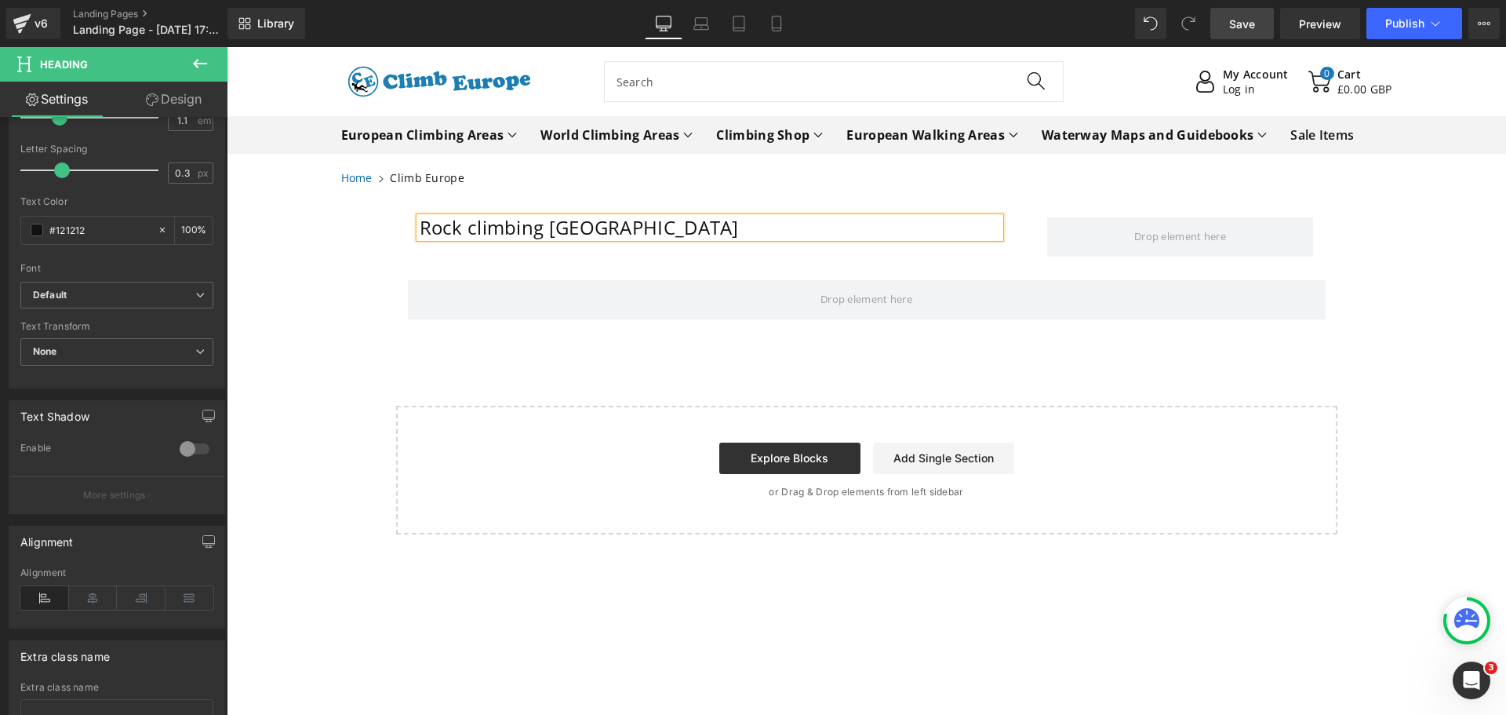
click at [485, 469] on div "Explore Blocks Add Single Section" at bounding box center [866, 458] width 891 height 31
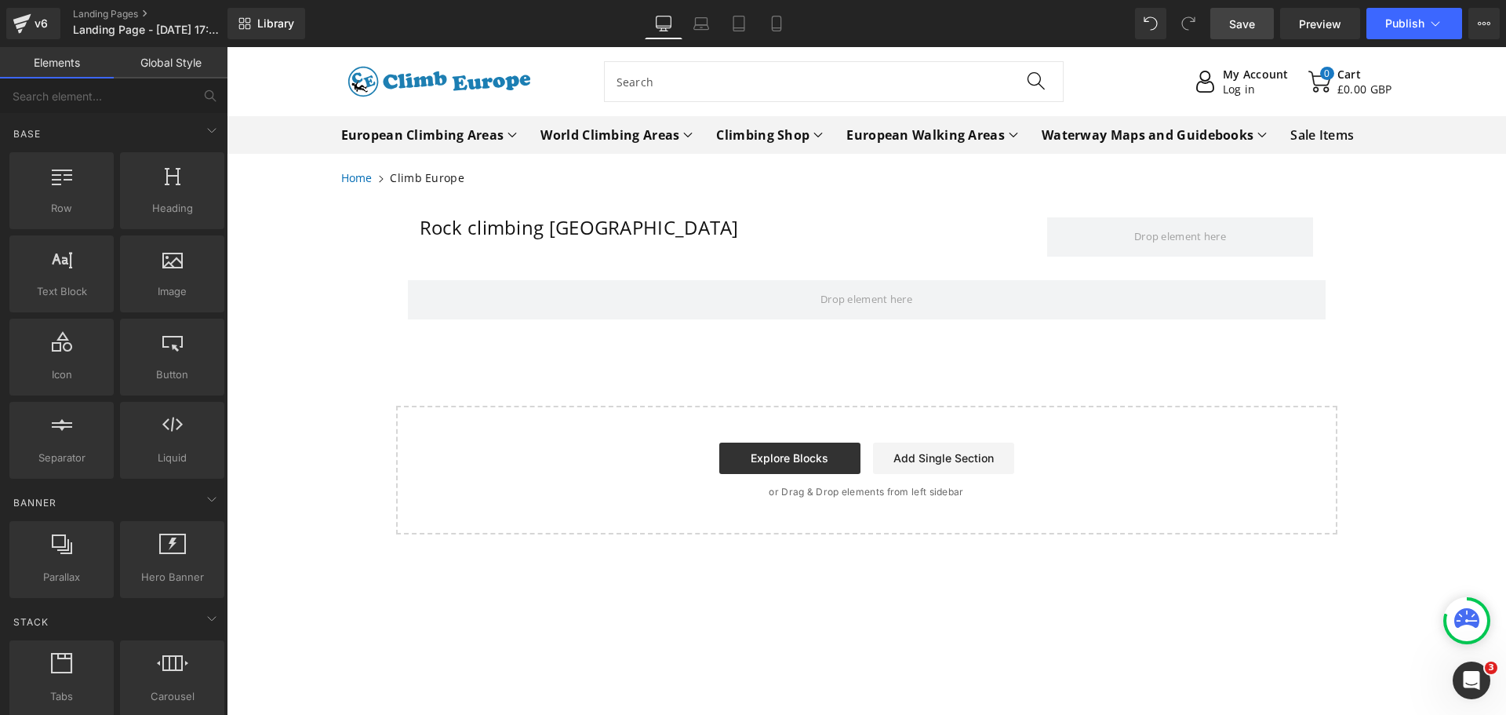
click at [297, 234] on div "Rock climbing [GEOGRAPHIC_DATA] Heading Row [GEOGRAPHIC_DATA] Select your layout" at bounding box center [867, 368] width 1280 height 333
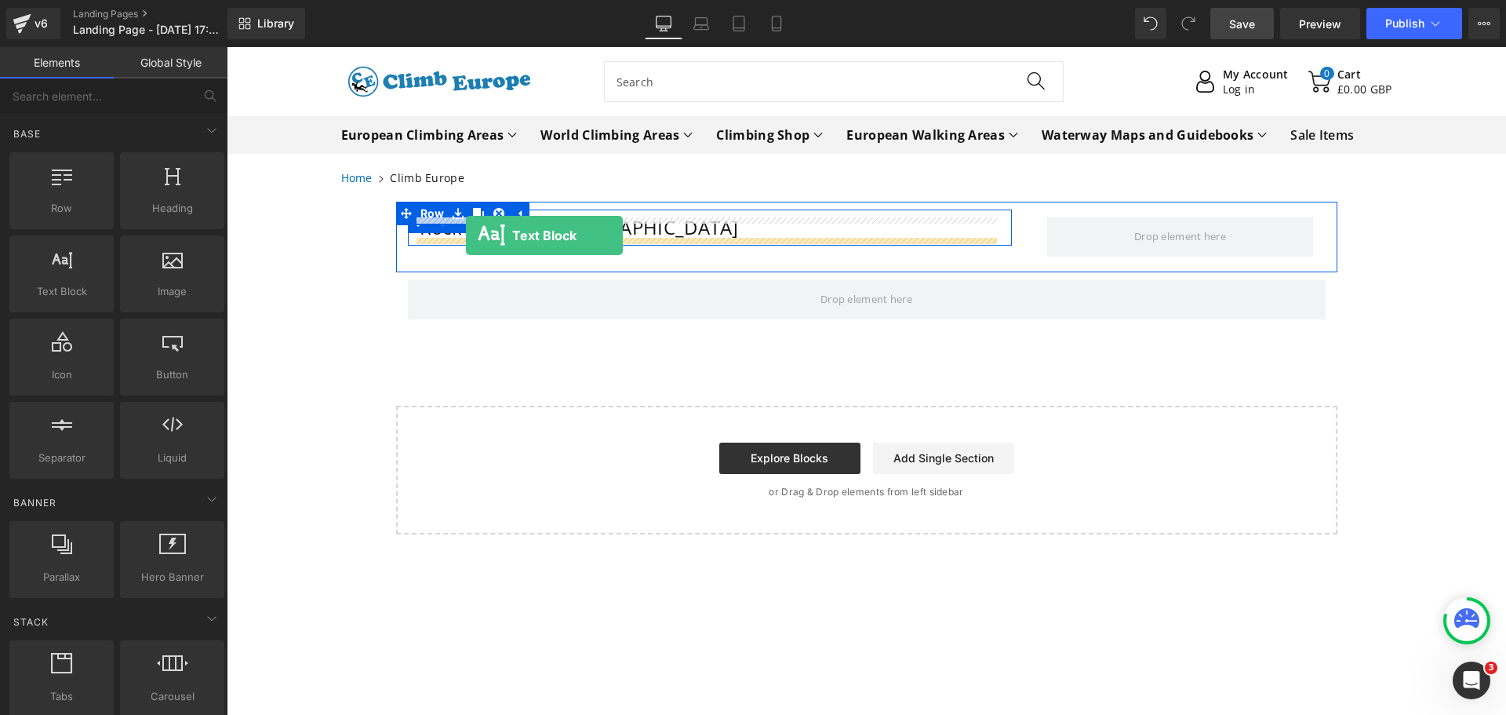
drag, startPoint x: 293, startPoint y: 327, endPoint x: 466, endPoint y: 235, distance: 196.2
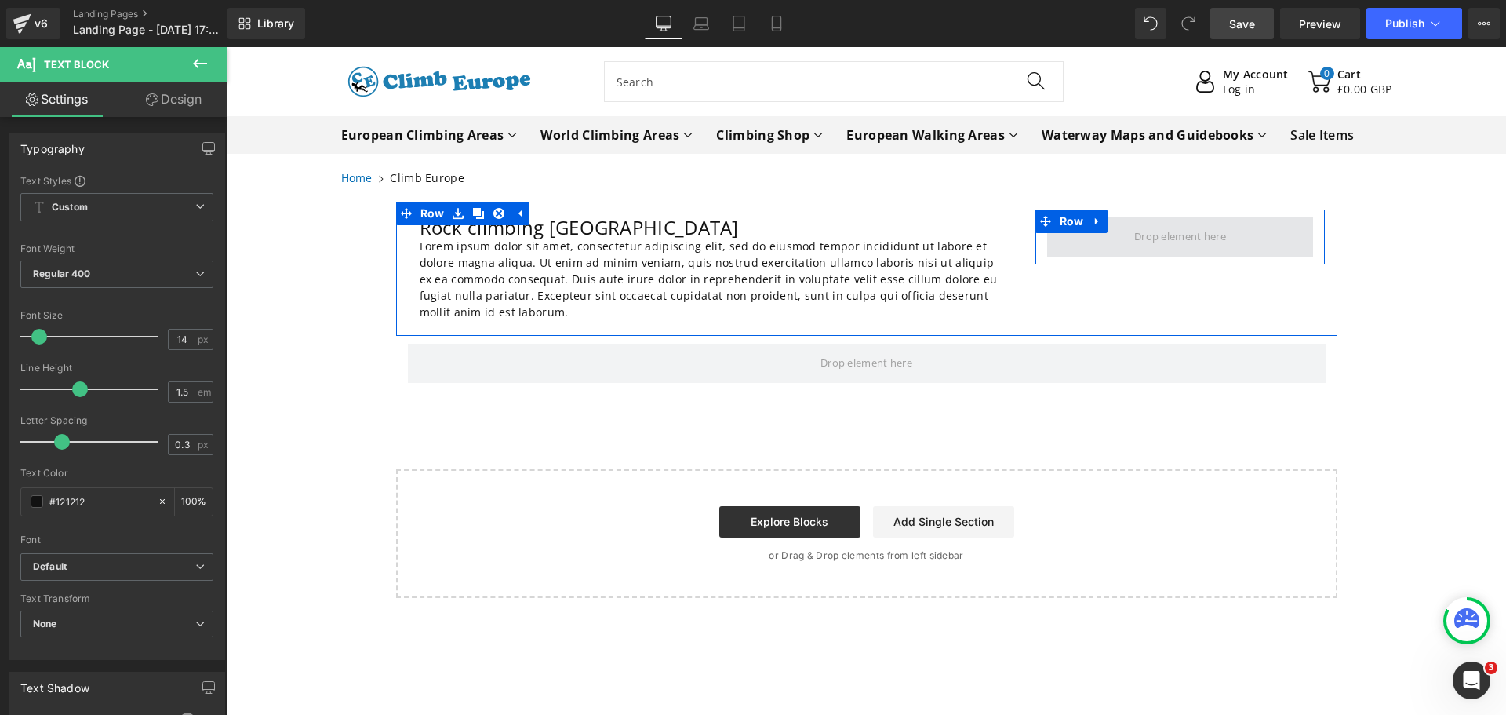
click at [1133, 252] on span at bounding box center [1180, 236] width 267 height 39
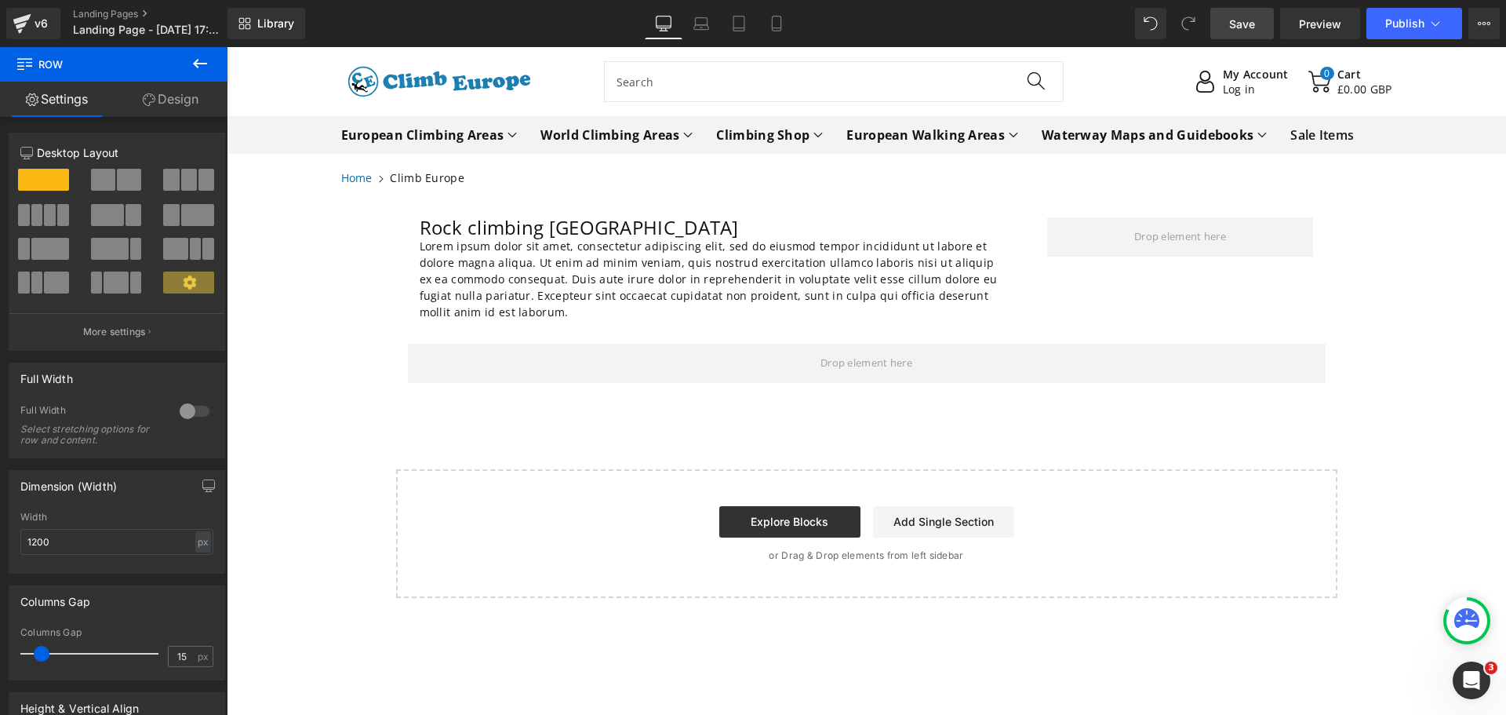
click at [198, 67] on icon at bounding box center [200, 63] width 14 height 9
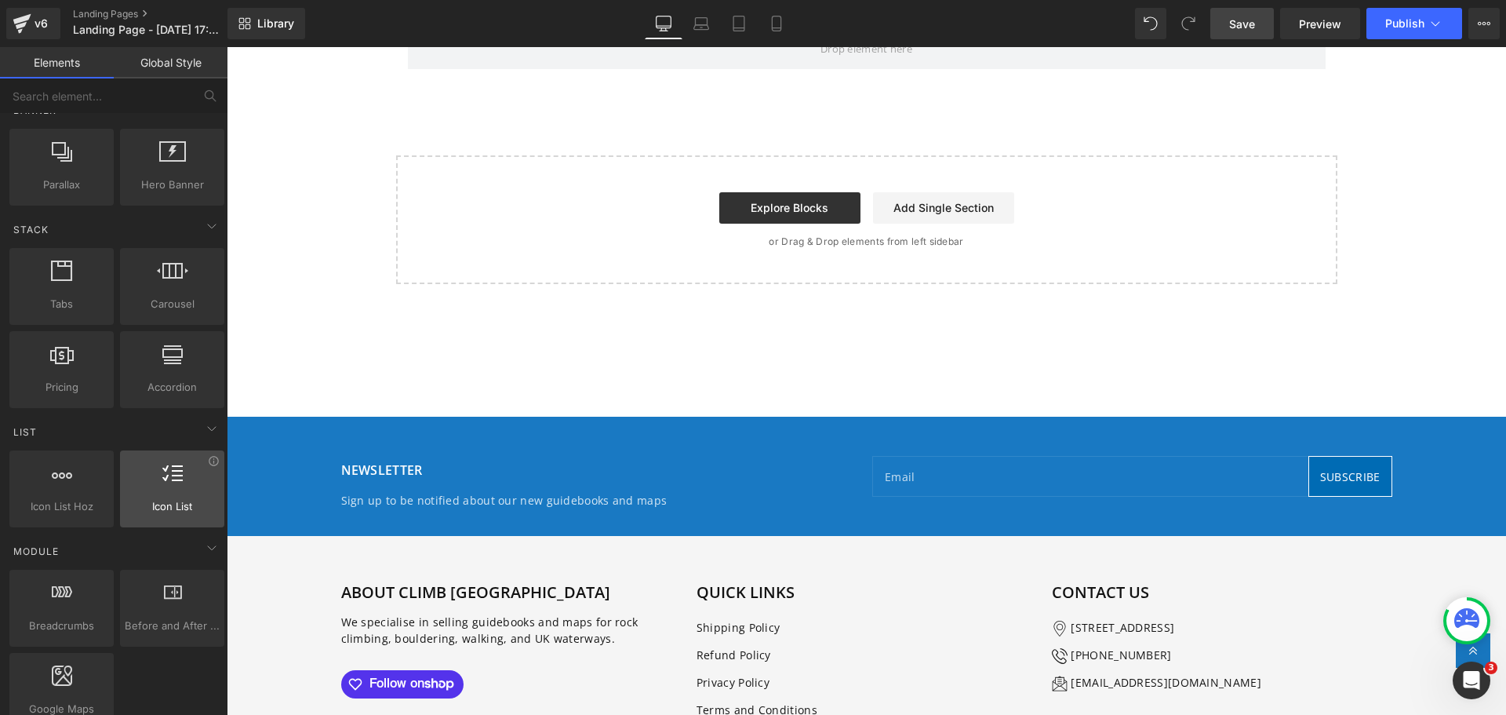
click at [173, 482] on icon at bounding box center [172, 473] width 20 height 20
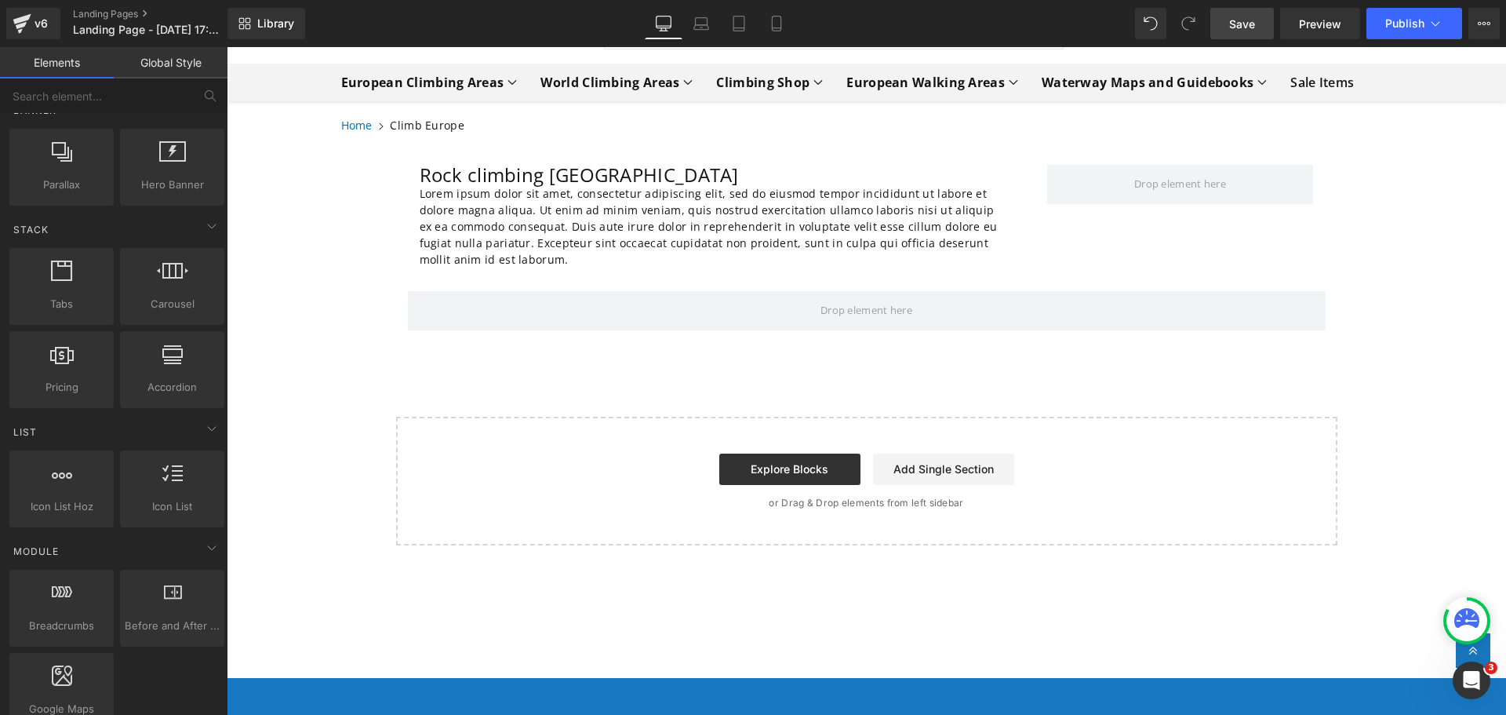
scroll to position [0, 0]
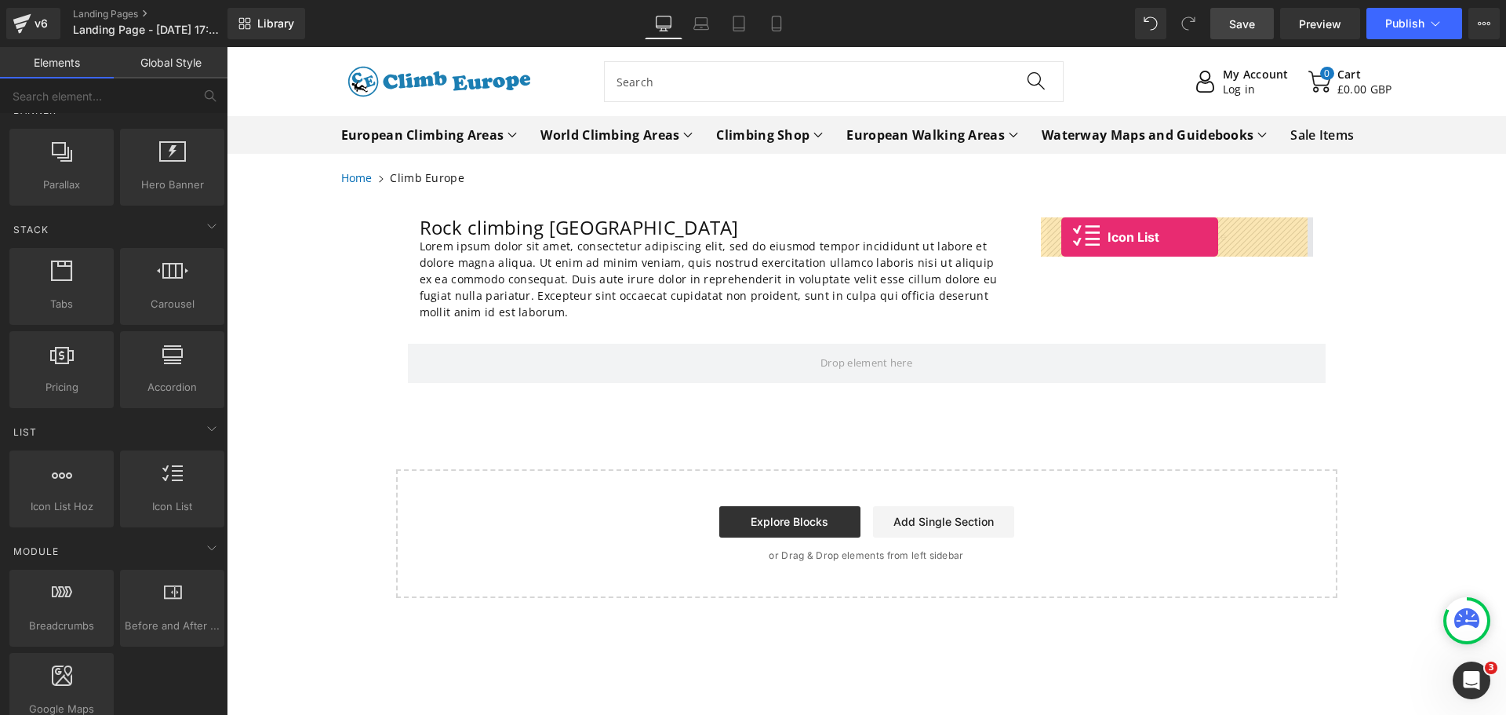
drag, startPoint x: 421, startPoint y: 521, endPoint x: 1062, endPoint y: 237, distance: 700.4
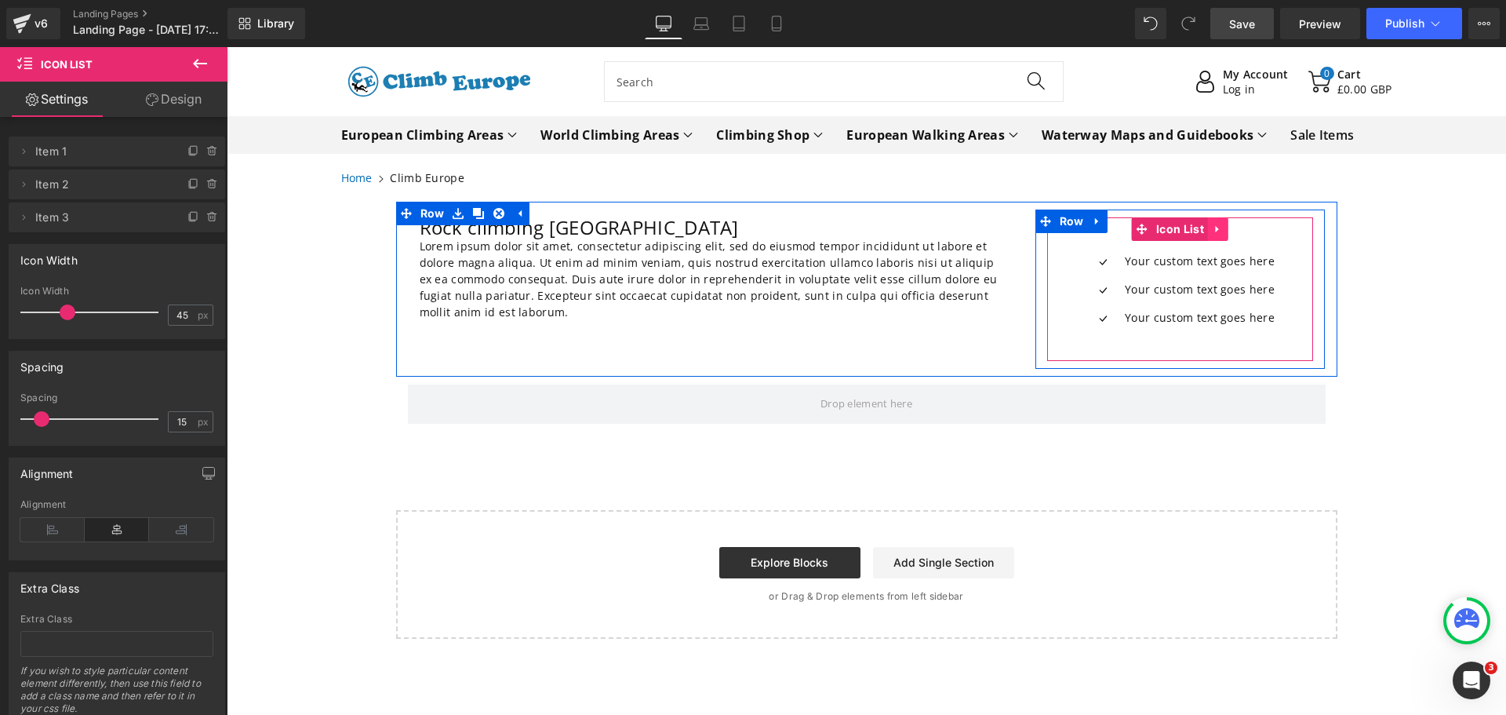
click at [1213, 231] on icon at bounding box center [1218, 230] width 11 height 12
click at [1223, 230] on icon at bounding box center [1228, 229] width 11 height 11
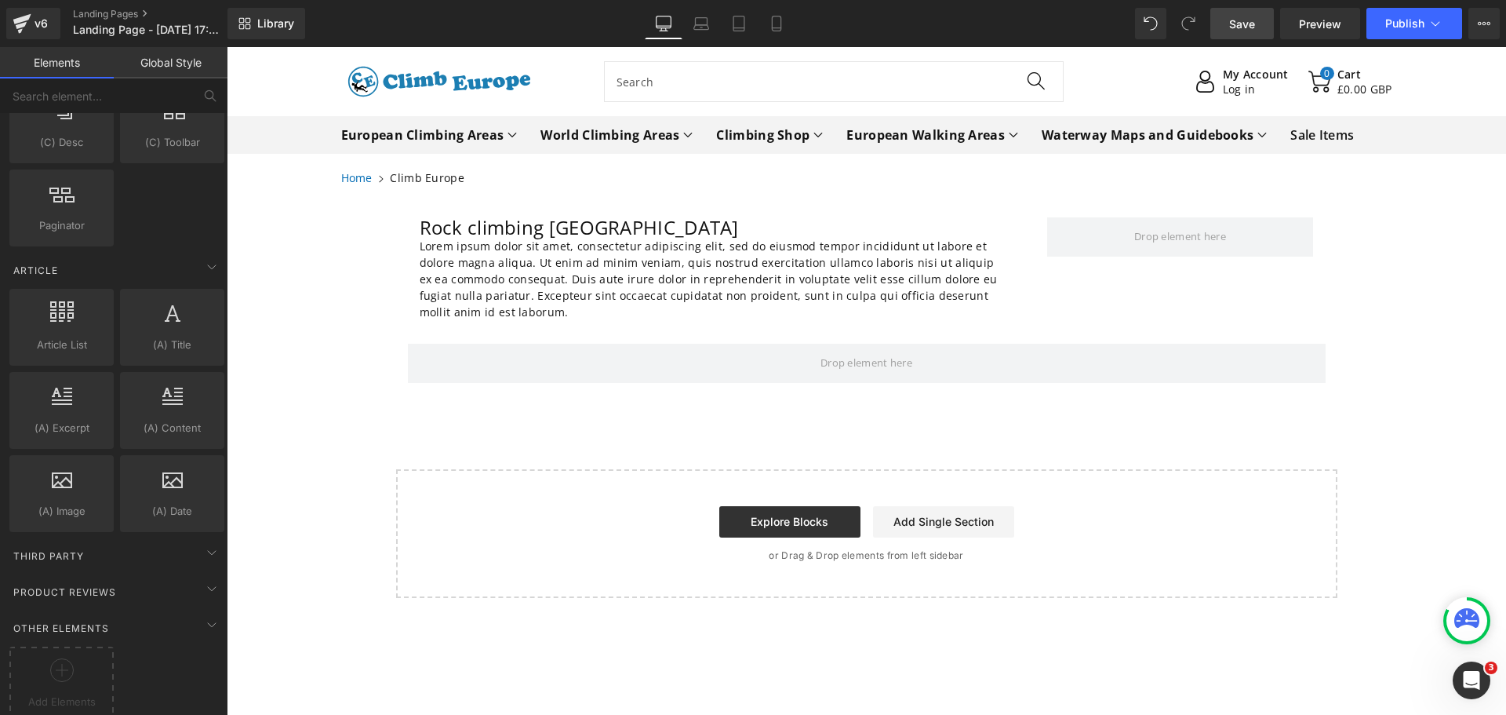
scroll to position [2859, 0]
click at [202, 607] on icon at bounding box center [211, 616] width 19 height 19
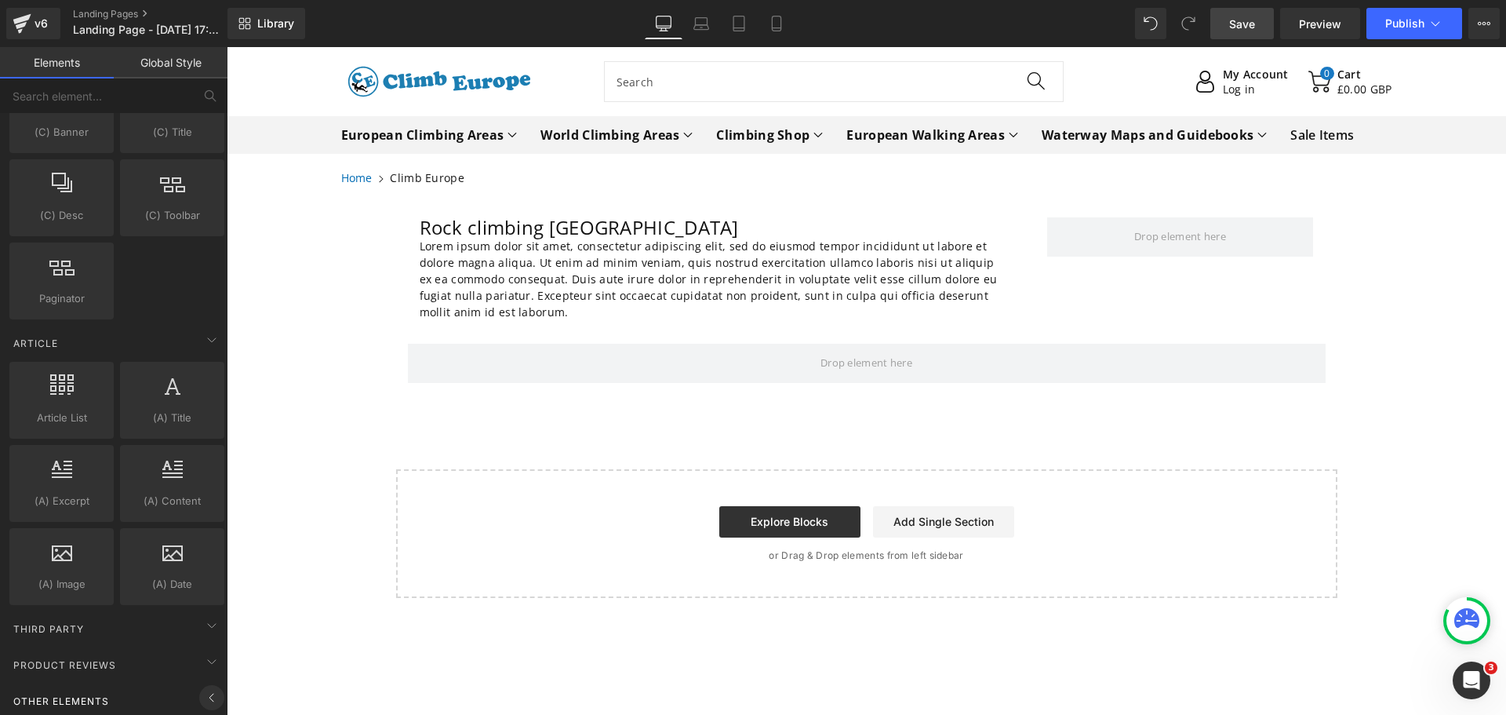
scroll to position [2778, 0]
click at [202, 616] on icon at bounding box center [211, 625] width 19 height 19
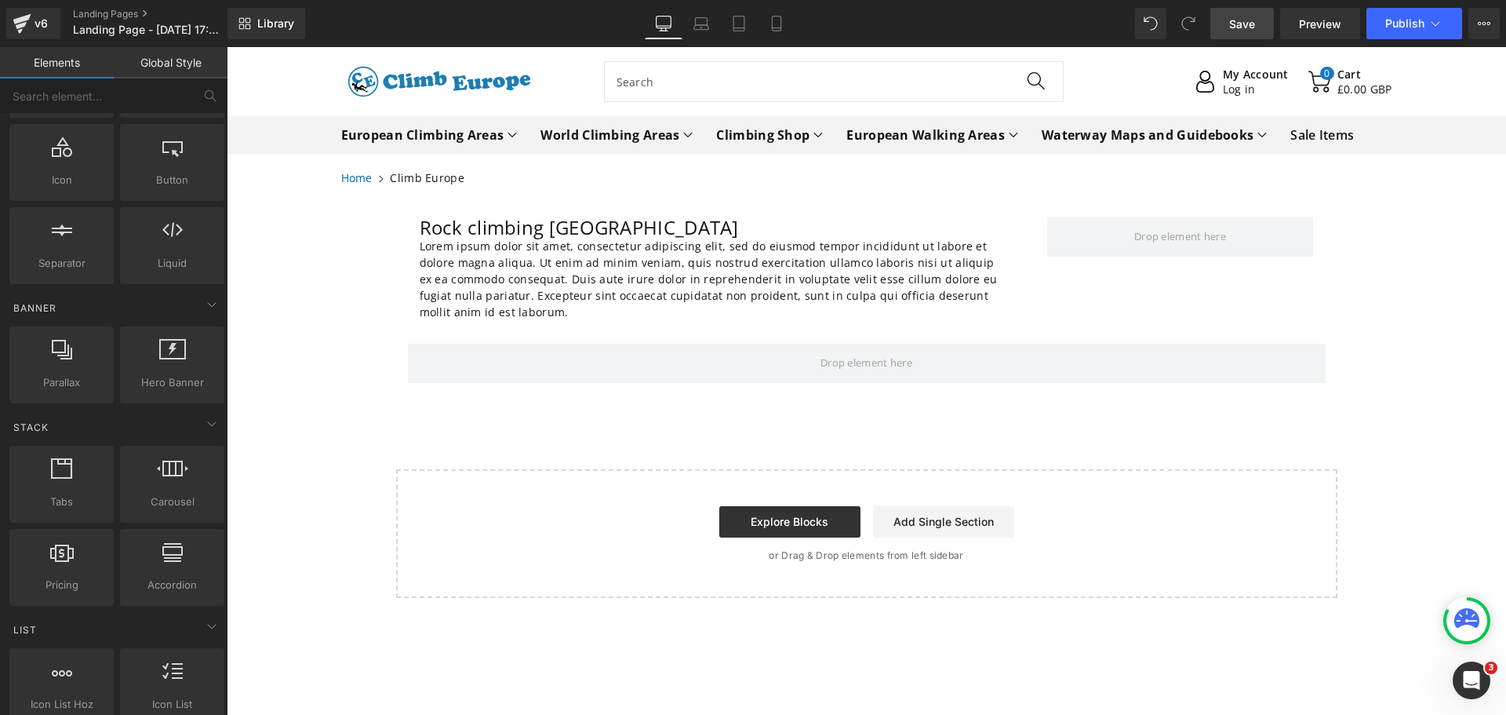
scroll to position [0, 0]
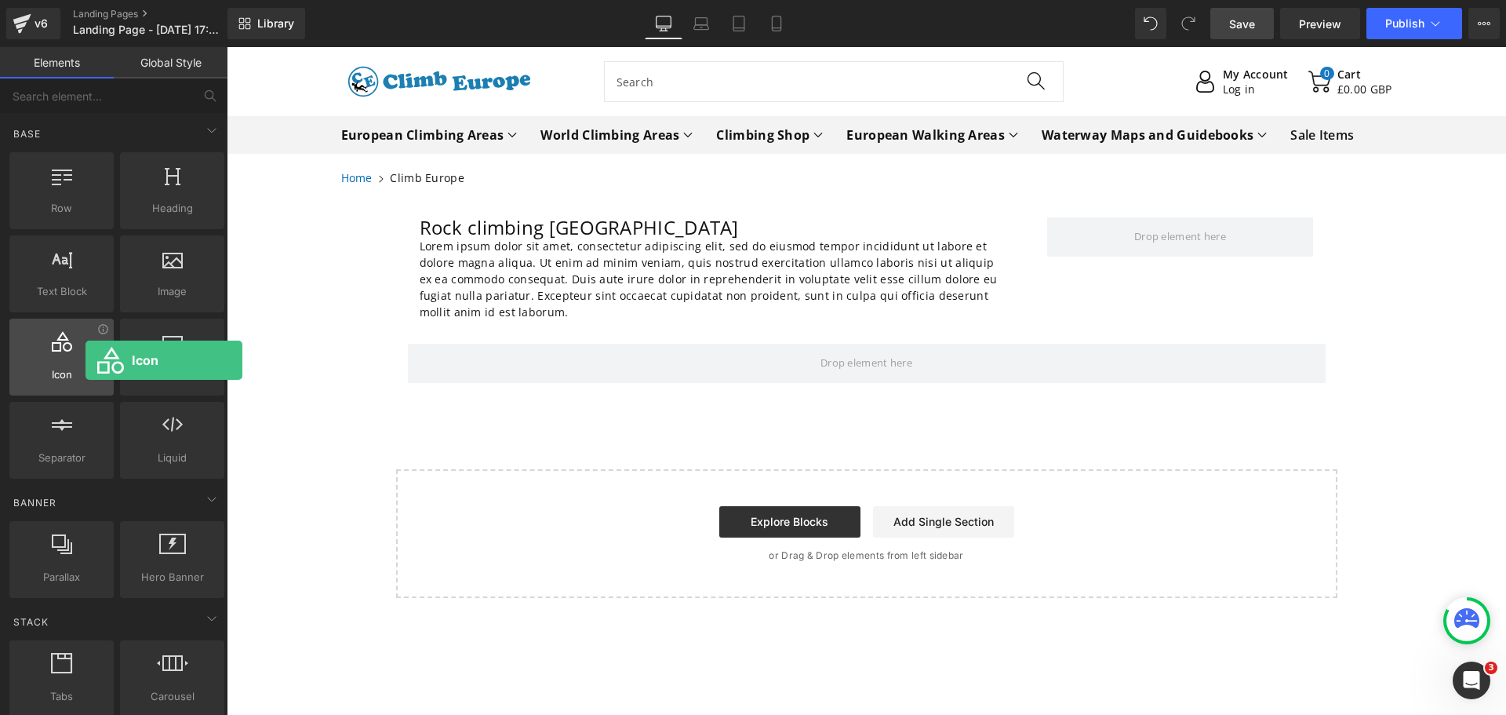
click at [86, 360] on div at bounding box center [61, 348] width 95 height 35
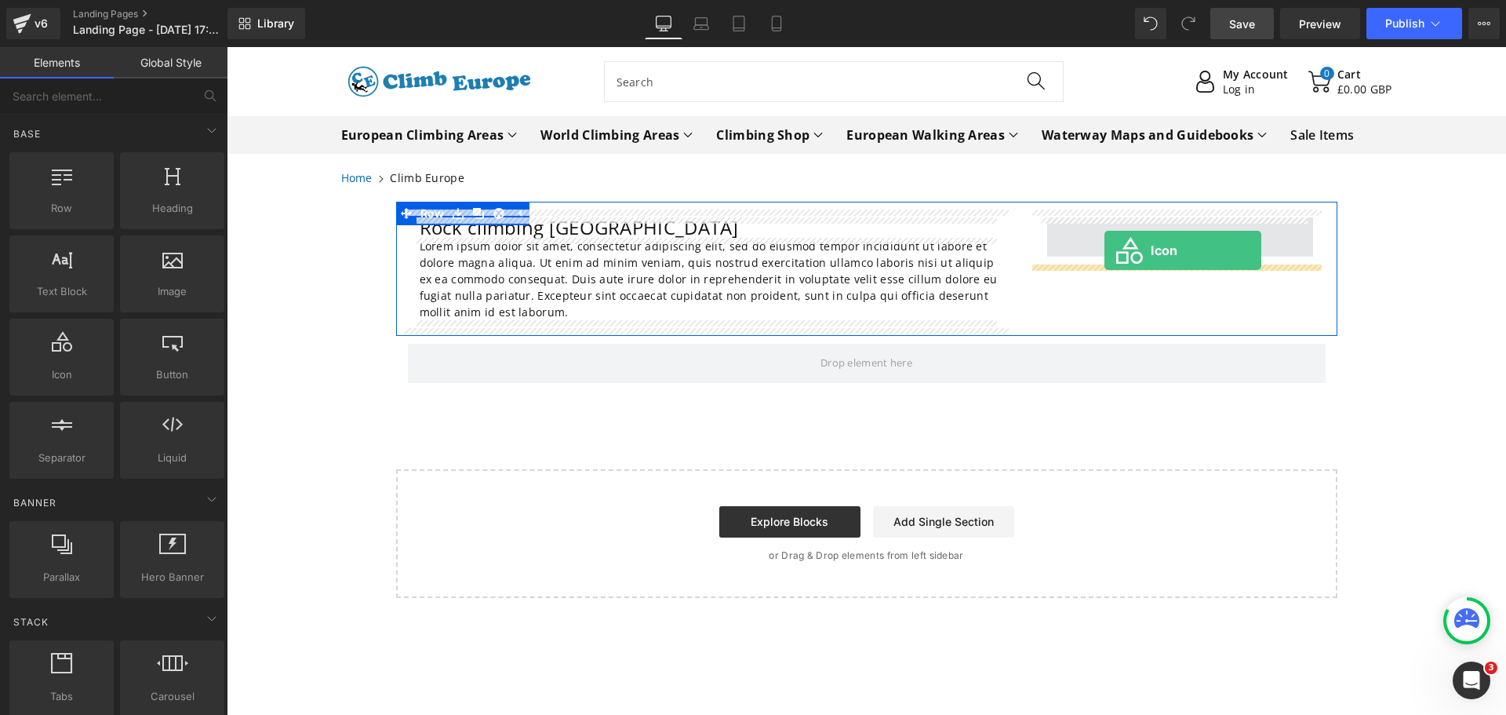
drag, startPoint x: 290, startPoint y: 407, endPoint x: 1098, endPoint y: 241, distance: 825.9
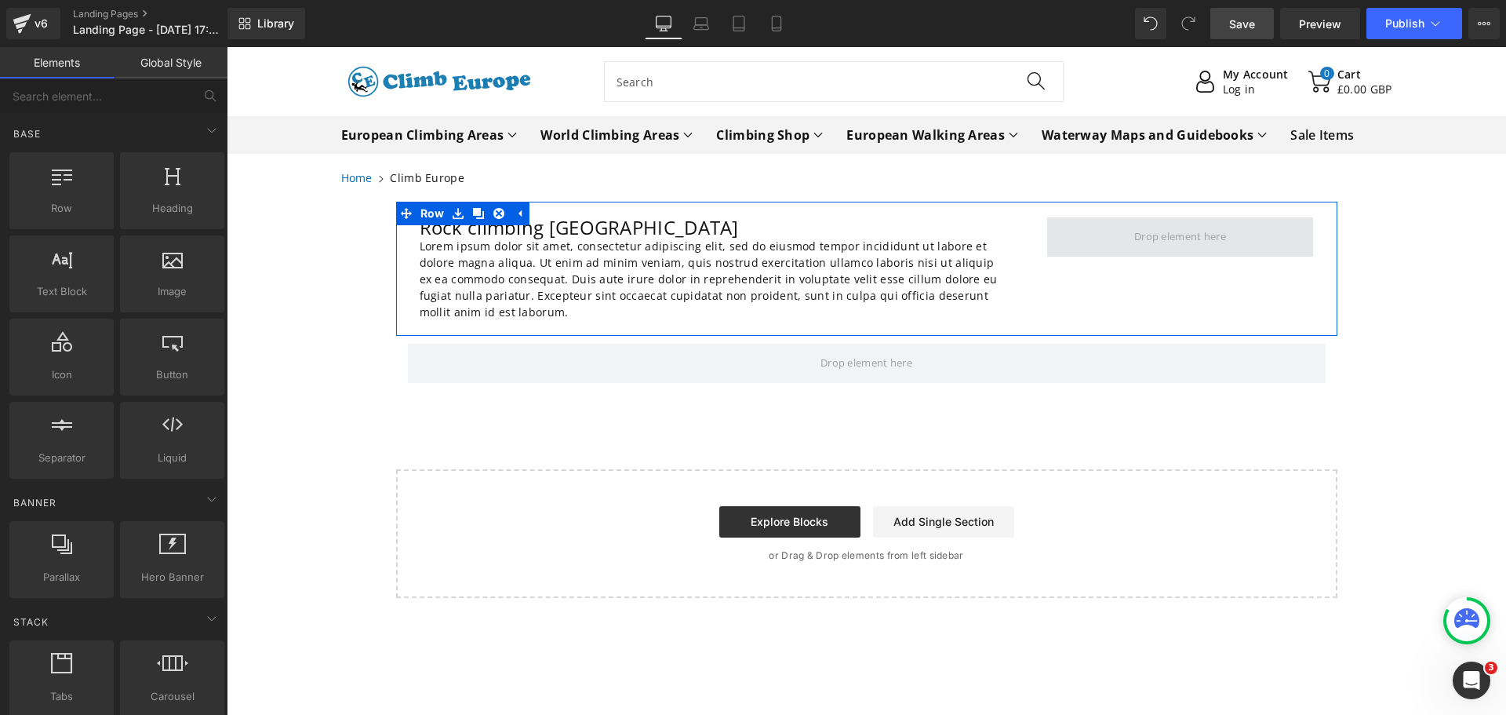
click at [1097, 240] on span at bounding box center [1180, 236] width 267 height 39
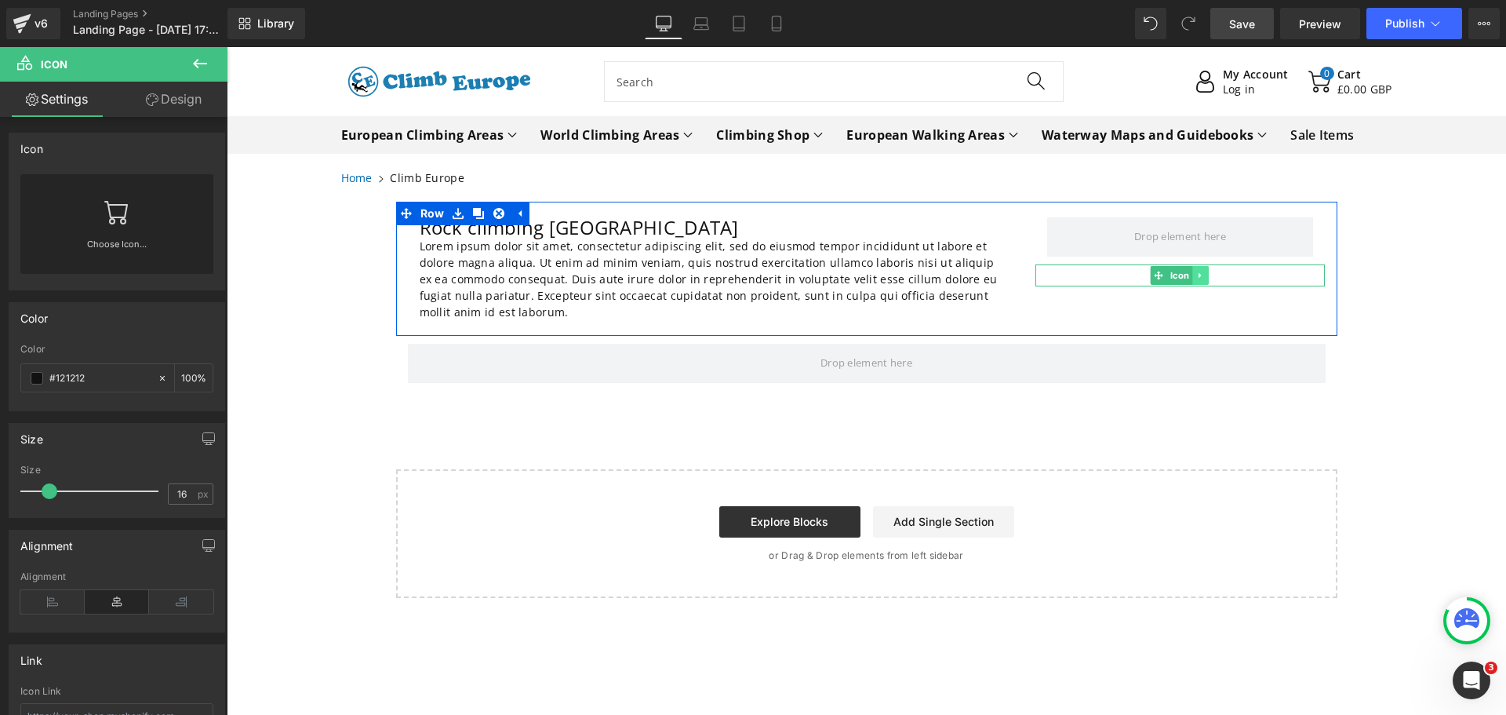
click at [1197, 275] on icon at bounding box center [1201, 275] width 9 height 9
click at [1206, 275] on icon at bounding box center [1209, 275] width 9 height 9
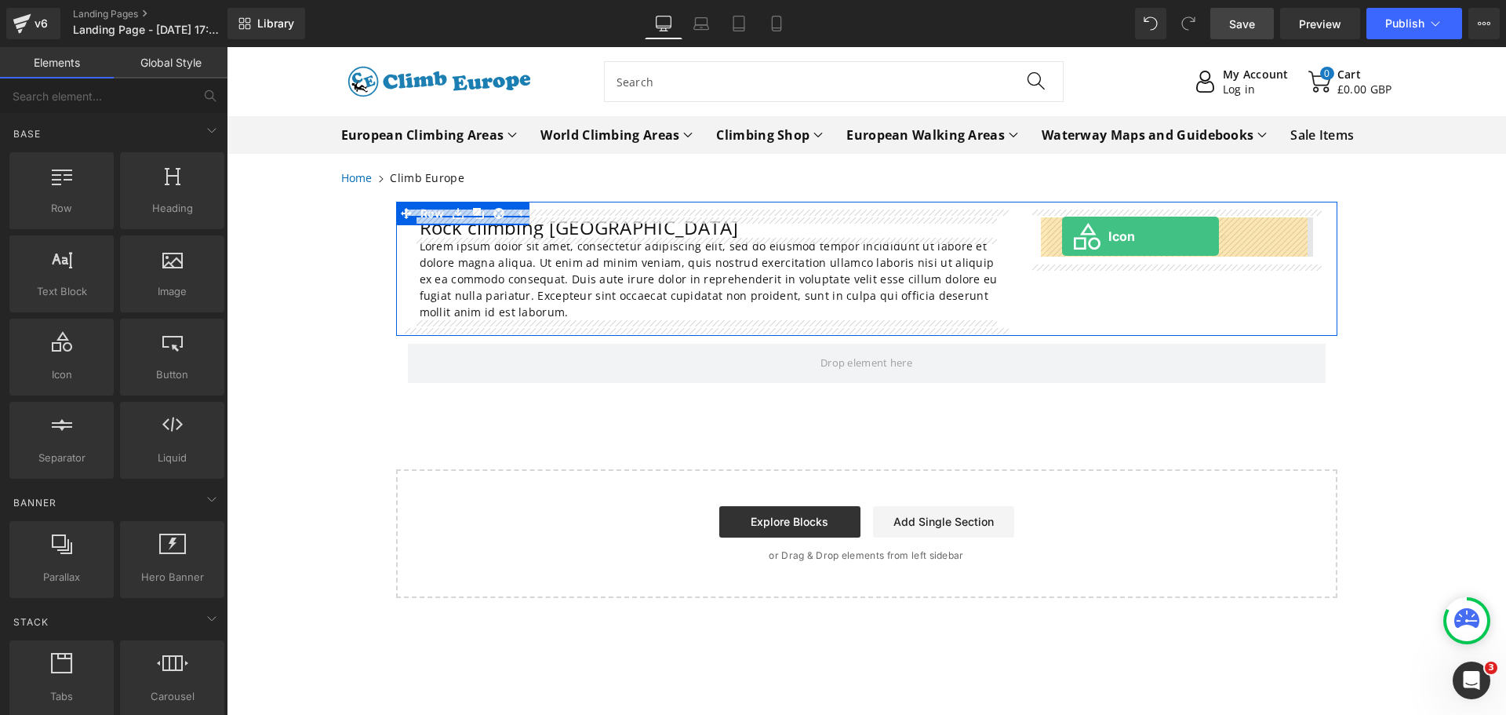
drag, startPoint x: 297, startPoint y: 404, endPoint x: 1062, endPoint y: 236, distance: 783.2
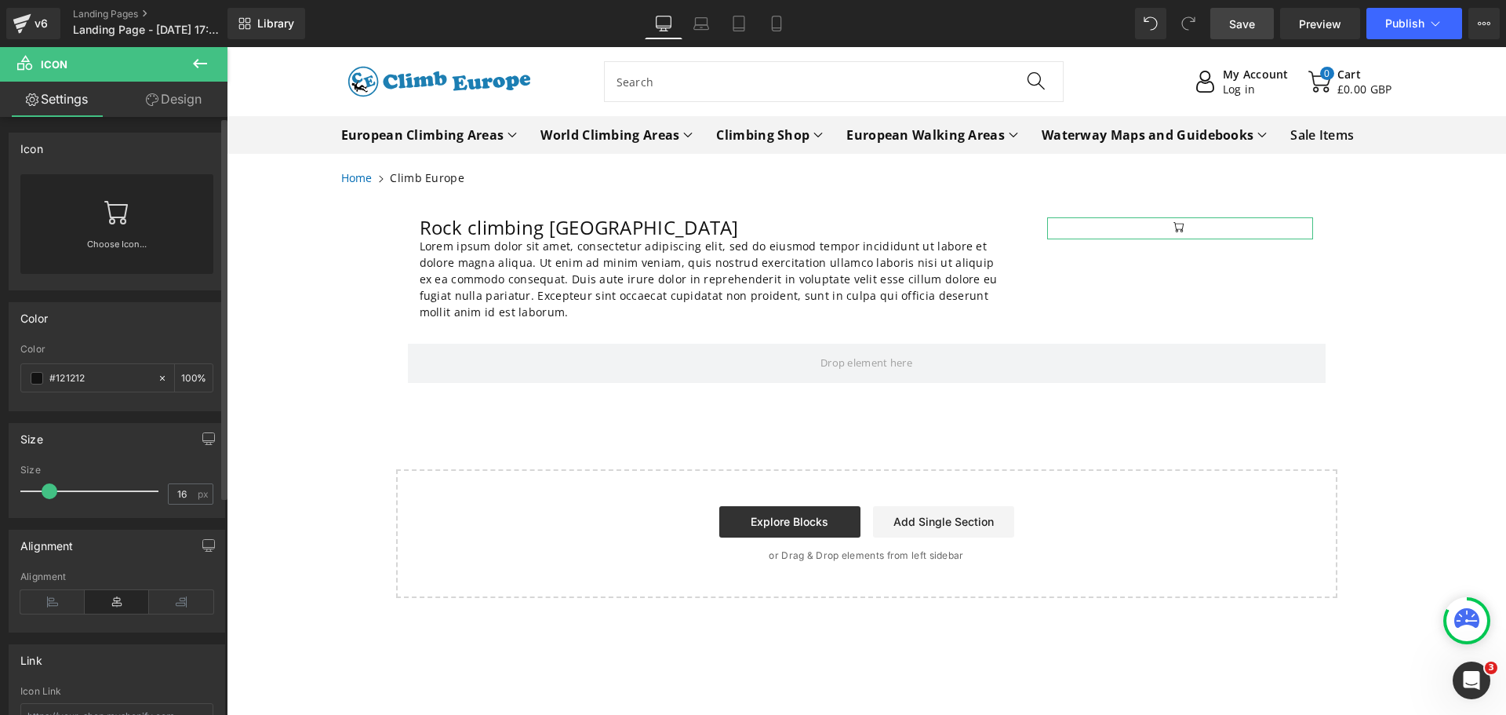
click at [120, 243] on link "Choose Icon..." at bounding box center [116, 255] width 193 height 37
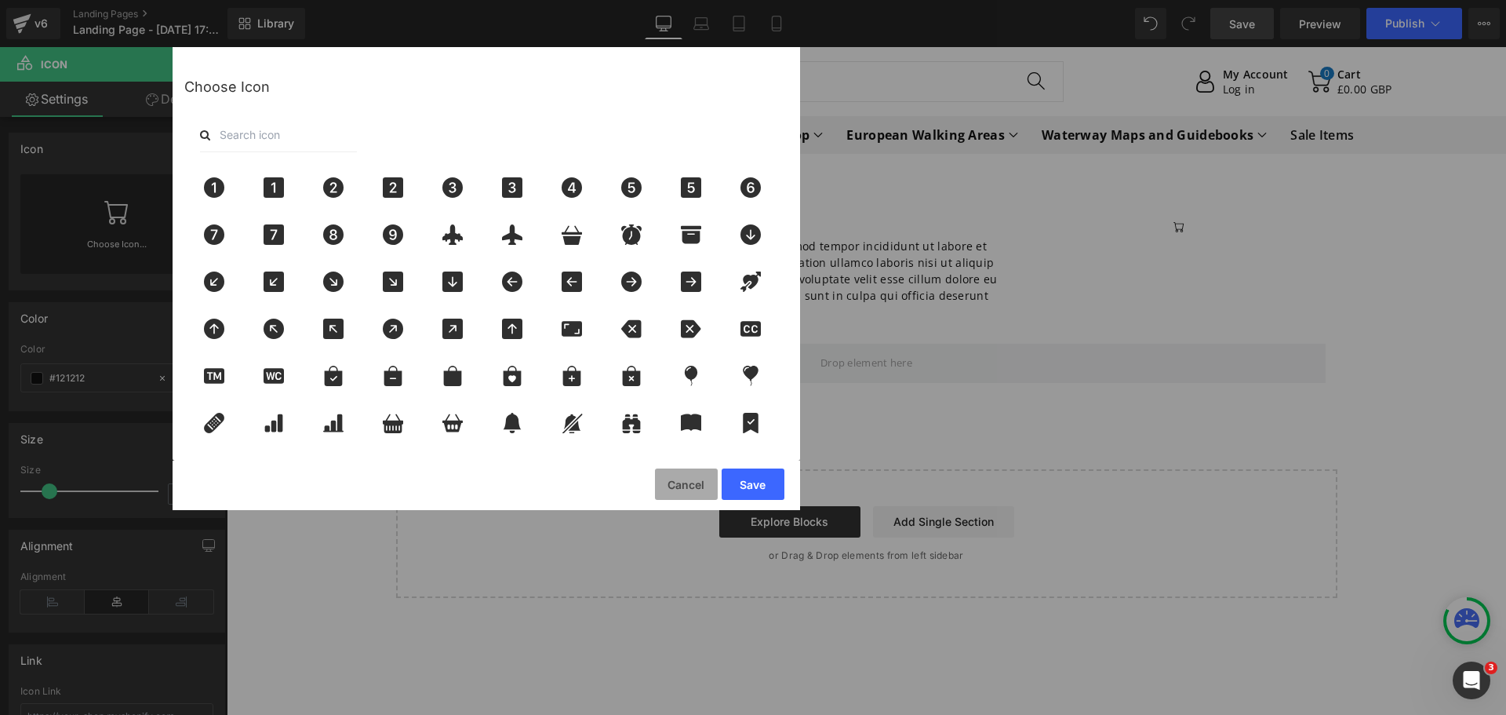
click at [684, 489] on button "Cancel" at bounding box center [686, 483] width 63 height 31
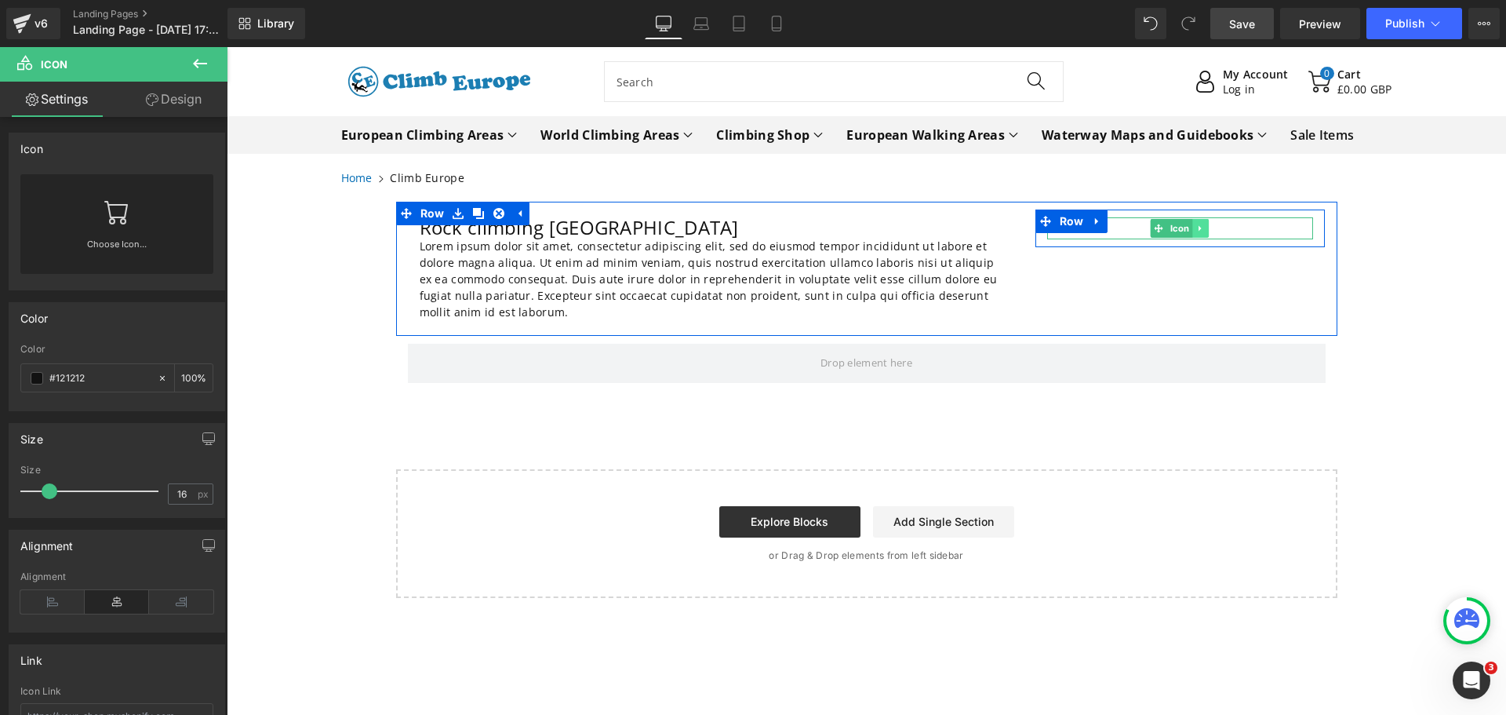
click at [1197, 235] on link at bounding box center [1201, 228] width 16 height 19
click at [1205, 230] on icon at bounding box center [1209, 228] width 9 height 9
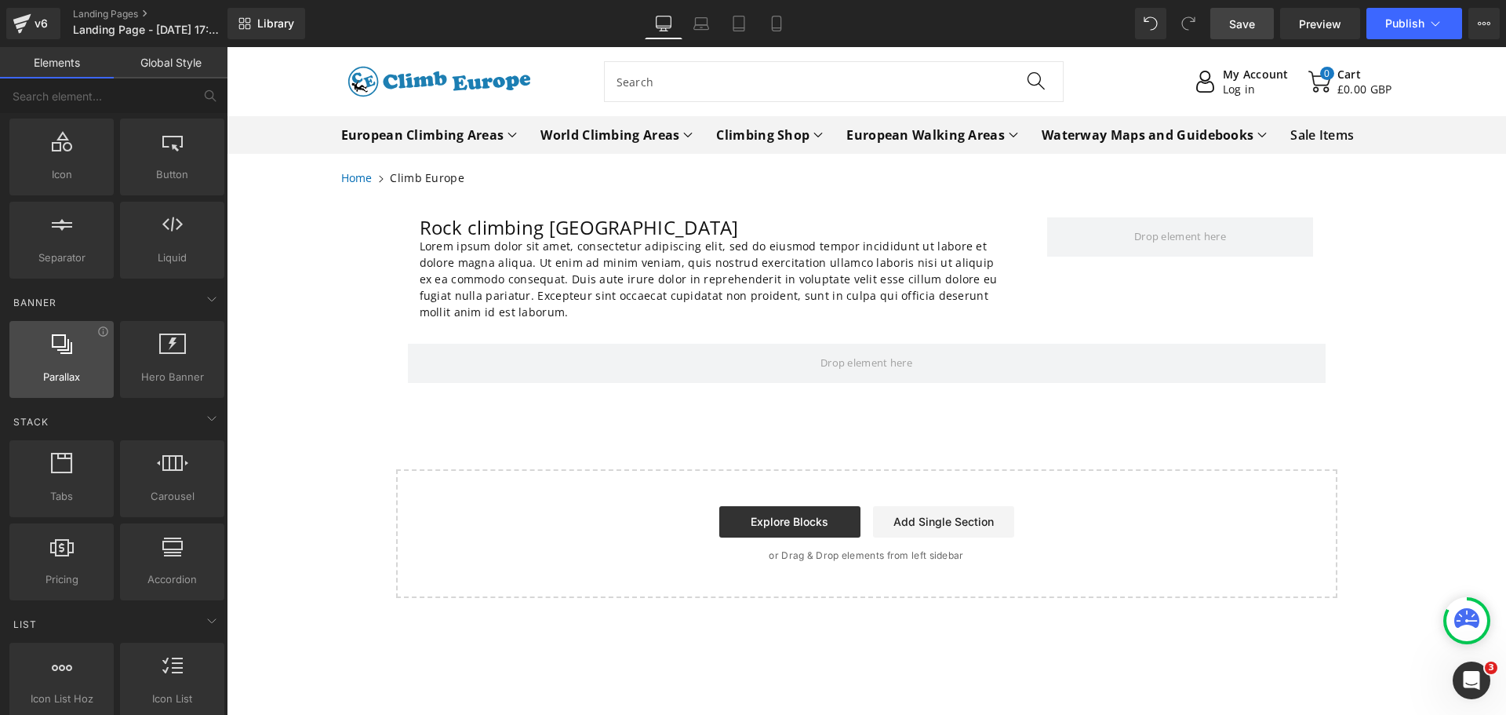
scroll to position [314, 0]
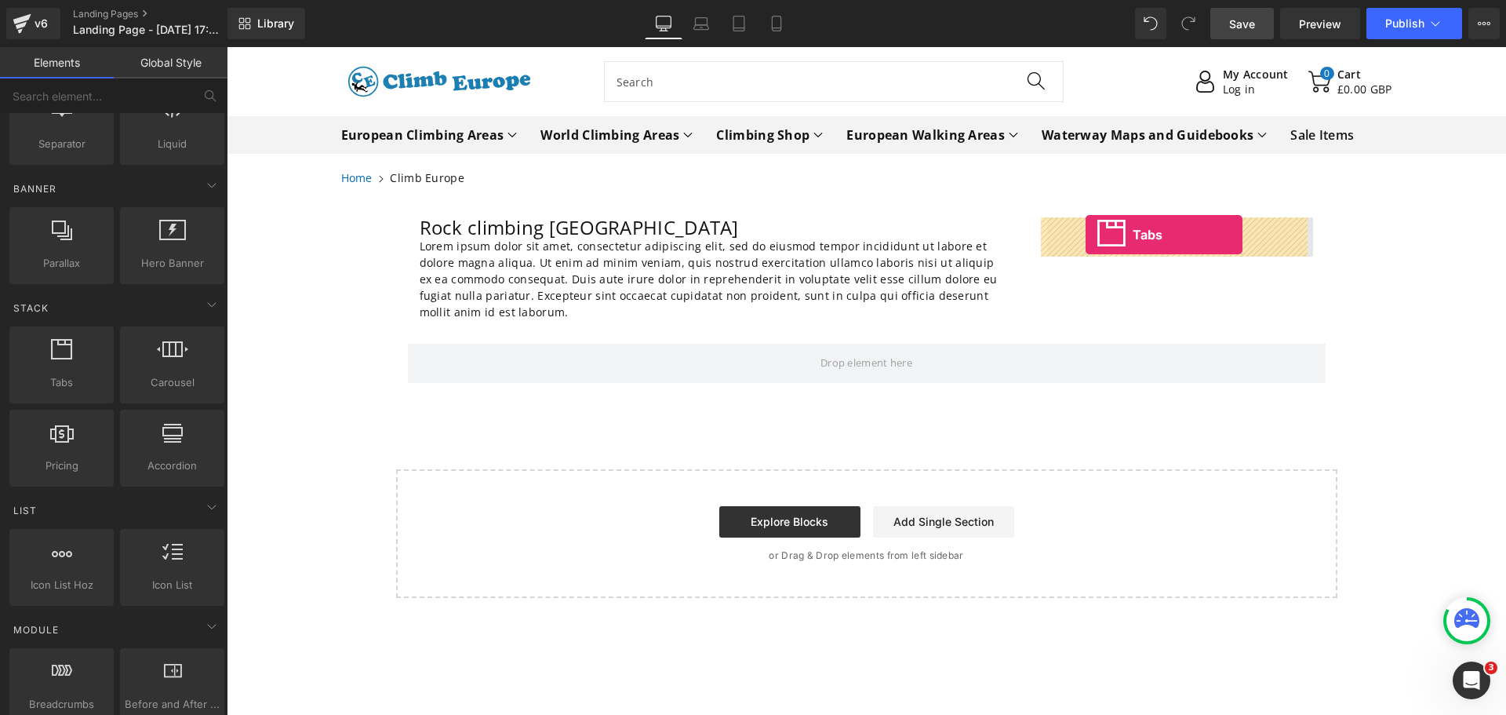
drag, startPoint x: 289, startPoint y: 410, endPoint x: 1086, endPoint y: 235, distance: 816.1
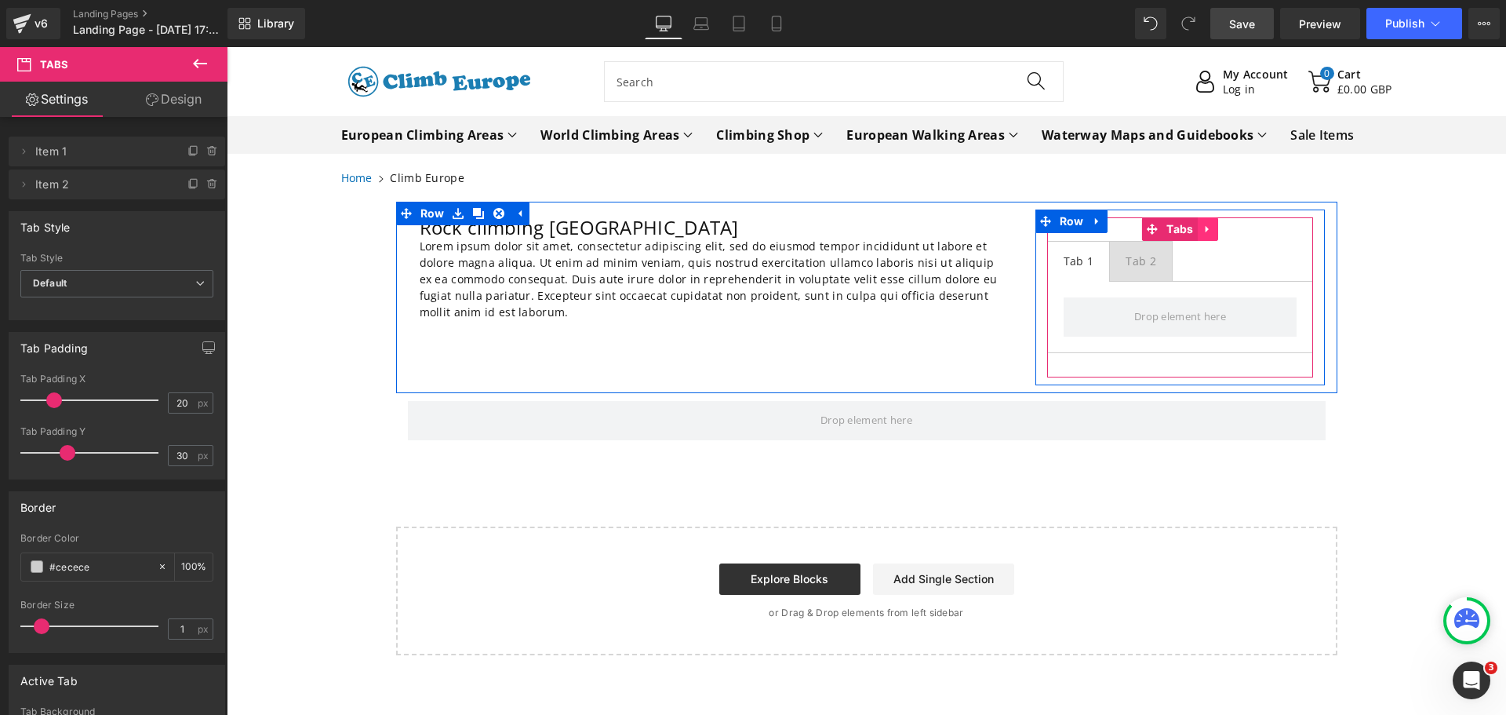
click at [1203, 227] on icon at bounding box center [1208, 230] width 11 height 12
click at [1213, 229] on icon at bounding box center [1218, 229] width 11 height 11
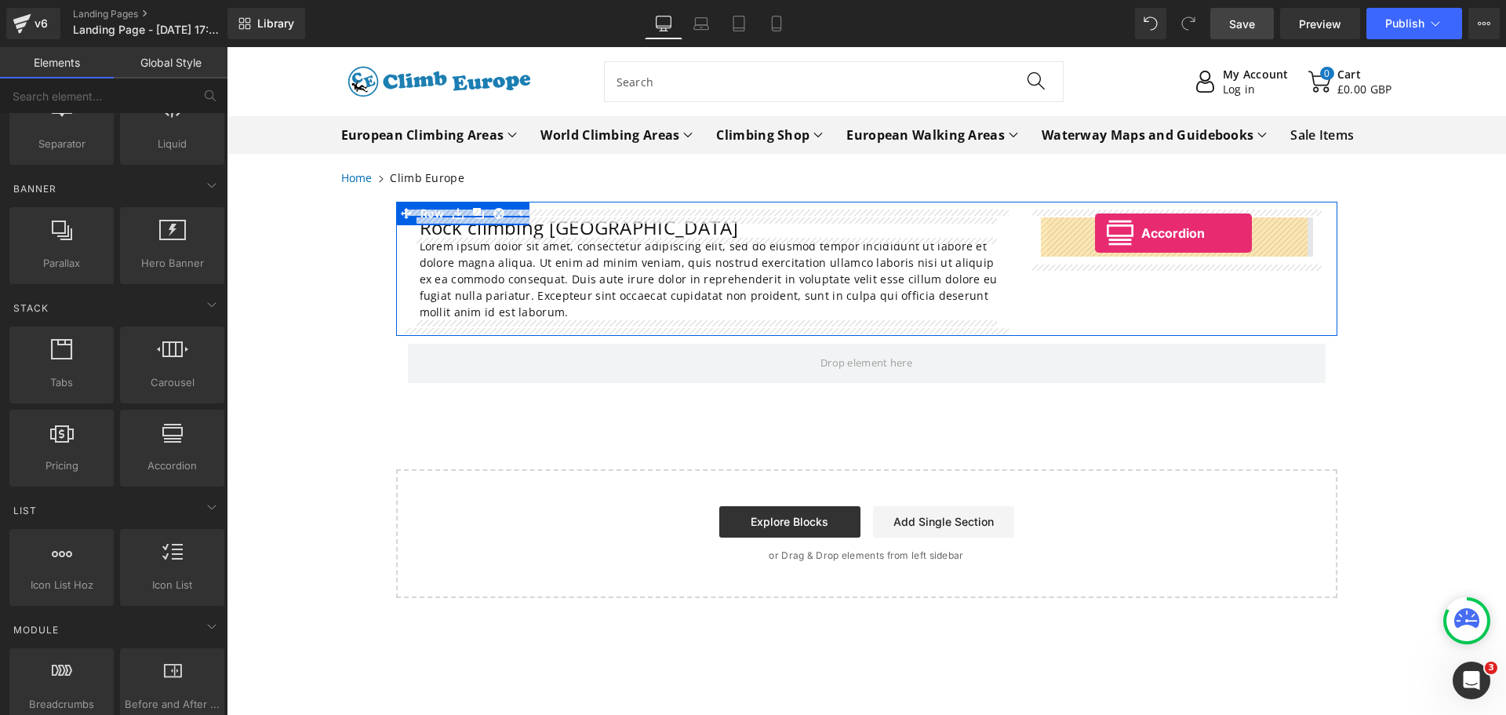
drag, startPoint x: 395, startPoint y: 492, endPoint x: 1095, endPoint y: 233, distance: 746.2
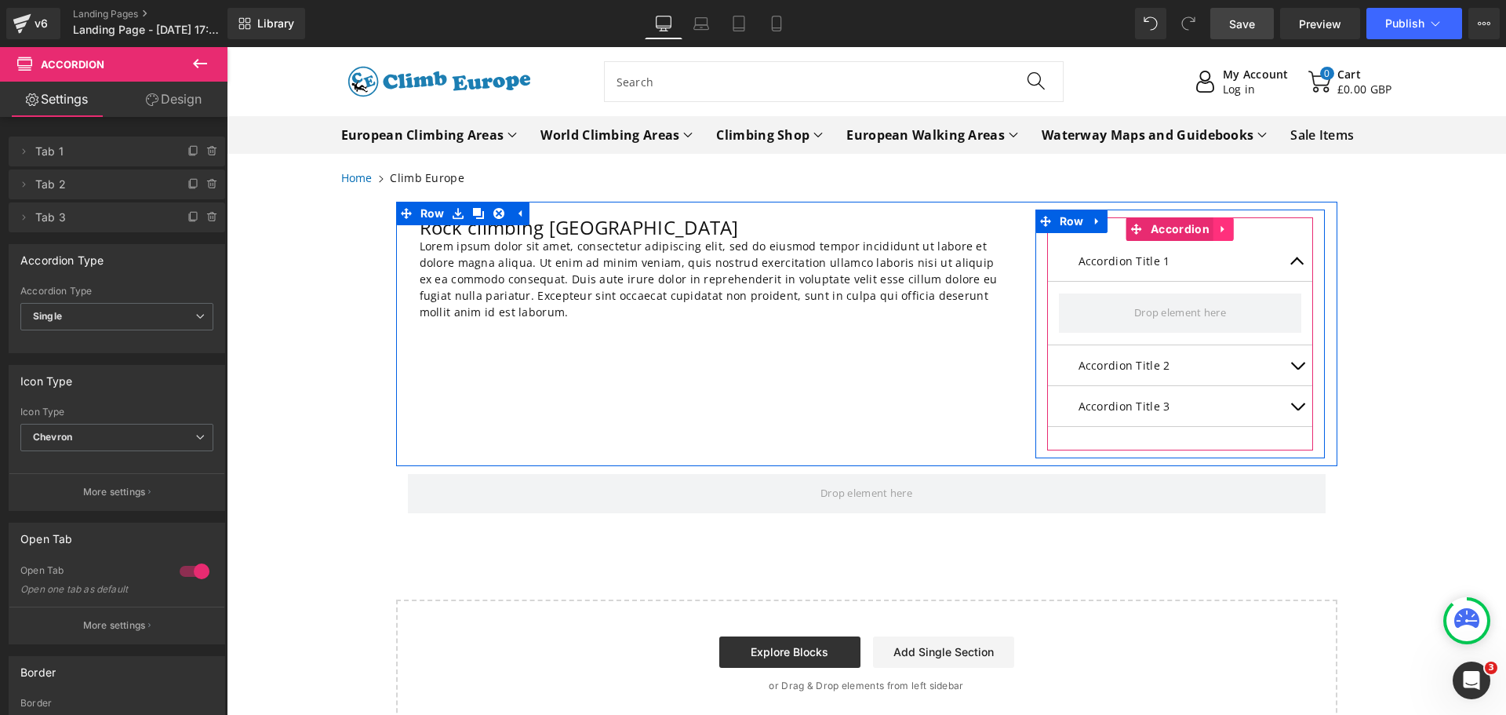
click at [1220, 235] on icon at bounding box center [1224, 230] width 11 height 12
click at [1229, 228] on icon at bounding box center [1234, 229] width 11 height 11
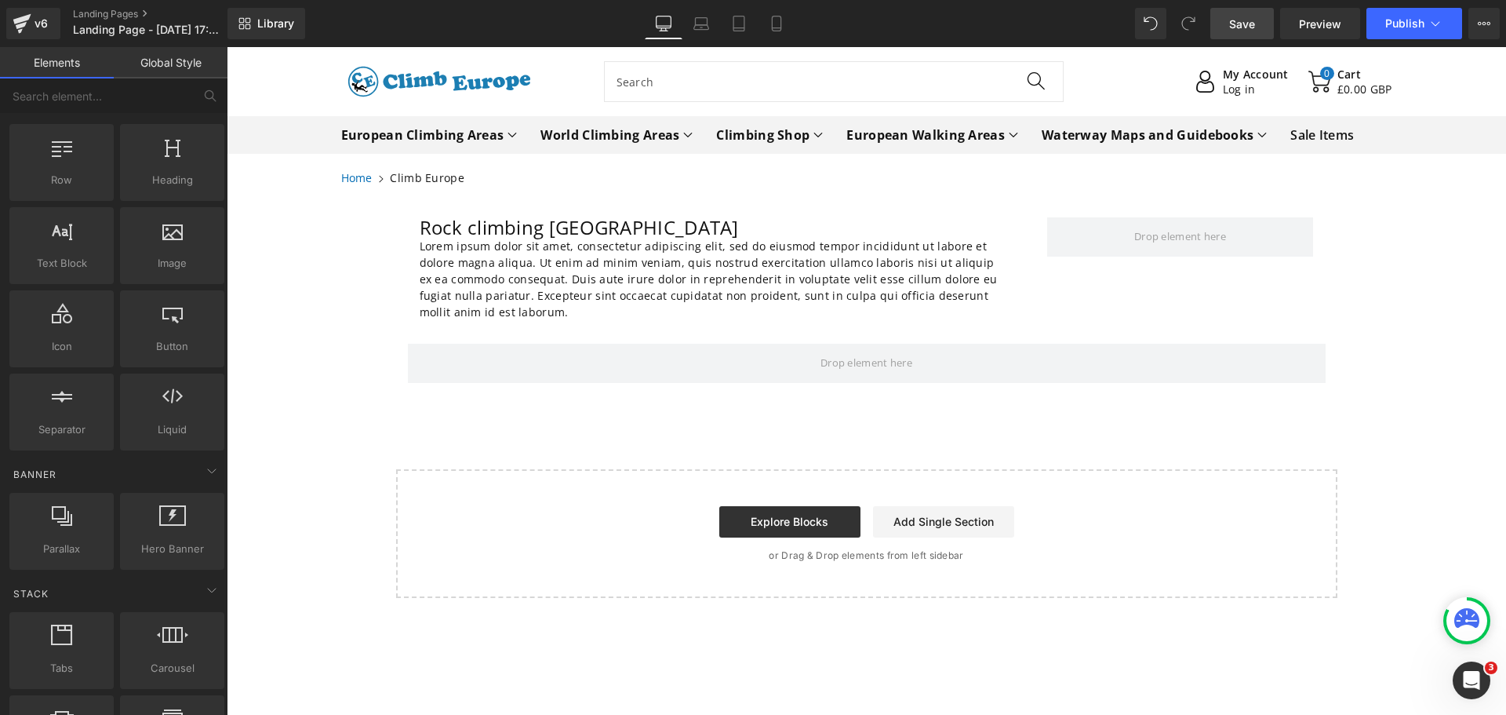
scroll to position [0, 0]
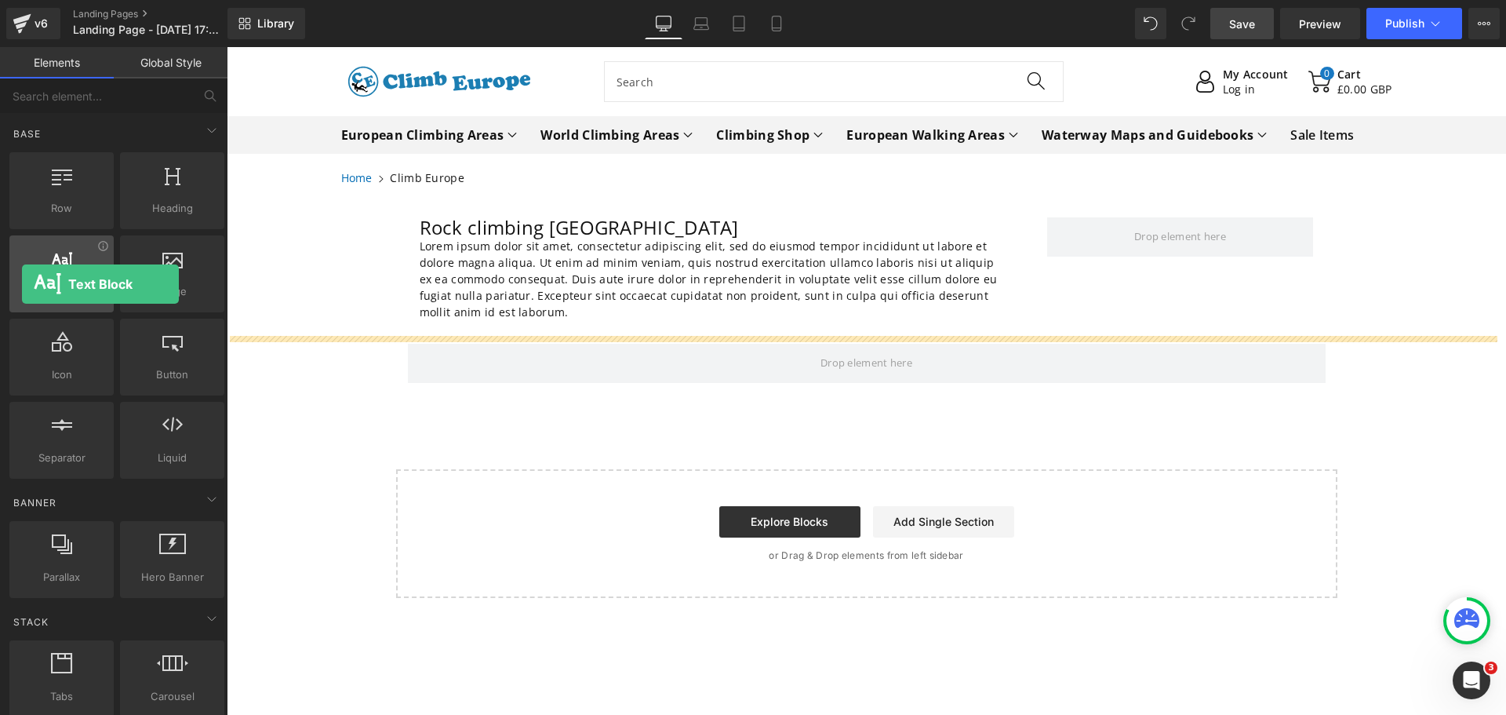
drag, startPoint x: 63, startPoint y: 275, endPoint x: 22, endPoint y: 284, distance: 41.7
click at [22, 284] on div "Text Block texts, paragraphs, contents, blocks" at bounding box center [61, 273] width 104 height 77
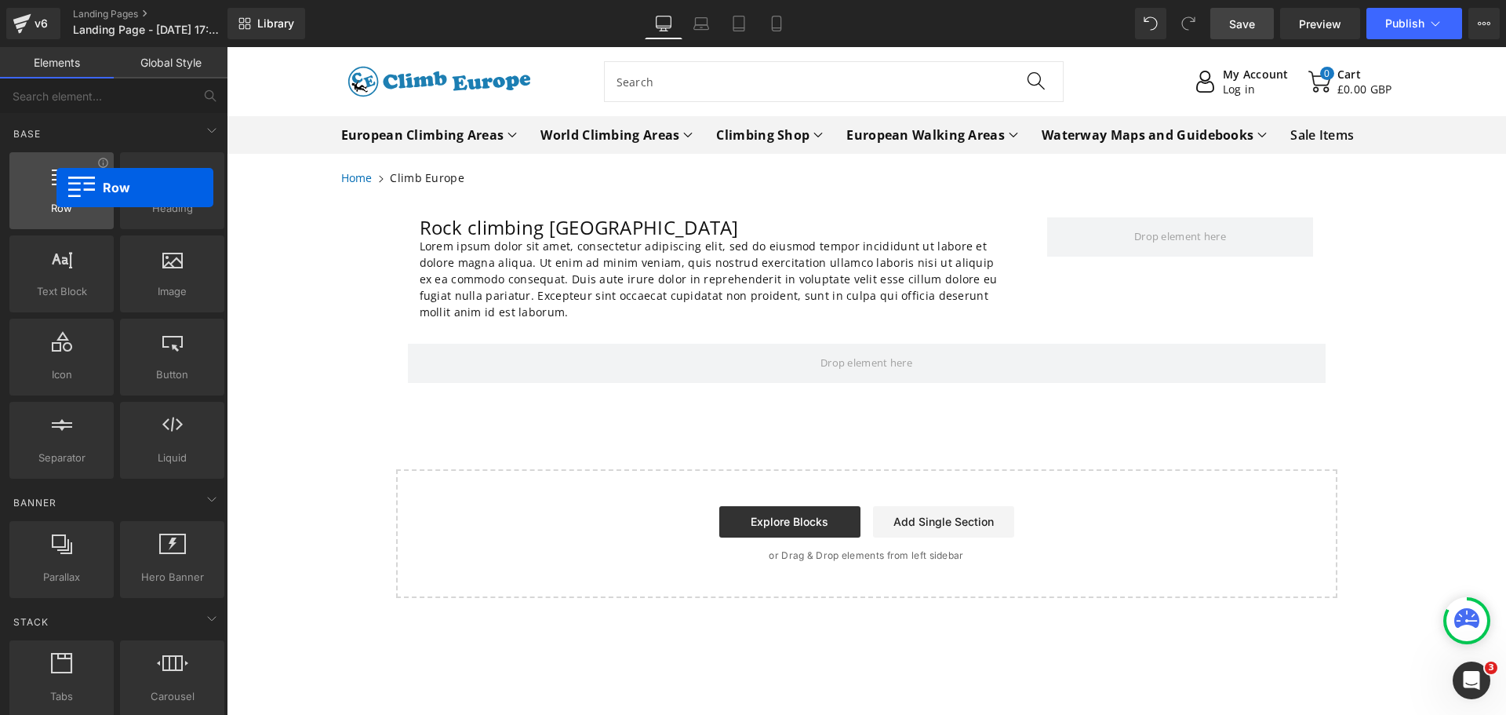
click at [56, 188] on div at bounding box center [61, 182] width 95 height 35
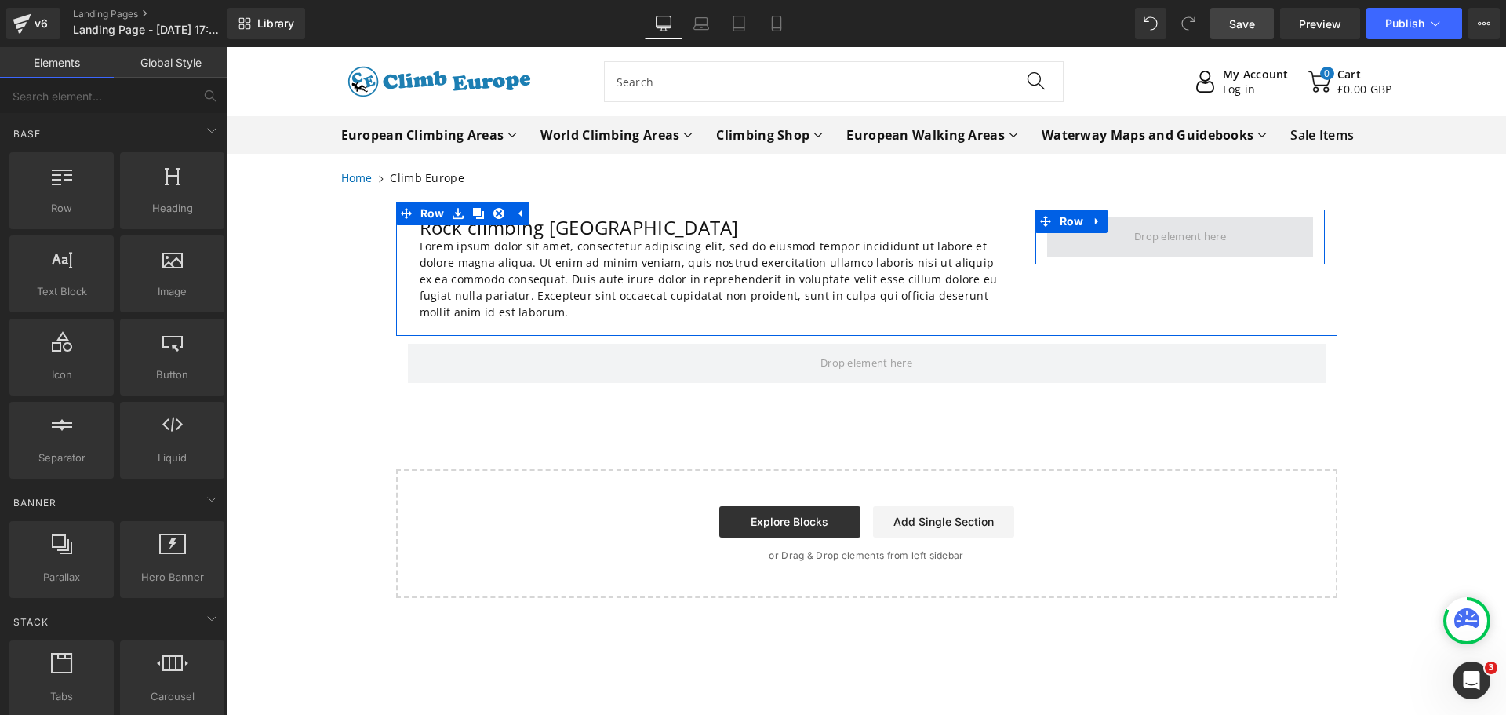
click at [1132, 232] on span at bounding box center [1180, 237] width 103 height 24
click at [1066, 224] on span "Row" at bounding box center [1072, 221] width 32 height 24
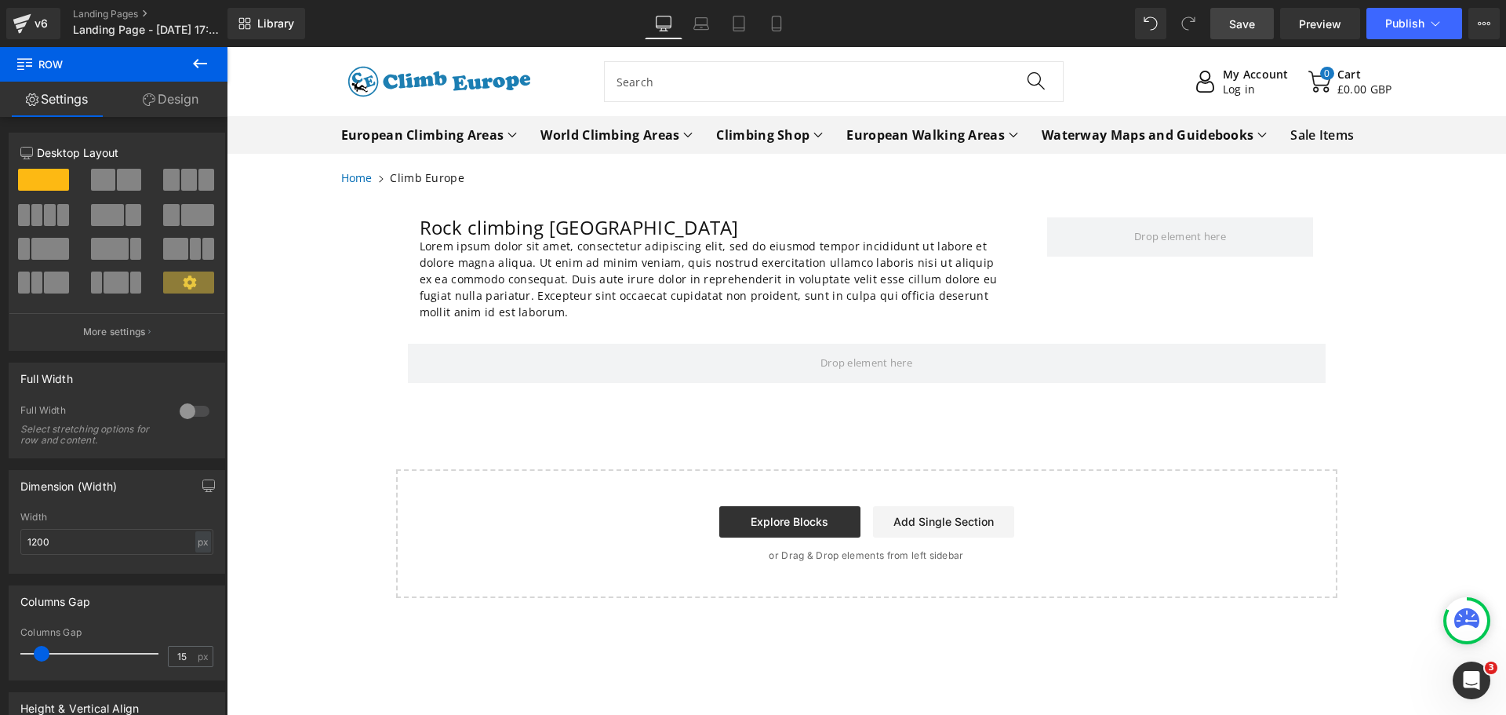
click at [197, 64] on icon at bounding box center [200, 63] width 14 height 9
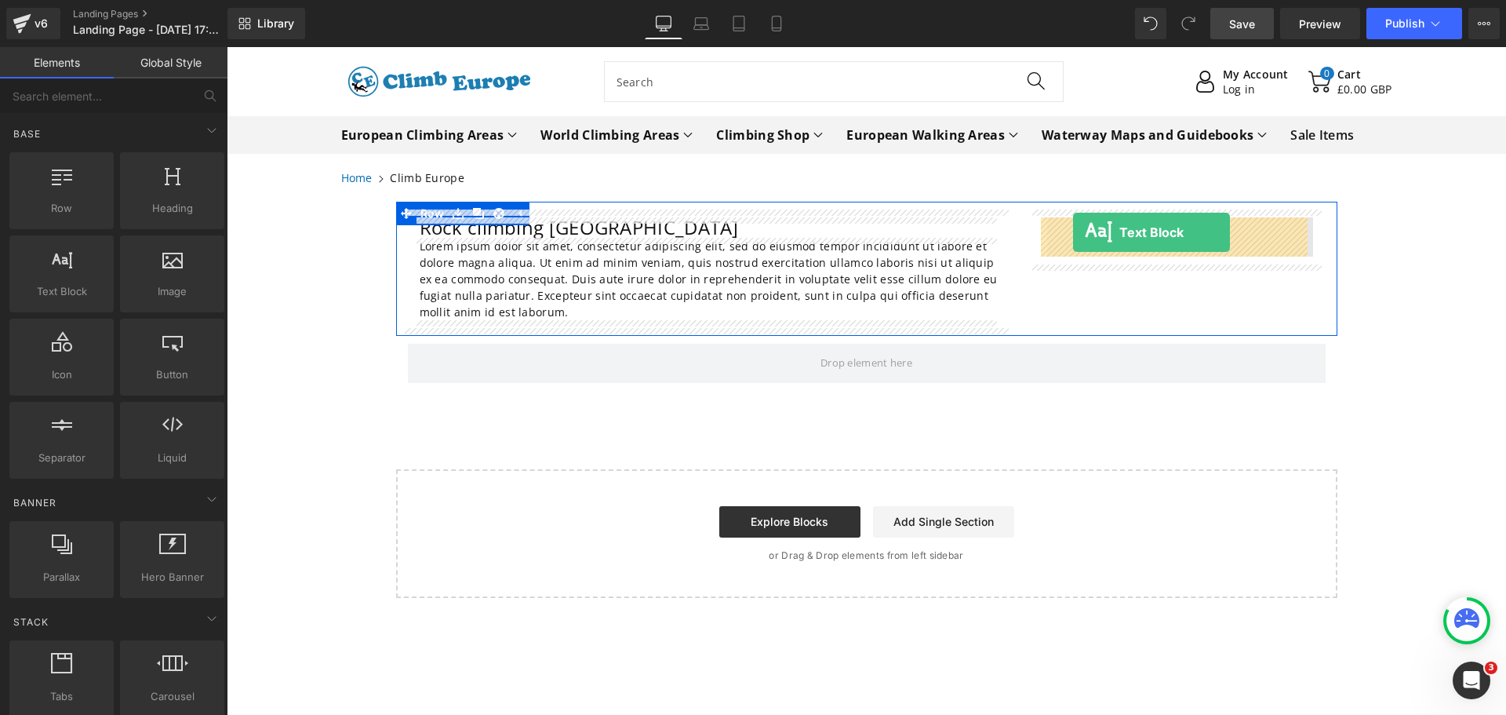
drag, startPoint x: 270, startPoint y: 310, endPoint x: 1073, endPoint y: 232, distance: 807.2
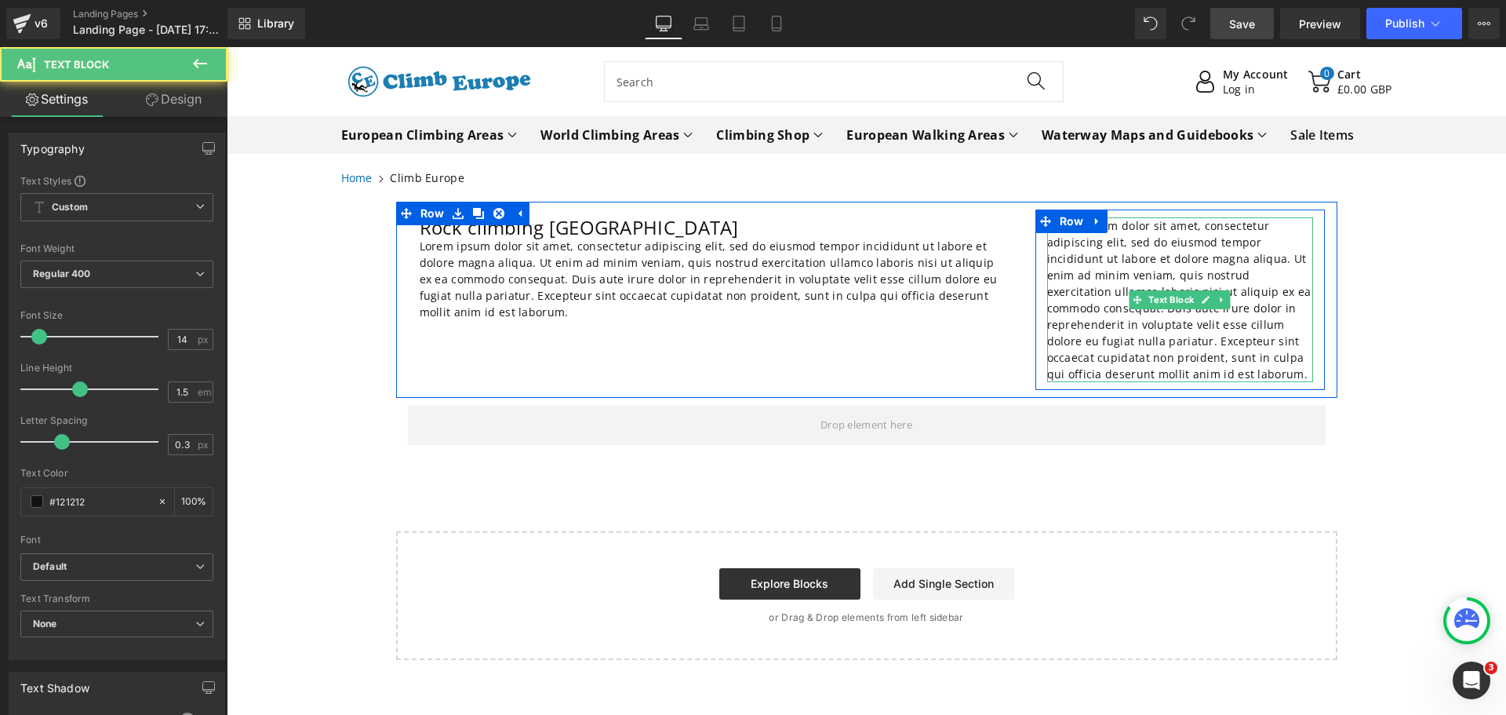
click at [1158, 373] on p "Lorem ipsum dolor sit amet, consectetur adipiscing elit, sed do eiusmod tempor …" at bounding box center [1180, 299] width 267 height 165
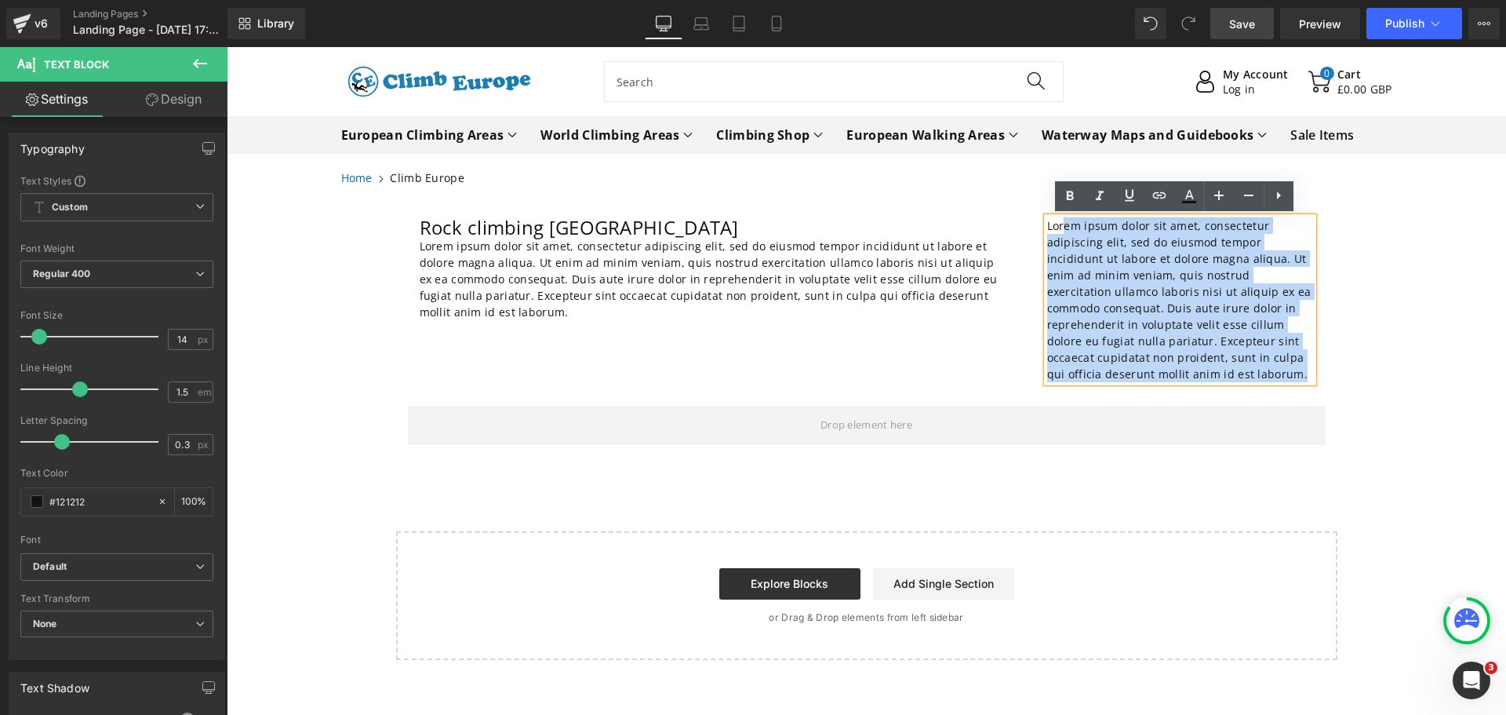
drag, startPoint x: 1158, startPoint y: 373, endPoint x: 1057, endPoint y: 228, distance: 177.0
click at [1057, 228] on p "Lorem ipsum dolor sit amet, consectetur adipiscing elit, sed do eiusmod tempor …" at bounding box center [1180, 299] width 267 height 165
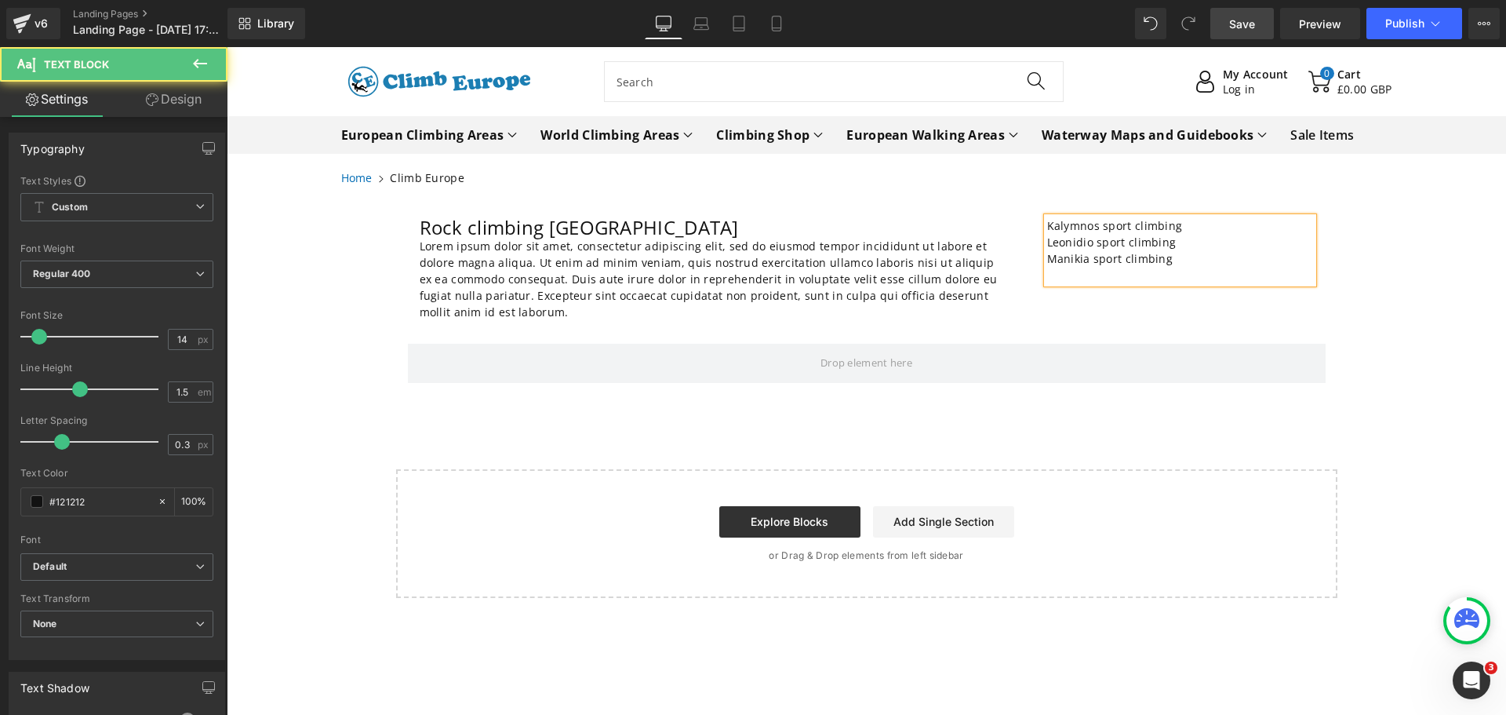
click at [1127, 228] on p "Kalymnos sport climbing" at bounding box center [1180, 225] width 267 height 16
click at [1084, 274] on p at bounding box center [1180, 275] width 267 height 16
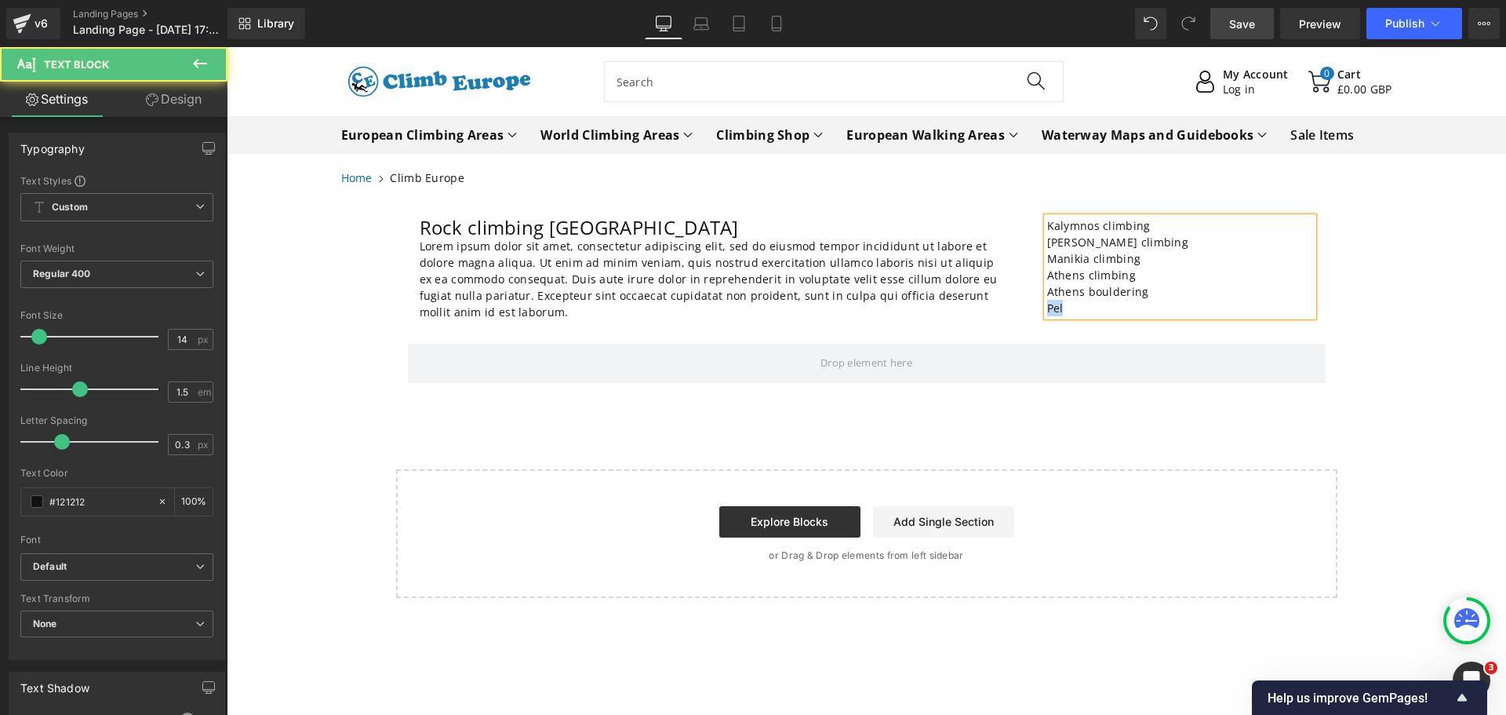
drag, startPoint x: 1070, startPoint y: 309, endPoint x: 1041, endPoint y: 306, distance: 29.2
click at [1047, 306] on p "Pel" at bounding box center [1180, 308] width 267 height 16
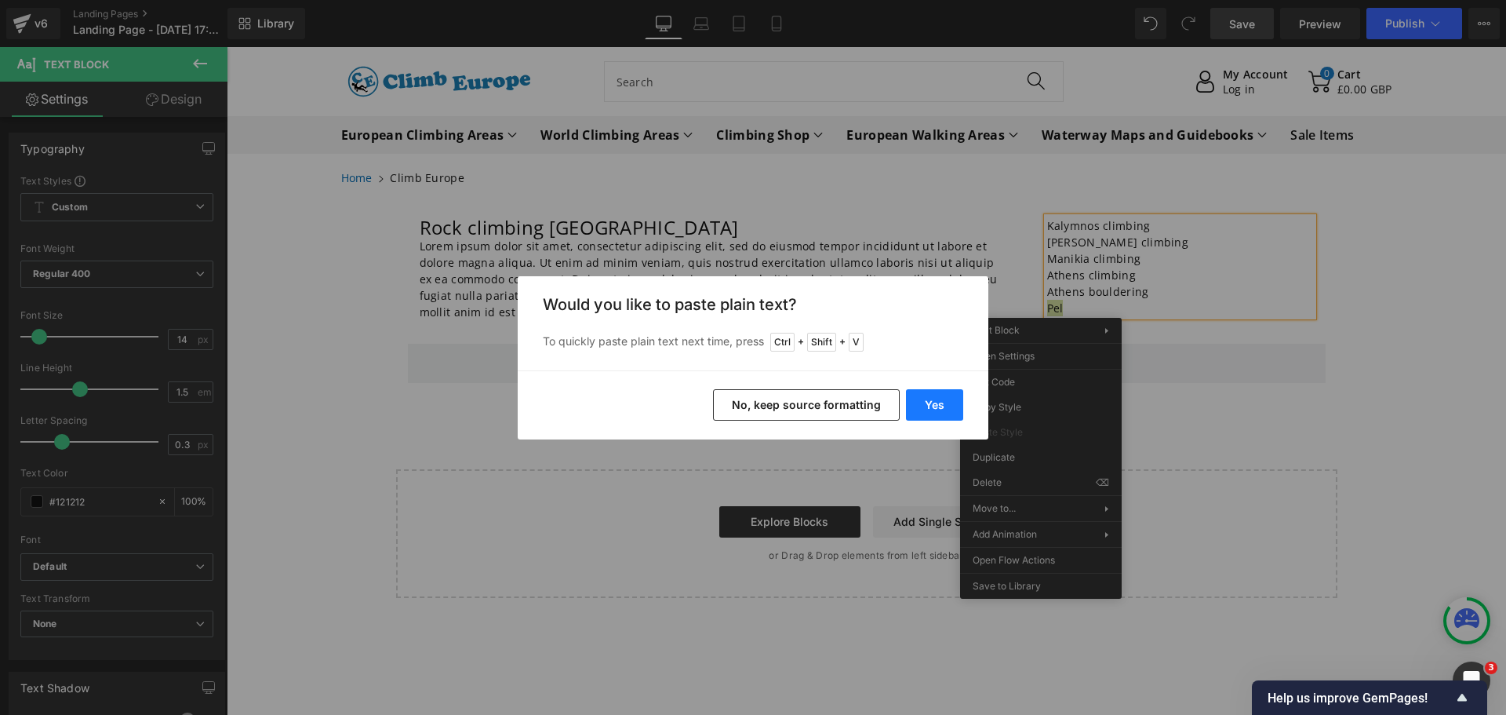
click at [919, 403] on button "Yes" at bounding box center [934, 404] width 57 height 31
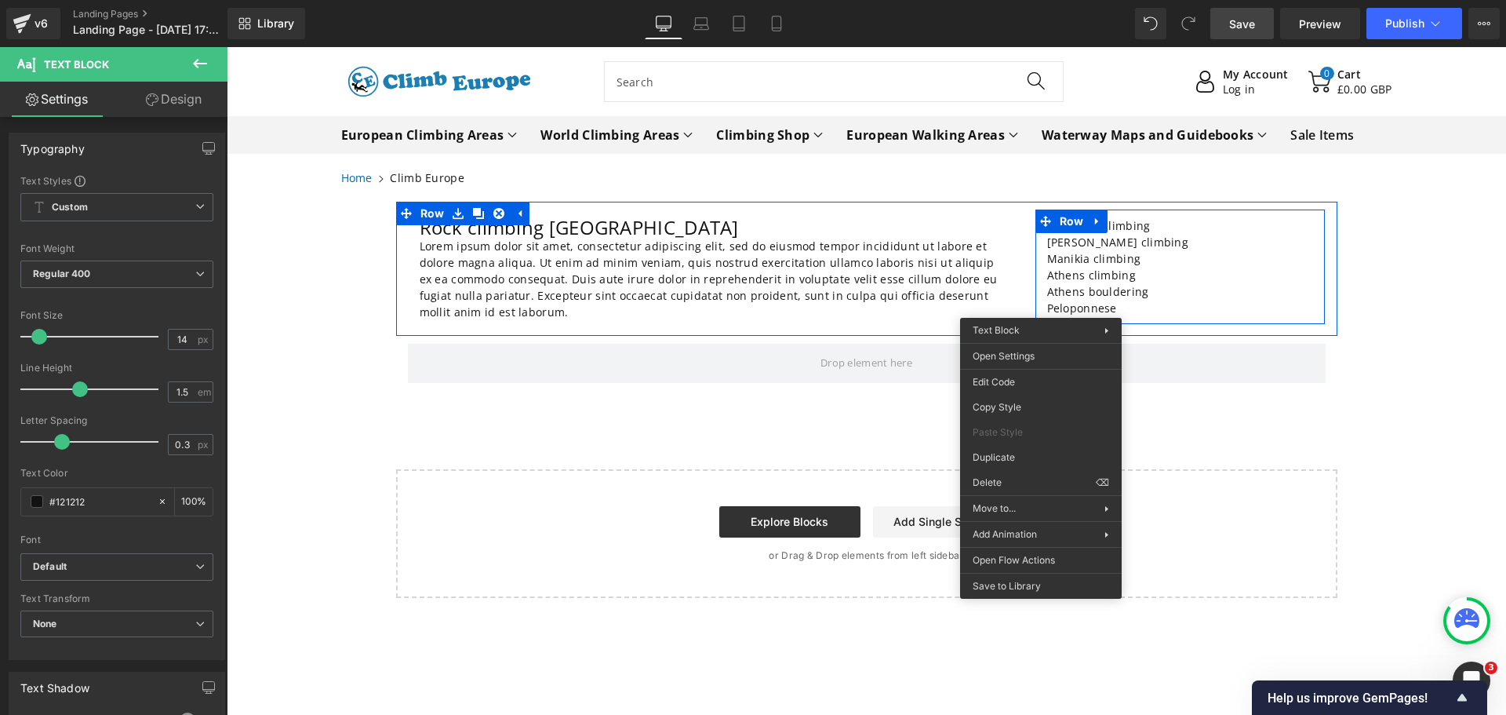
click at [1238, 296] on p "Athens bouldering" at bounding box center [1180, 291] width 267 height 16
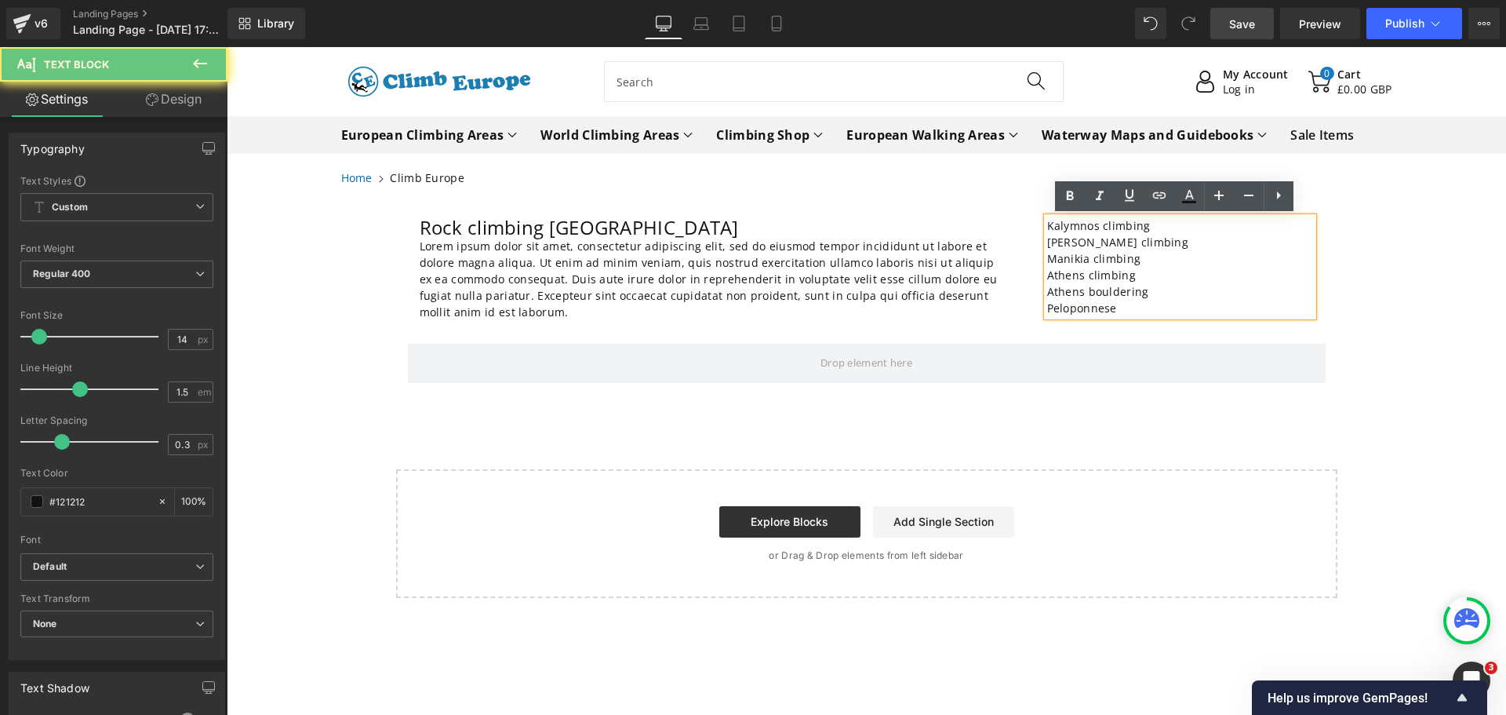
click at [1119, 308] on p "Peloponnese" at bounding box center [1180, 308] width 267 height 16
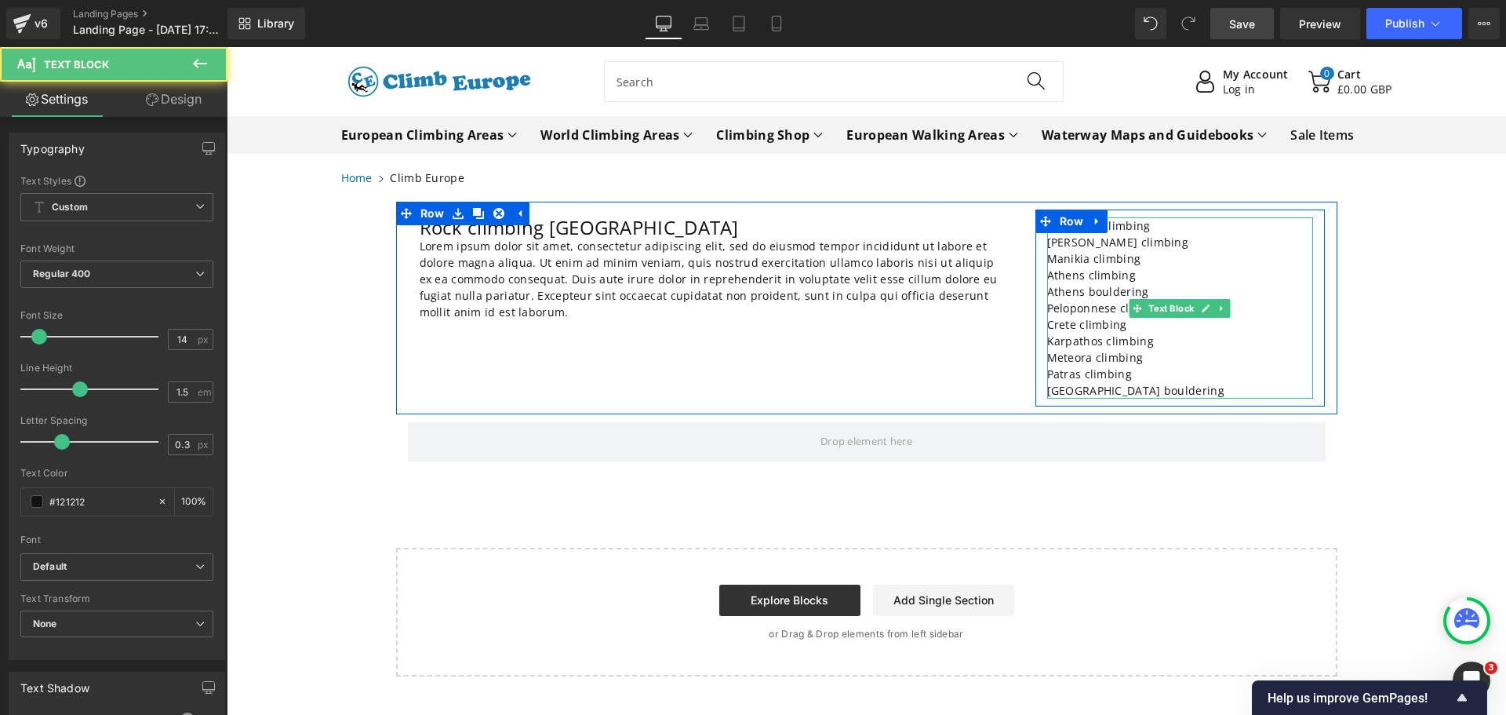
click at [1181, 344] on p "Karpathos climbing" at bounding box center [1180, 341] width 267 height 16
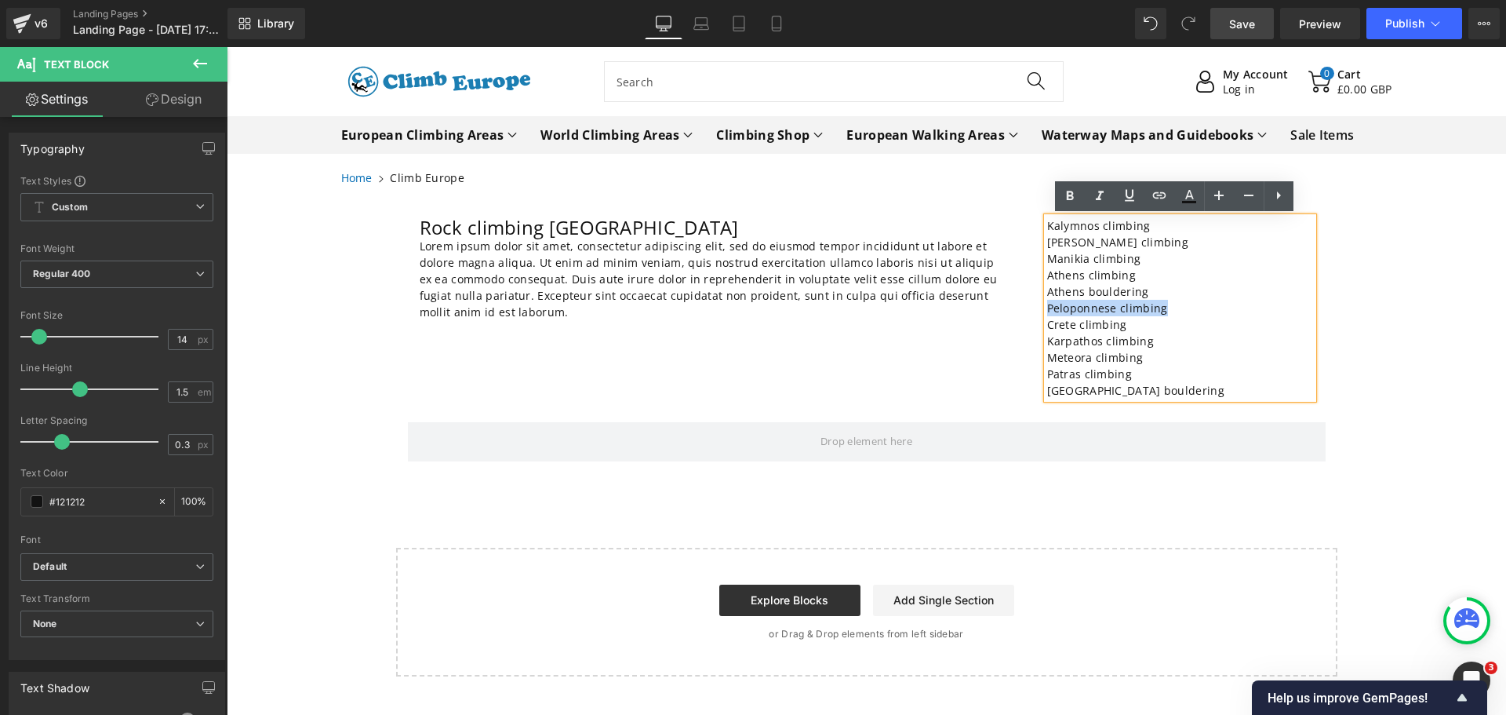
drag, startPoint x: 1168, startPoint y: 310, endPoint x: 1033, endPoint y: 311, distance: 134.2
click at [1036, 311] on div "Kalymnos climbing [PERSON_NAME] climbing Manikia climbing [GEOGRAPHIC_DATA] cli…" at bounding box center [1181, 307] width 290 height 181
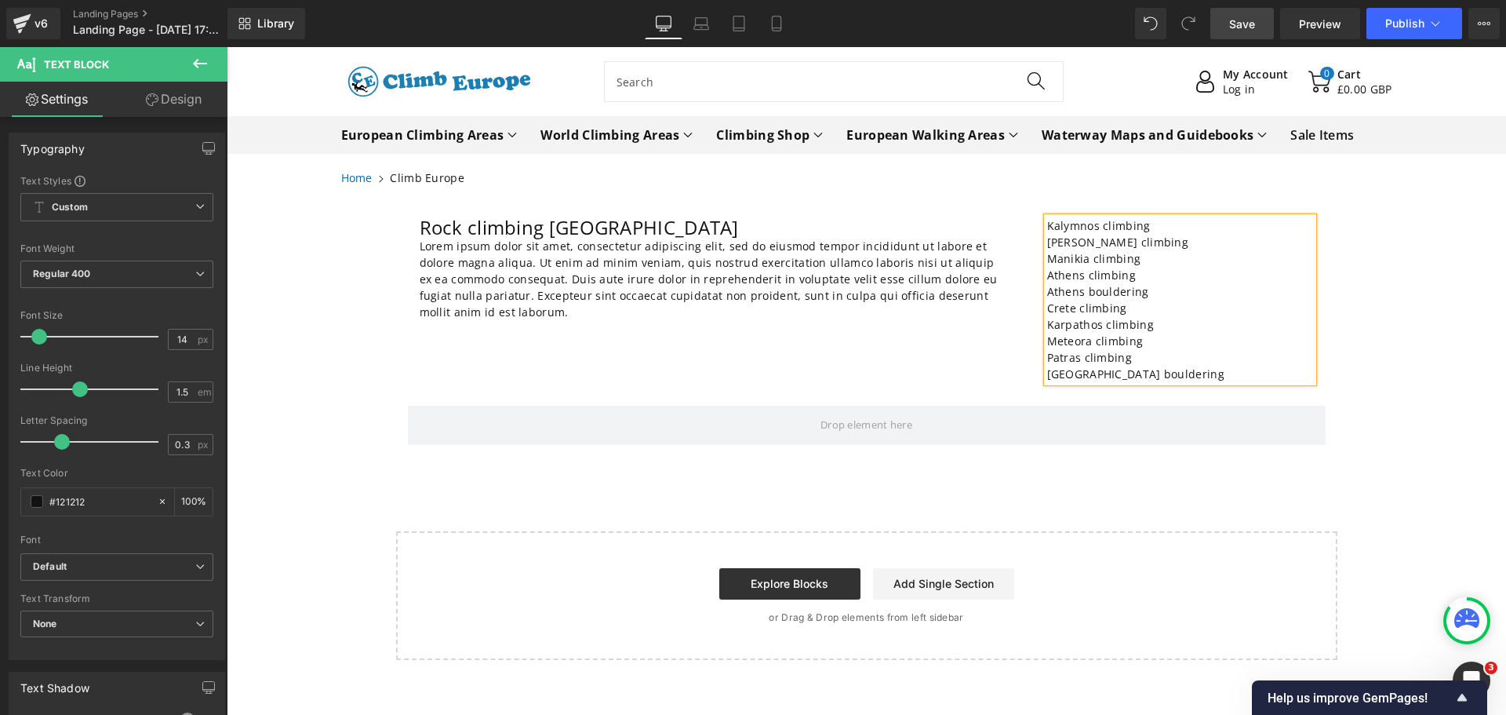
click at [1141, 356] on p "Patras climbing" at bounding box center [1180, 357] width 267 height 16
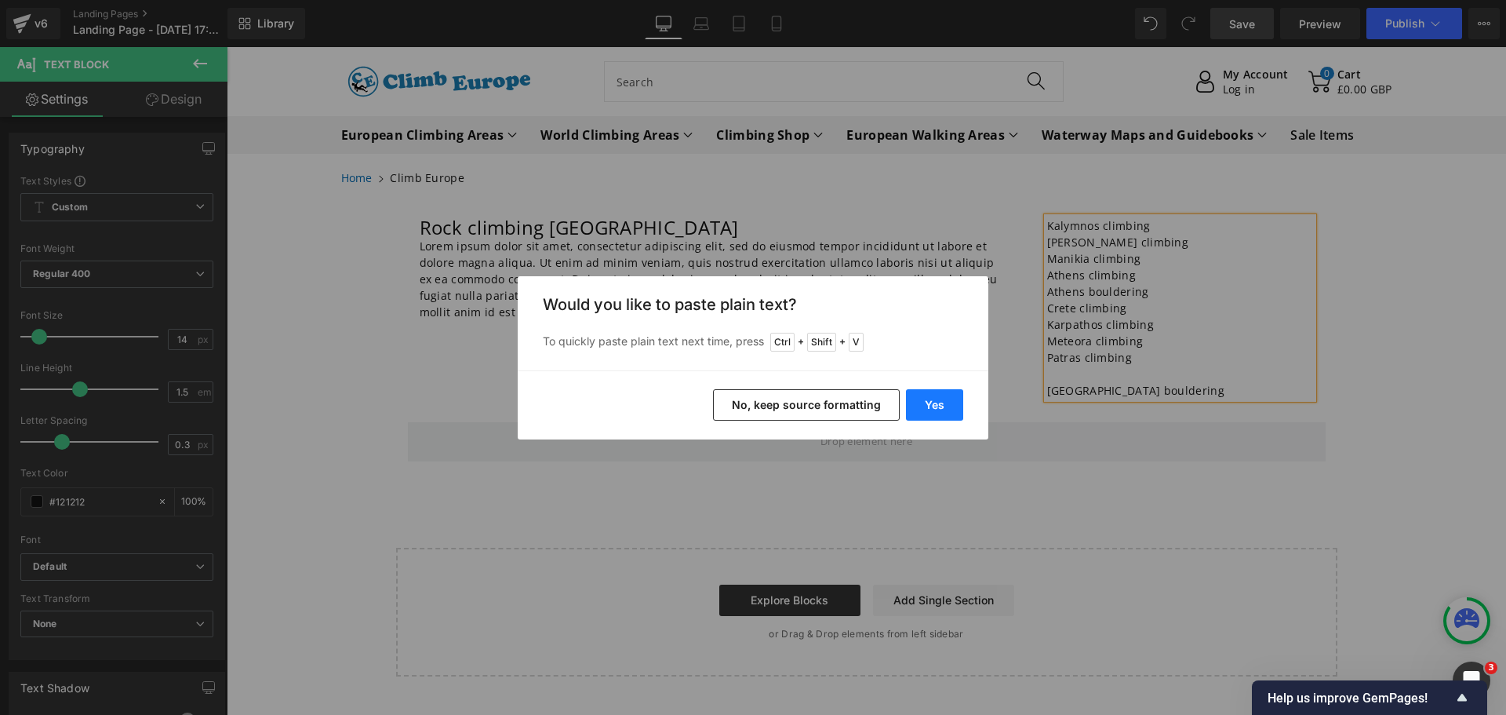
click at [946, 410] on button "Yes" at bounding box center [934, 404] width 57 height 31
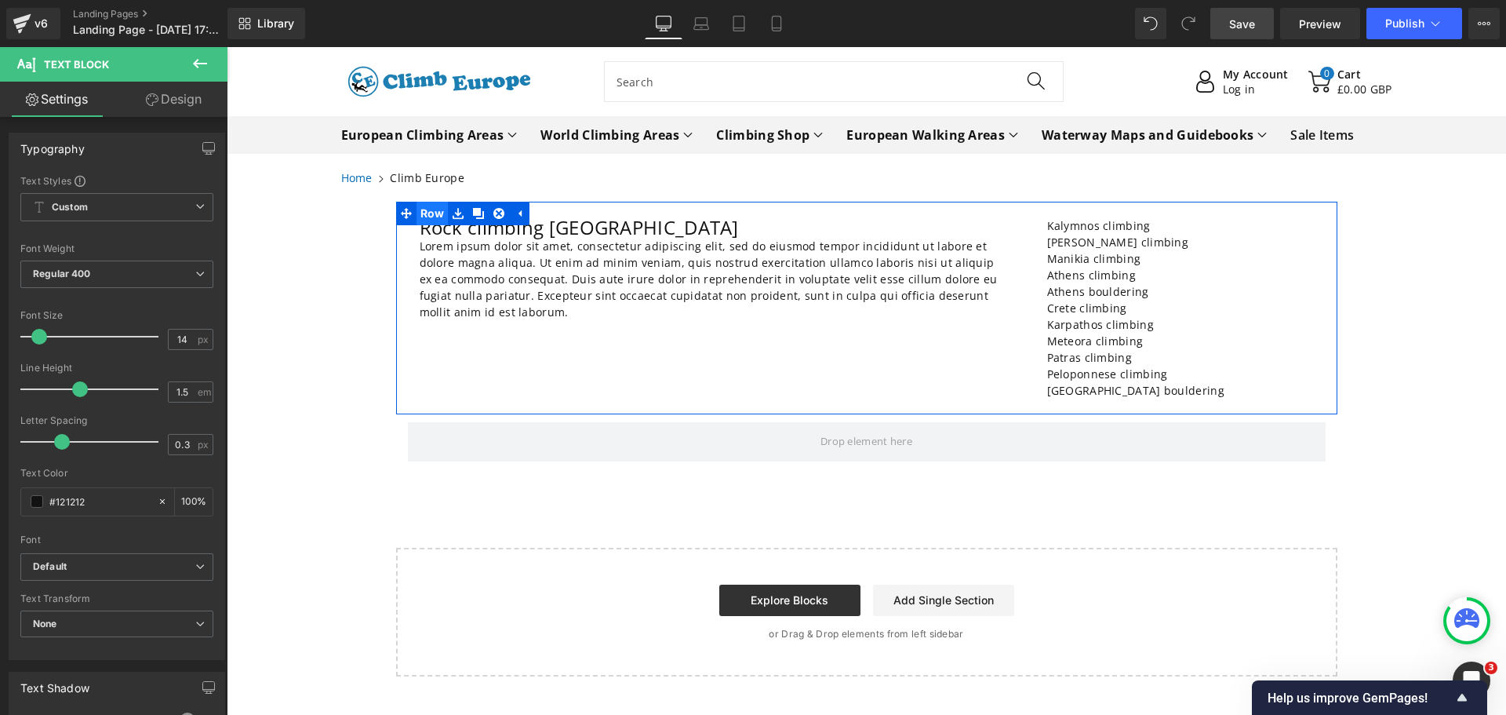
click at [417, 210] on span "Row" at bounding box center [433, 214] width 32 height 24
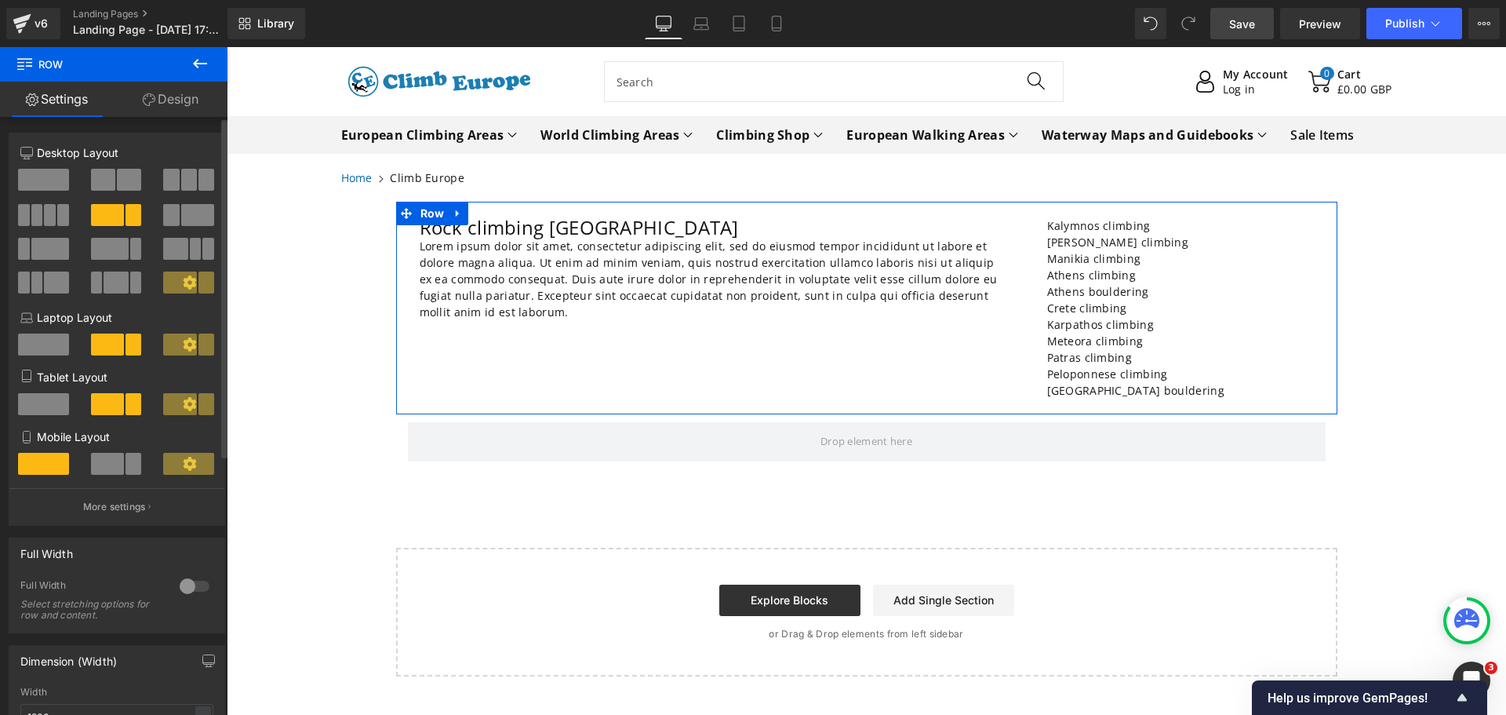
click at [116, 244] on span at bounding box center [110, 249] width 38 height 22
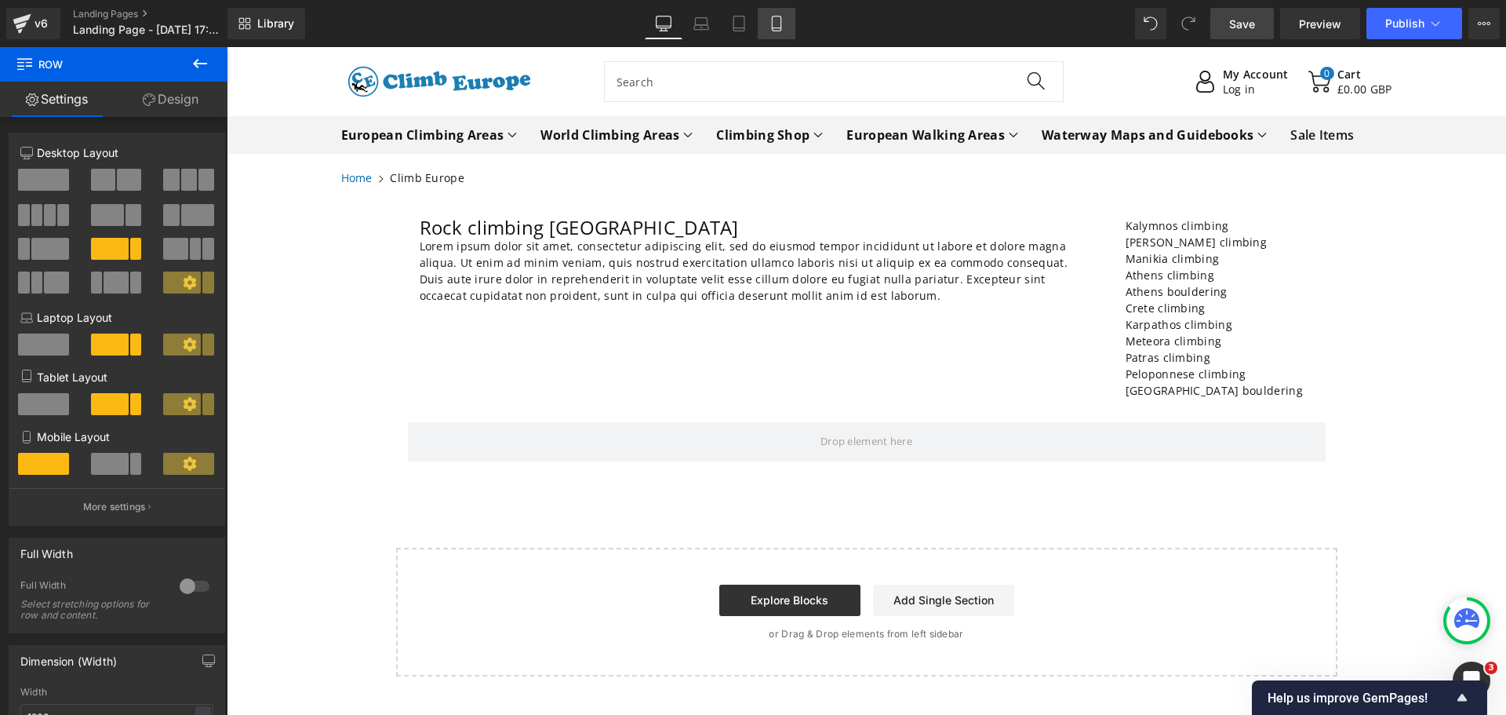
click at [776, 28] on icon at bounding box center [776, 28] width 9 height 0
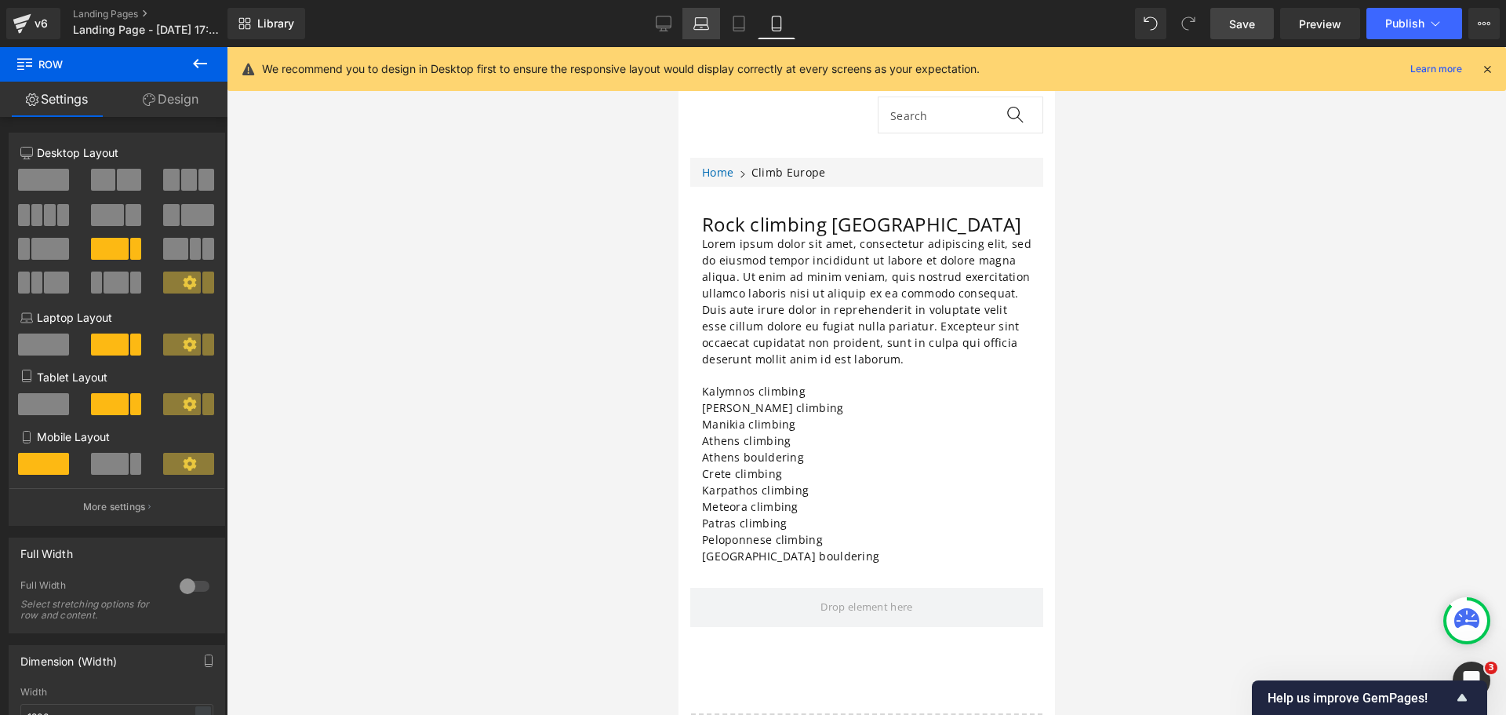
click at [698, 29] on icon at bounding box center [701, 27] width 15 height 5
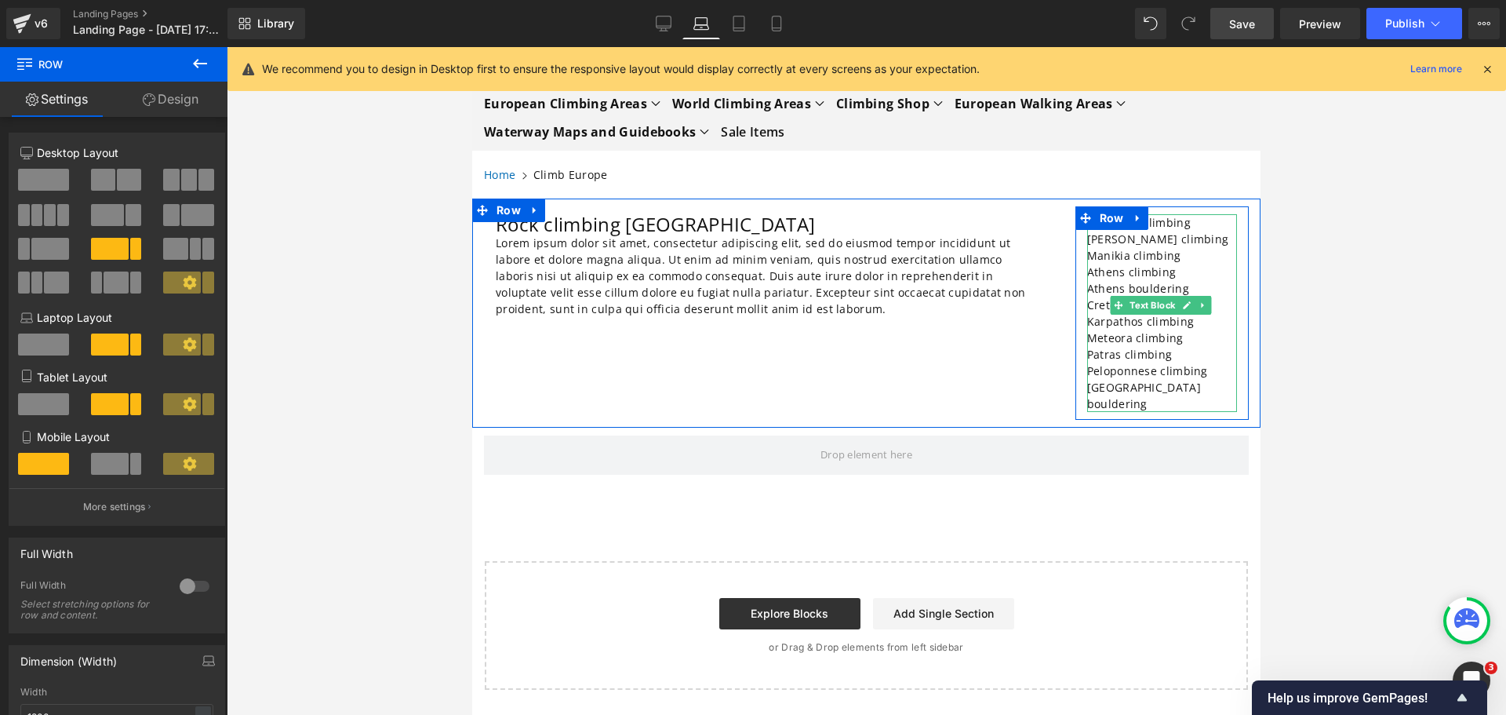
click at [1190, 388] on p "[GEOGRAPHIC_DATA] bouldering" at bounding box center [1162, 395] width 150 height 33
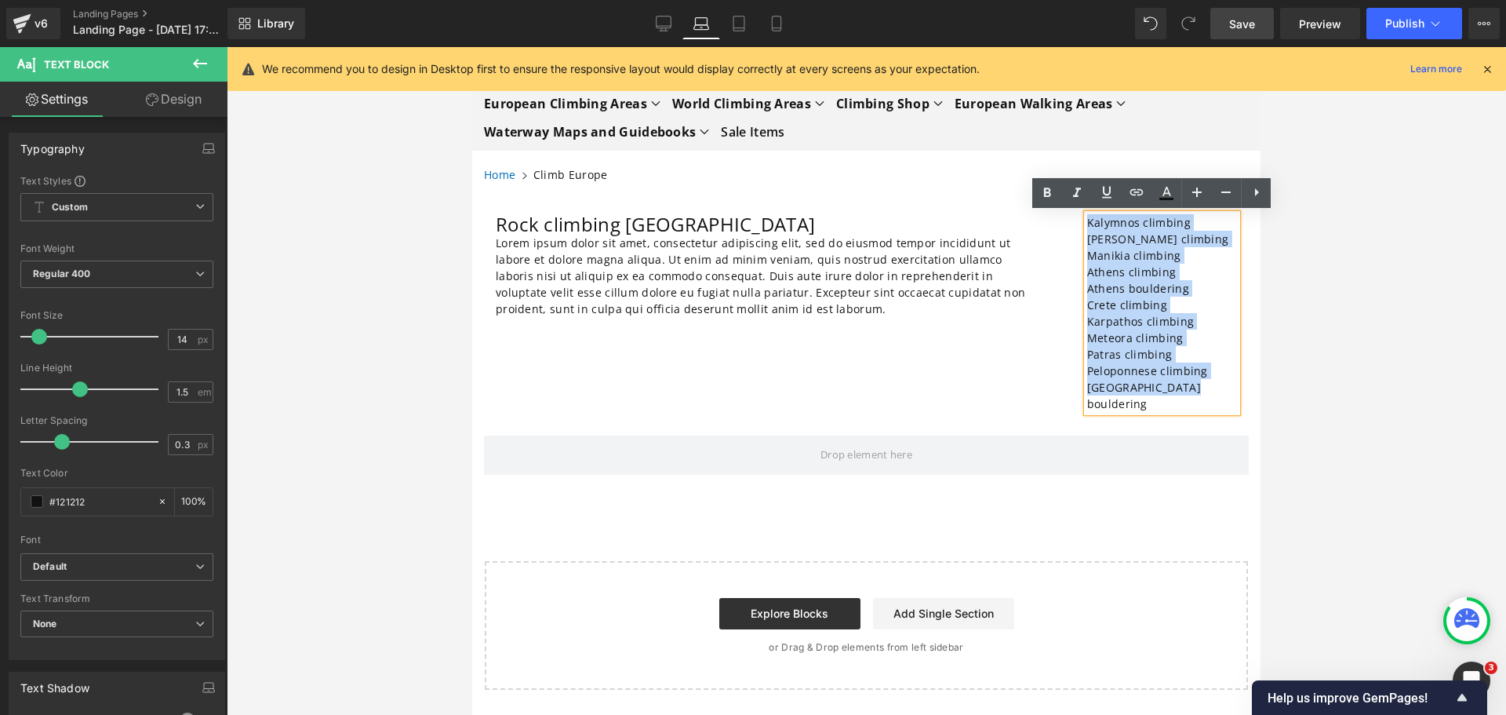
drag, startPoint x: 1190, startPoint y: 388, endPoint x: 1080, endPoint y: 223, distance: 199.1
click at [1087, 223] on div "Kalymnos climbing [PERSON_NAME] climbing Manikia climbing [GEOGRAPHIC_DATA] cli…" at bounding box center [1162, 313] width 150 height 198
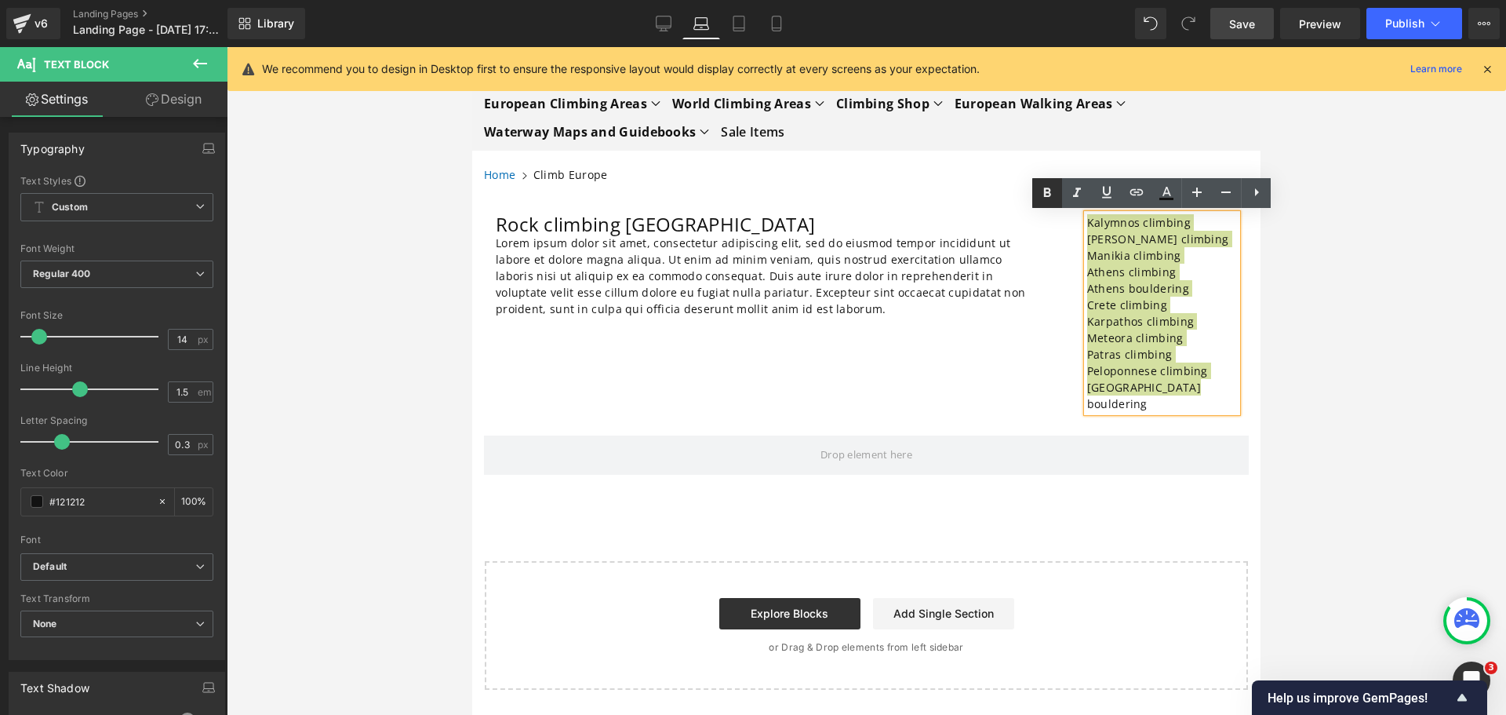
click at [1047, 191] on icon at bounding box center [1047, 193] width 19 height 19
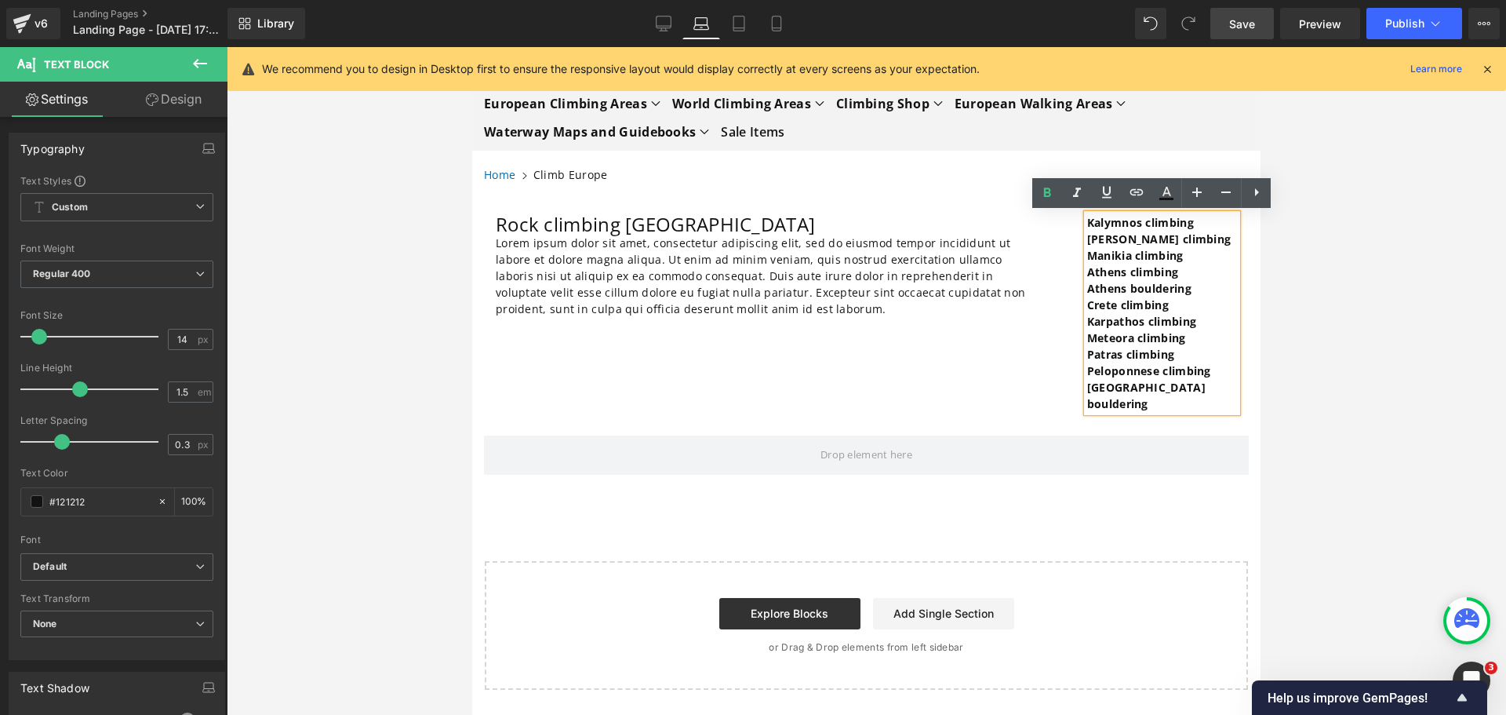
click at [1030, 365] on div "Rock climbing [GEOGRAPHIC_DATA] Heading Lorem ipsum dolor sit amet, consectetur…" at bounding box center [866, 313] width 789 height 229
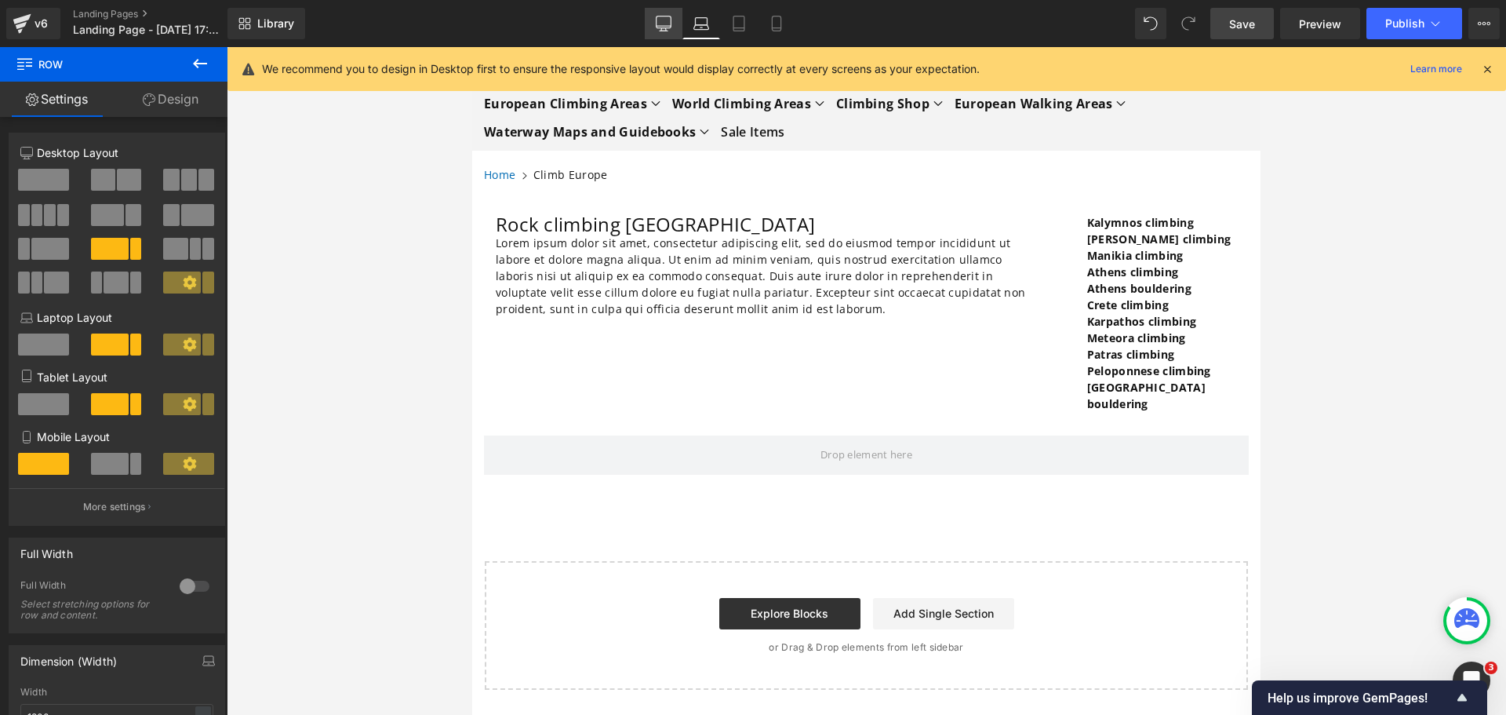
click at [661, 25] on icon at bounding box center [664, 24] width 16 height 16
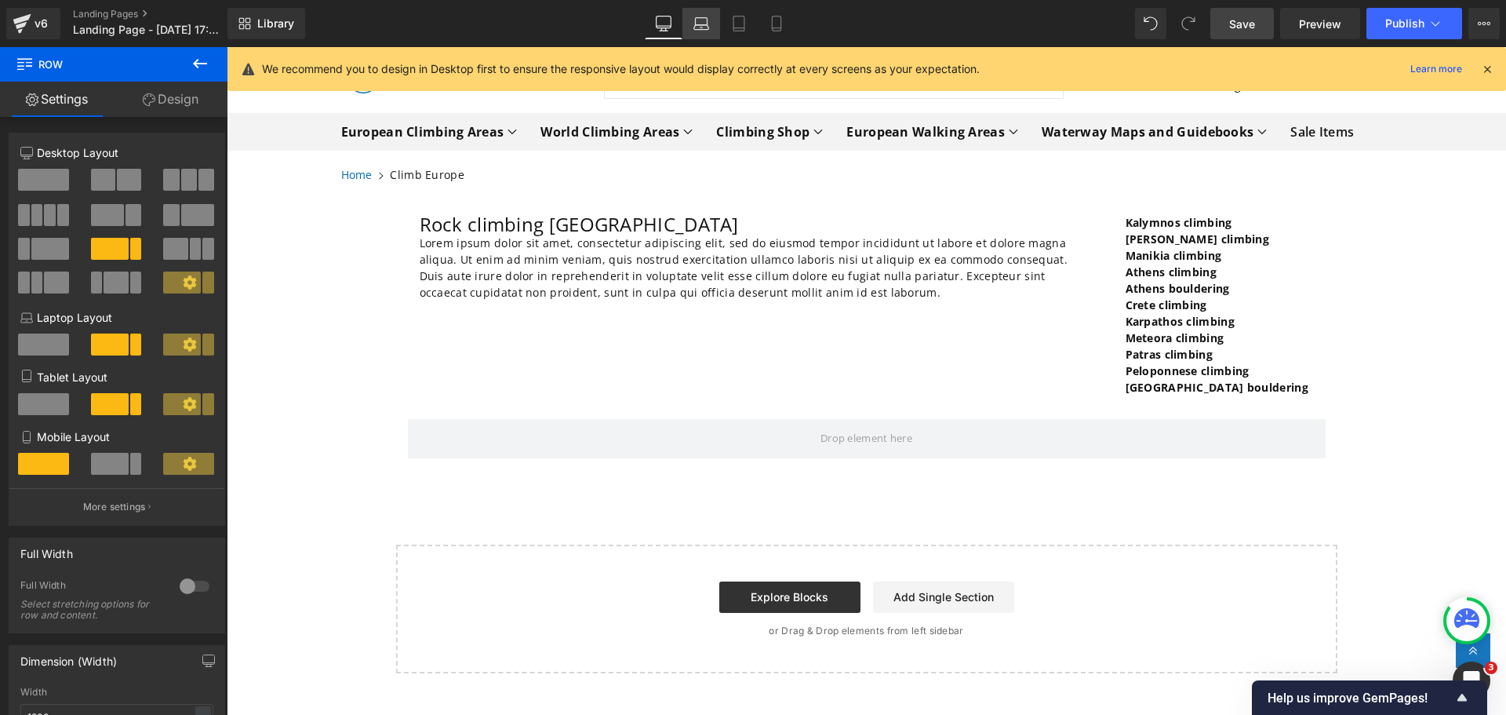
click at [697, 27] on icon at bounding box center [702, 24] width 16 height 16
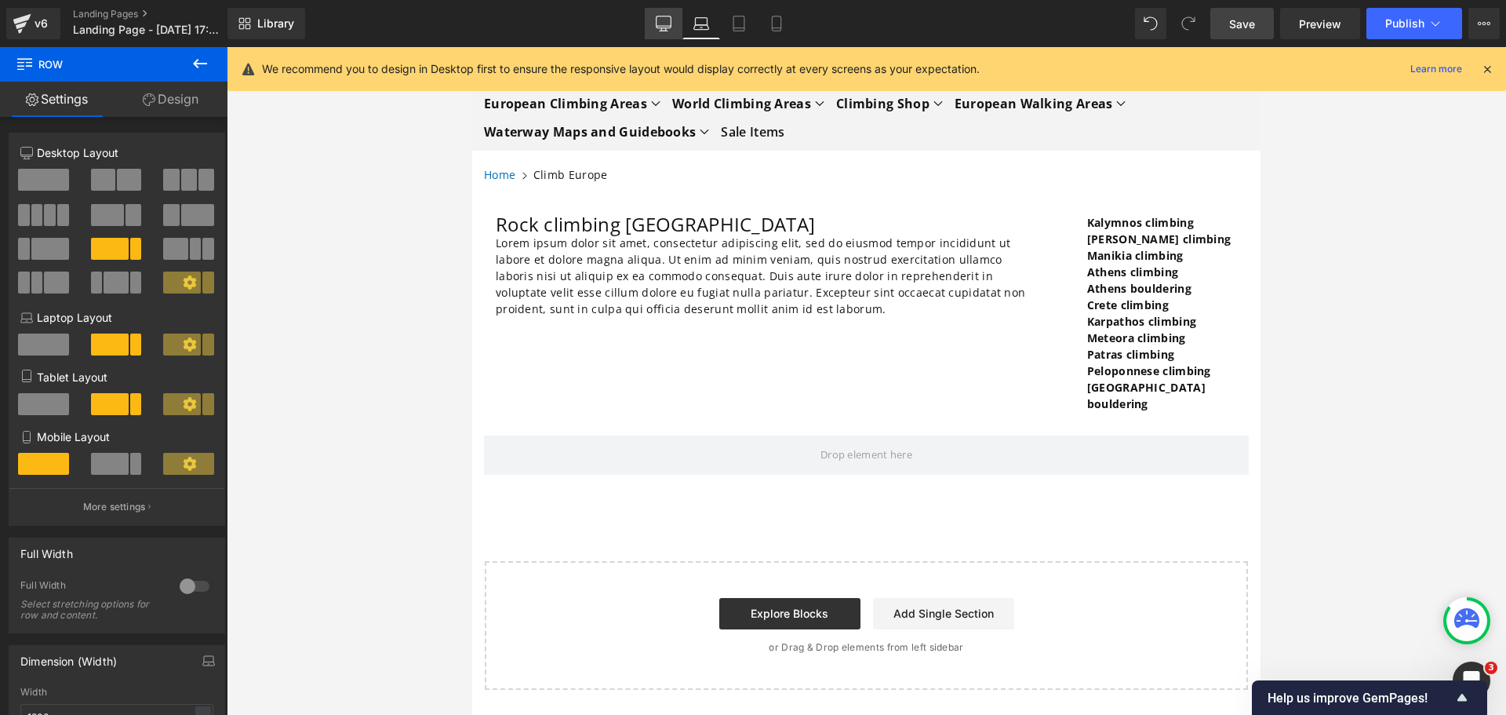
click at [659, 20] on icon at bounding box center [664, 24] width 16 height 16
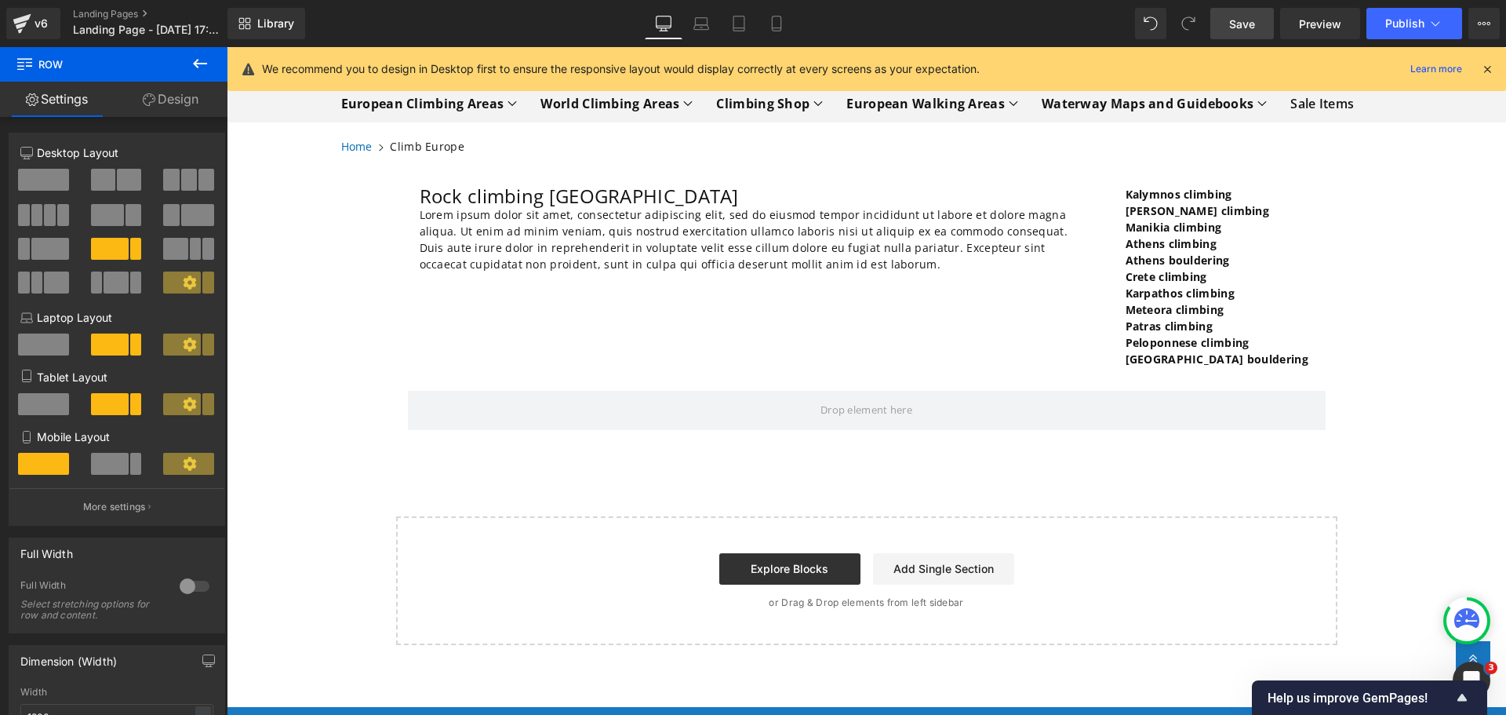
scroll to position [3, 0]
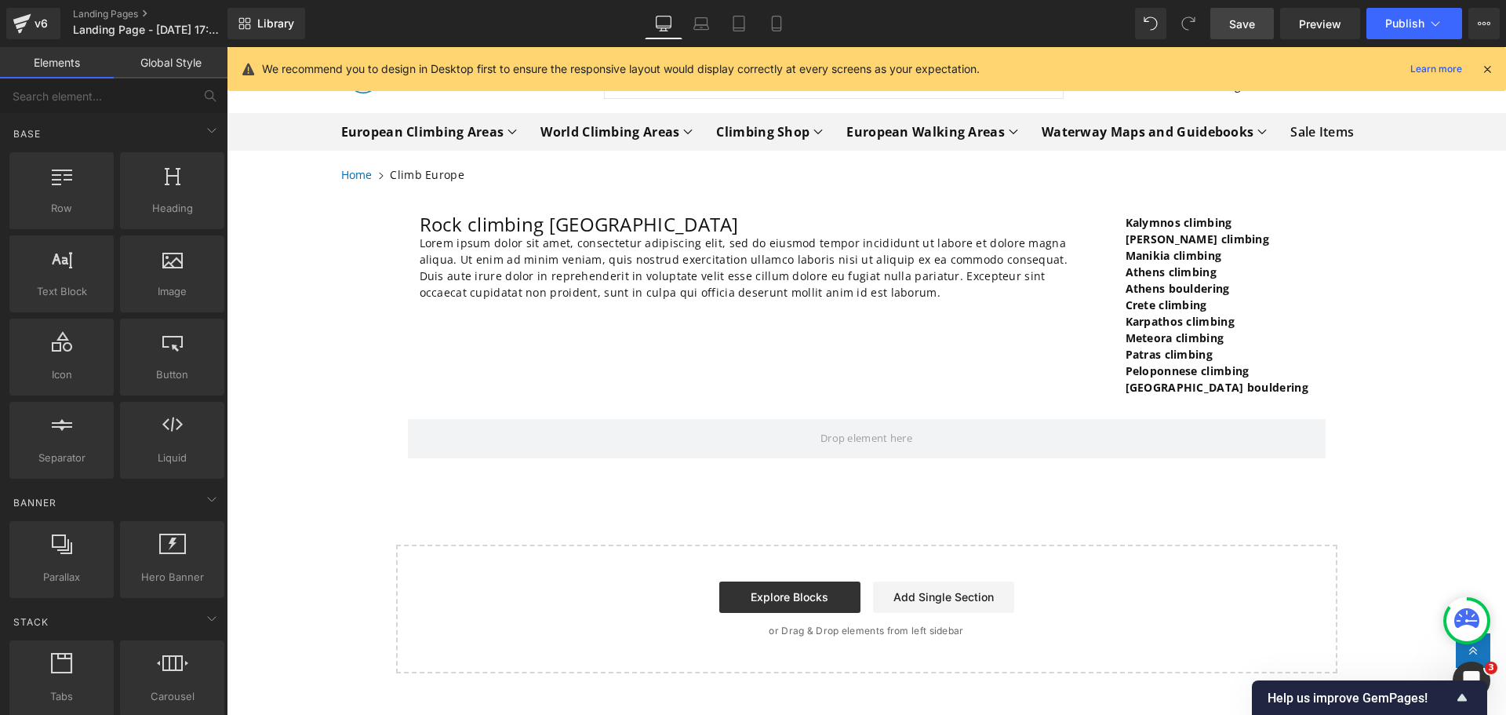
click at [304, 272] on div "Rock climbing [GEOGRAPHIC_DATA] Heading Lorem ipsum dolor sit amet, consectetur…" at bounding box center [867, 436] width 1280 height 475
